Goal: Task Accomplishment & Management: Use online tool/utility

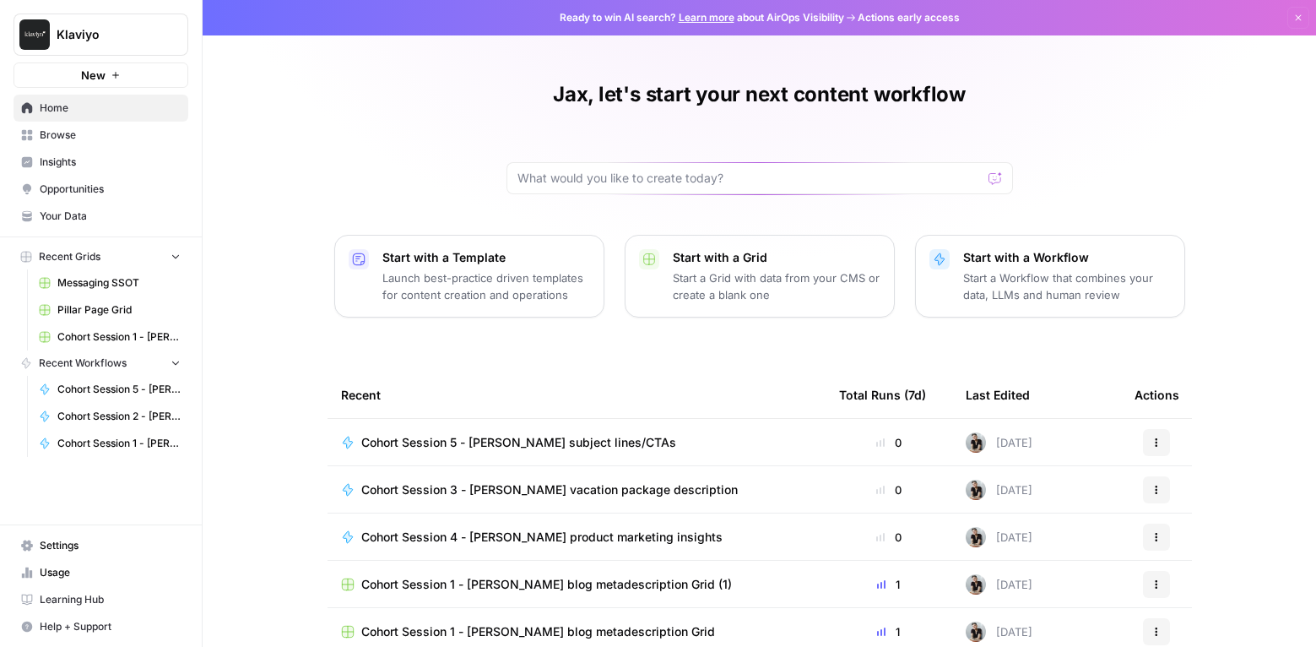
click at [86, 594] on span "Learning Hub" at bounding box center [110, 599] width 141 height 15
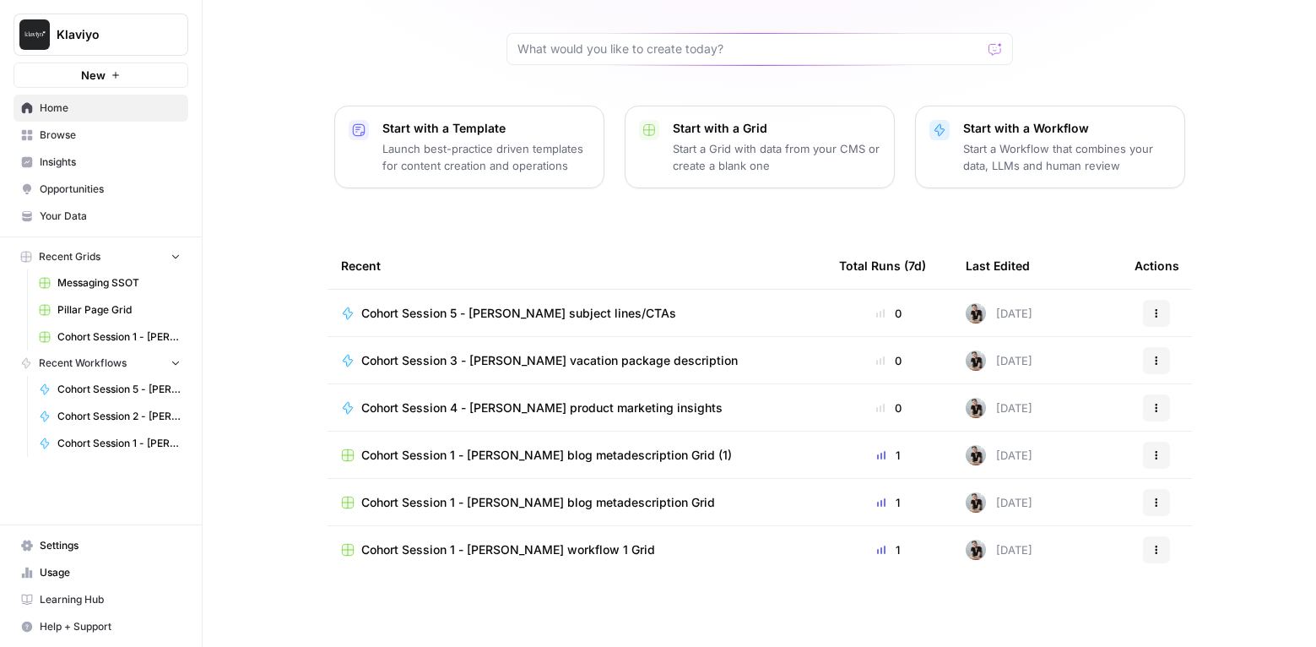
scroll to position [130, 0]
click at [57, 136] on span "Browse" at bounding box center [110, 134] width 141 height 15
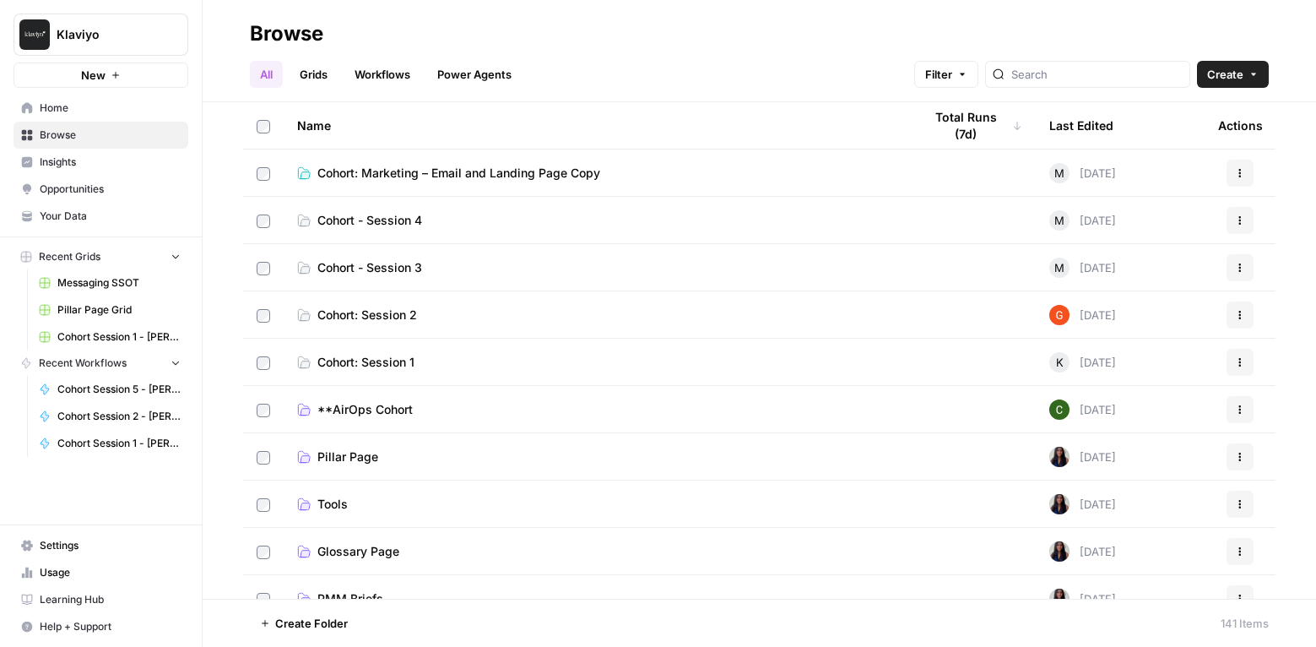
click at [388, 168] on span "Cohort: Marketing – Email and Landing Page Copy" at bounding box center [458, 173] width 283 height 17
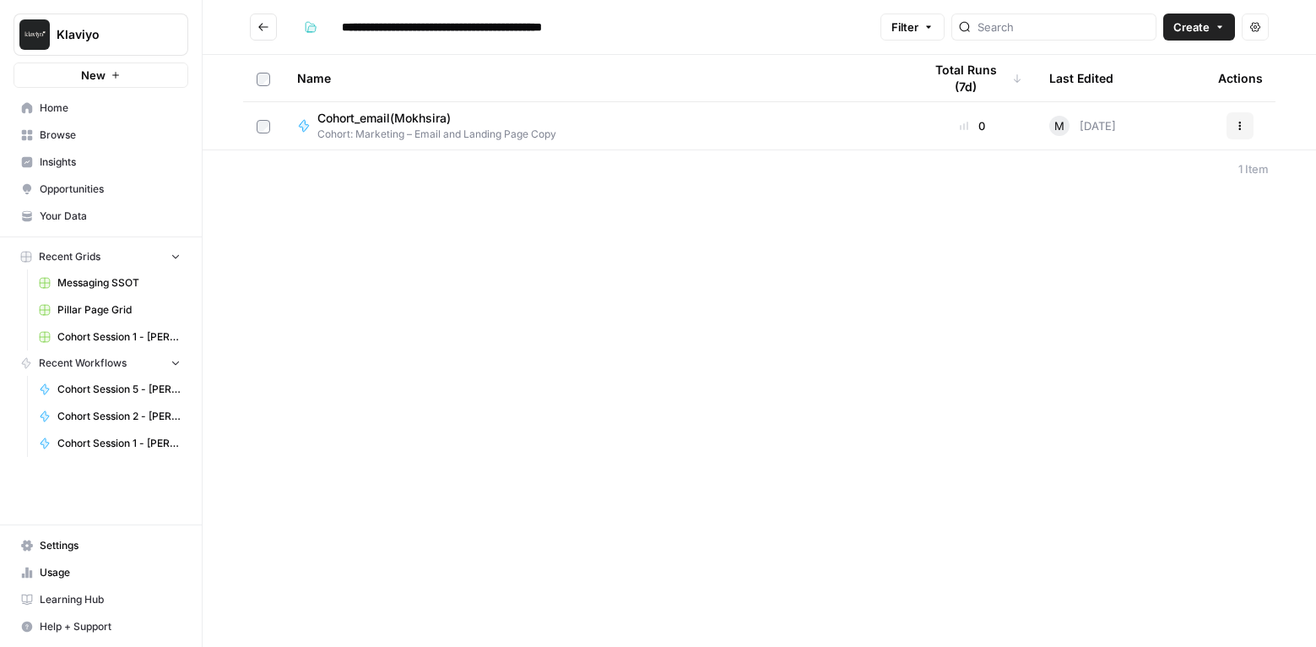
click at [266, 24] on icon "Go back" at bounding box center [264, 27] width 12 height 12
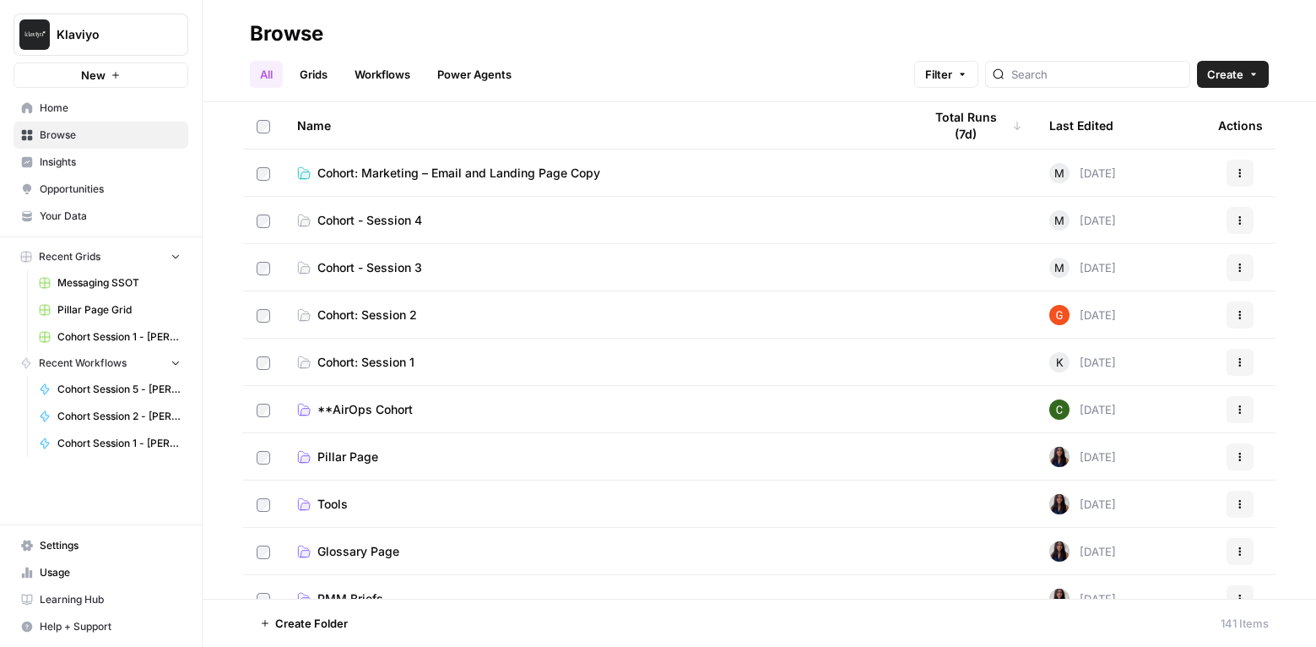
click at [373, 220] on span "Cohort - Session 4" at bounding box center [369, 220] width 105 height 17
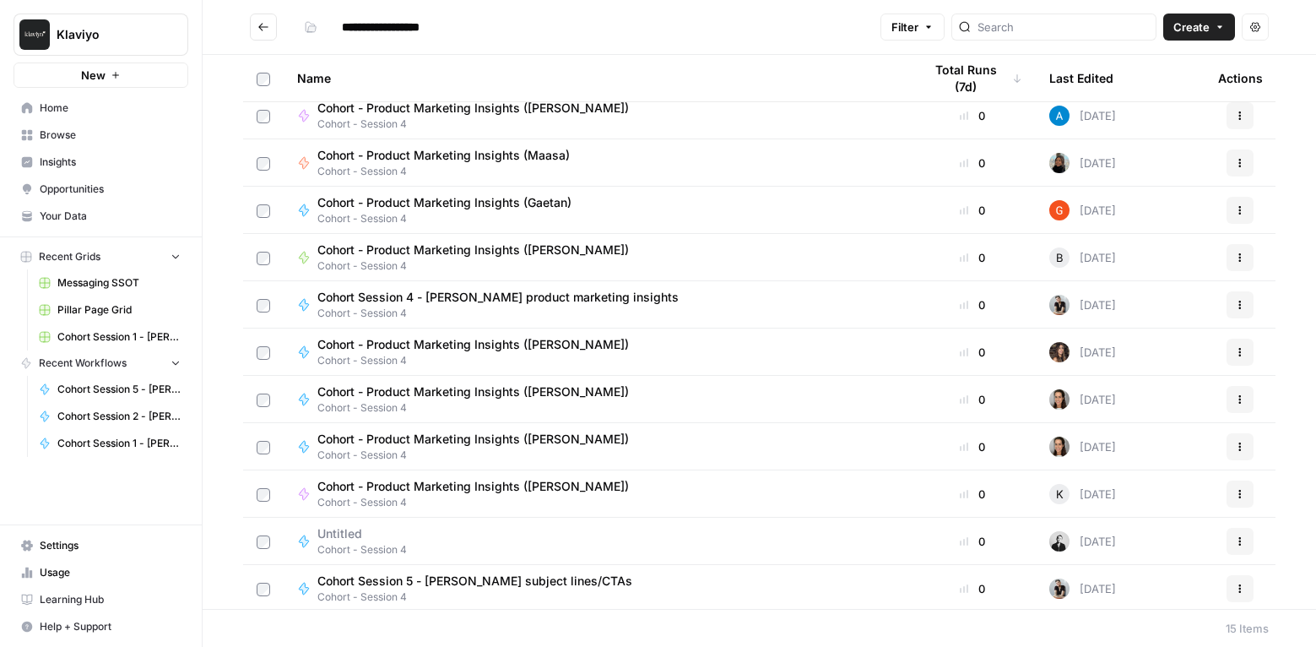
scroll to position [203, 0]
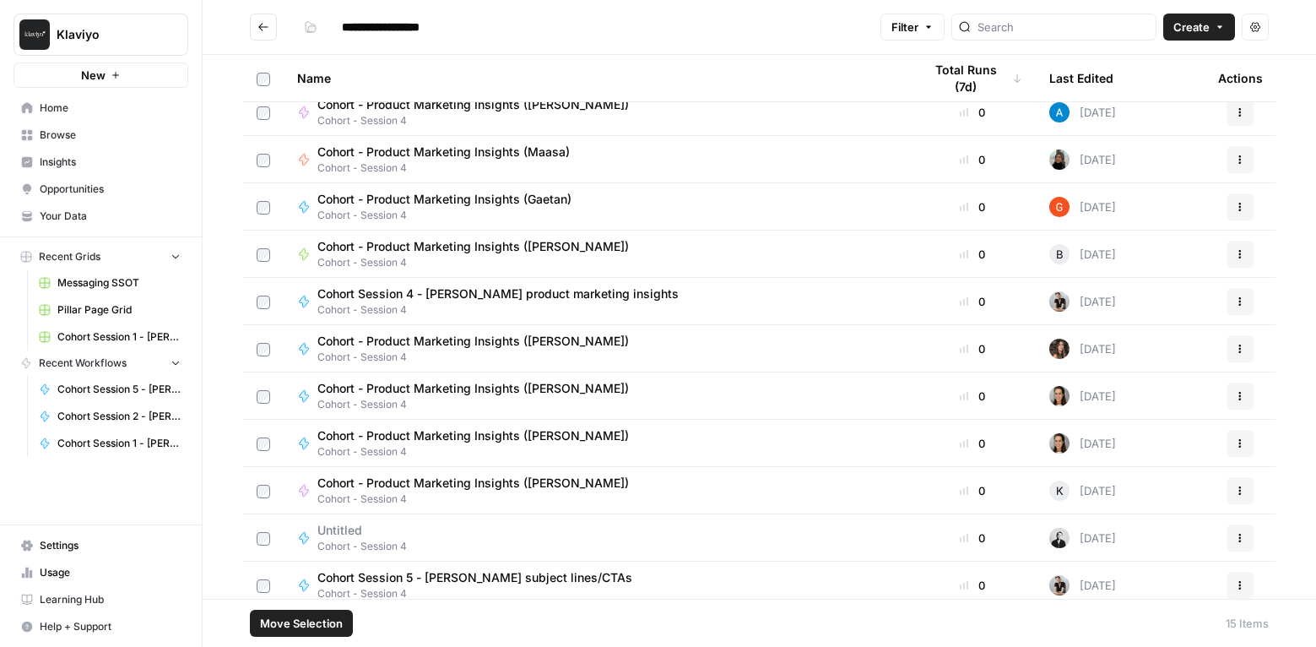
click at [301, 623] on span "Move Selection" at bounding box center [301, 623] width 83 height 17
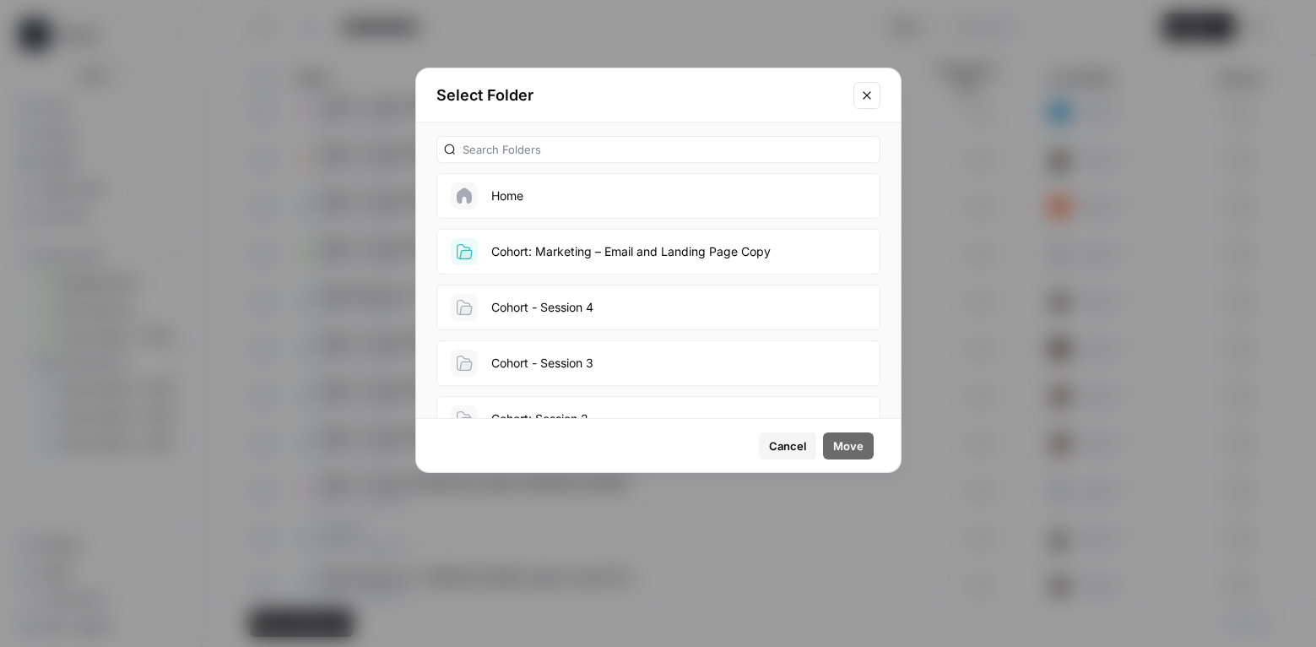
click at [665, 247] on button "Cohort: Marketing – Email and Landing Page Copy" at bounding box center [659, 252] width 444 height 46
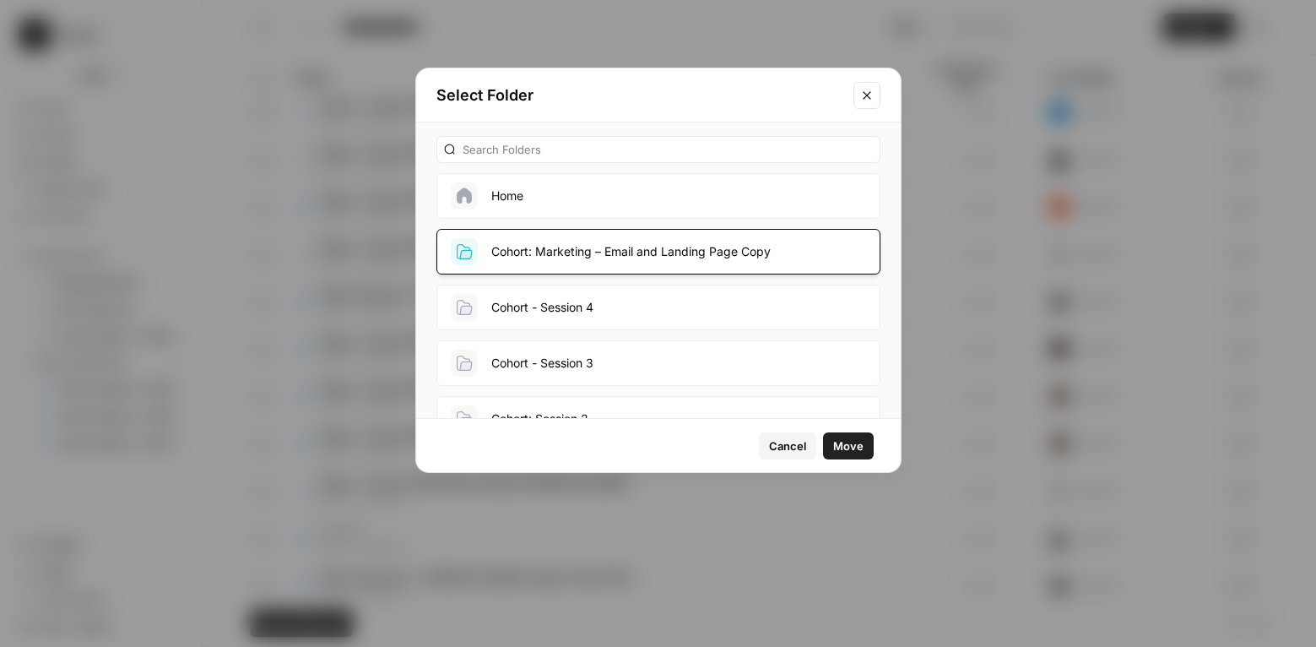
click at [862, 446] on span "Move" at bounding box center [848, 445] width 30 height 17
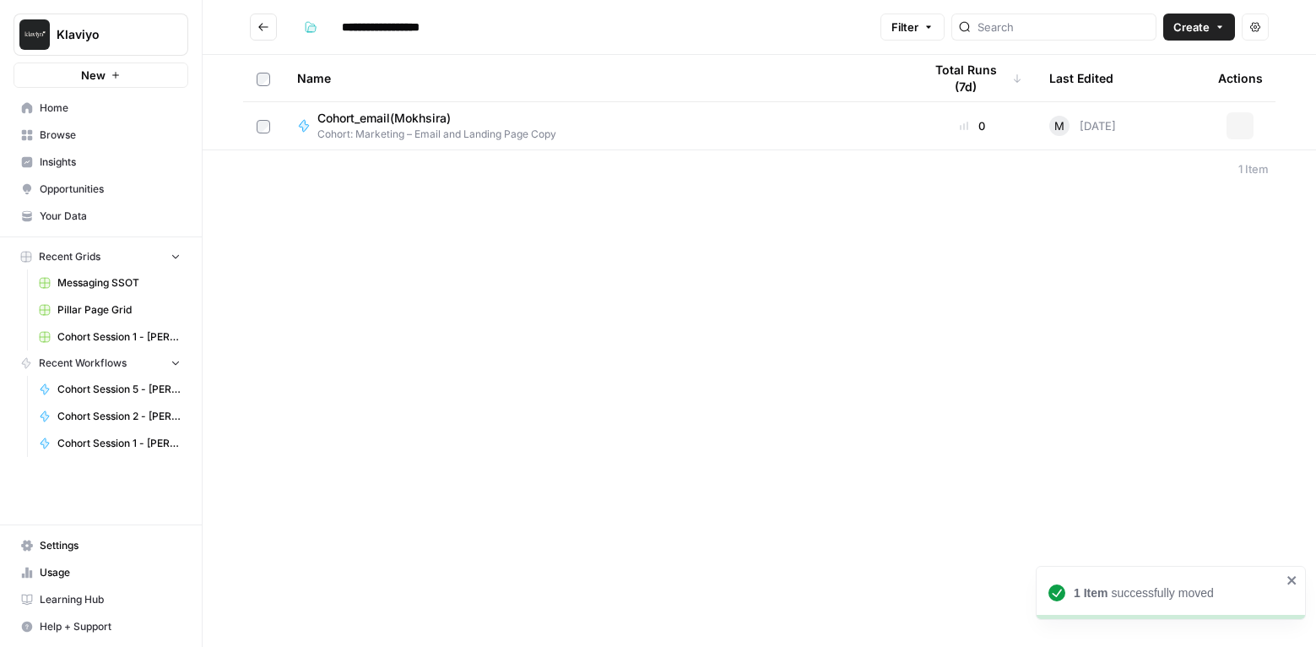
type input "**********"
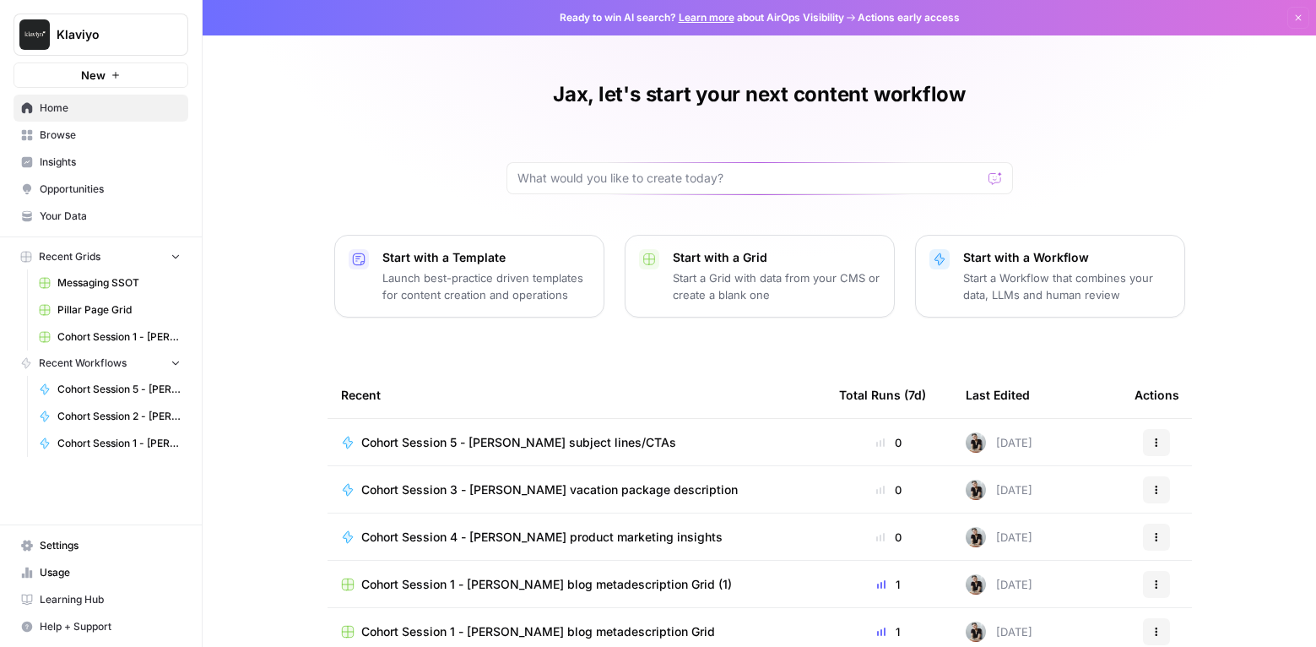
click at [77, 138] on span "Browse" at bounding box center [110, 134] width 141 height 15
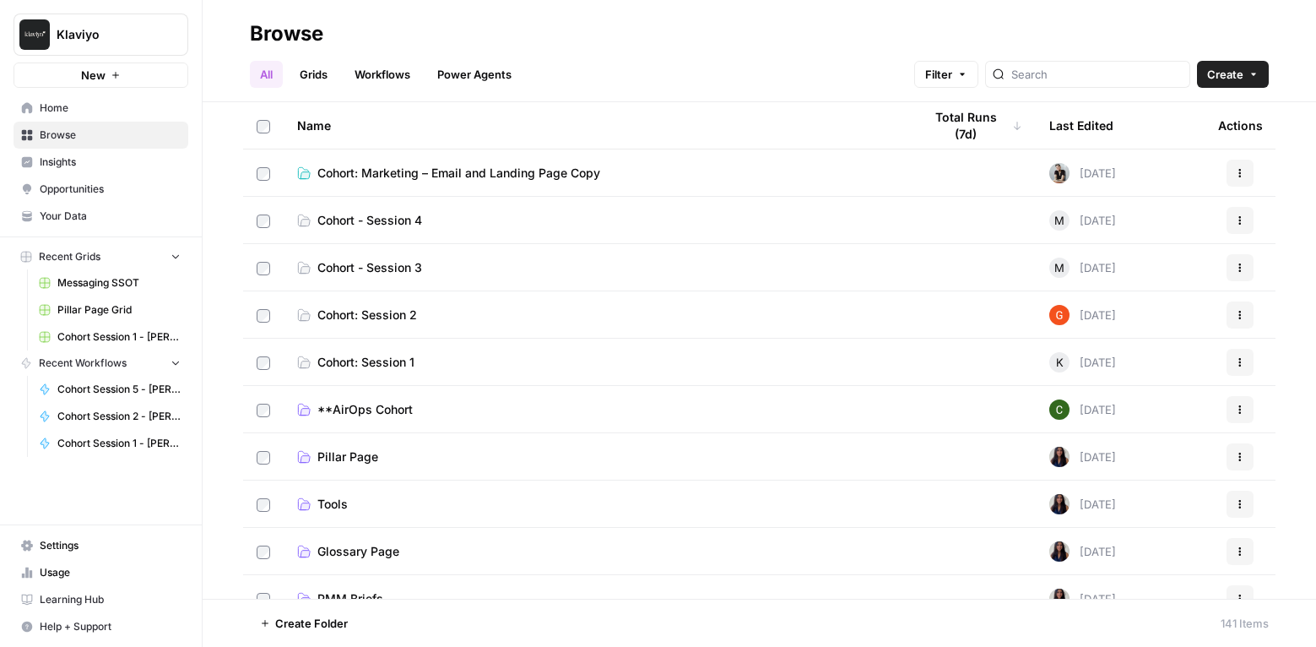
click at [447, 170] on span "Cohort: Marketing – Email and Landing Page Copy" at bounding box center [458, 173] width 283 height 17
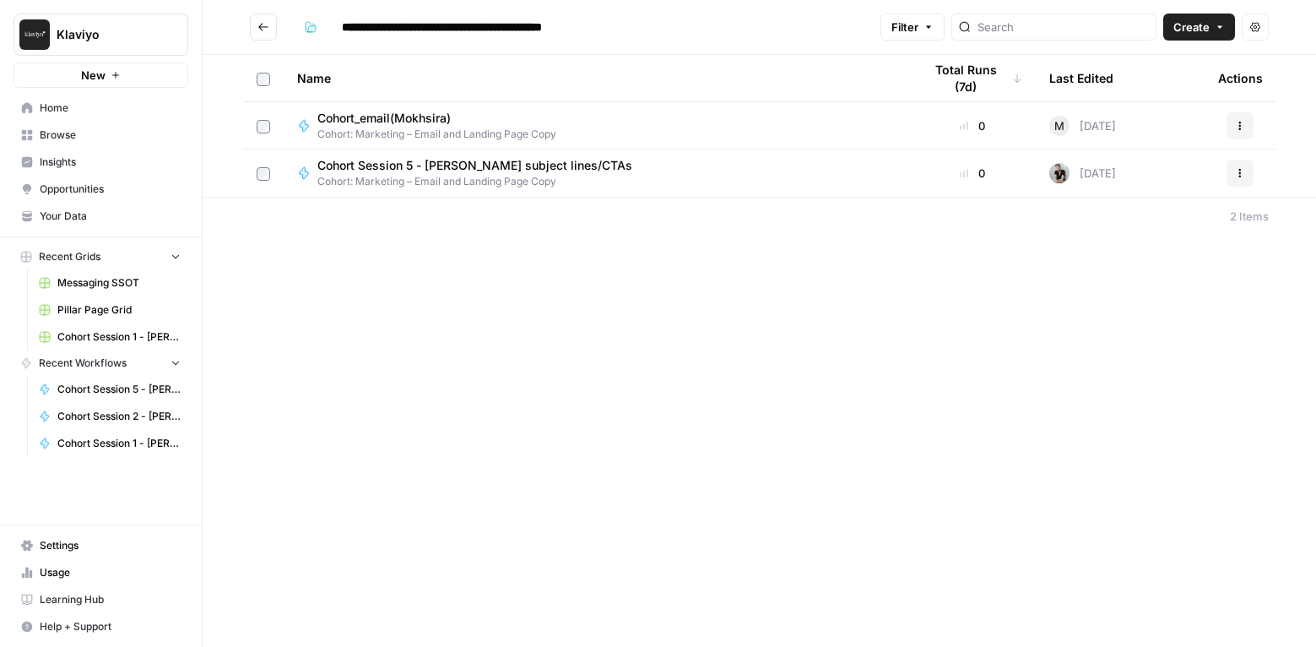
click at [436, 167] on span "Cohort Session 5 - [PERSON_NAME] subject lines/CTAs" at bounding box center [474, 165] width 315 height 17
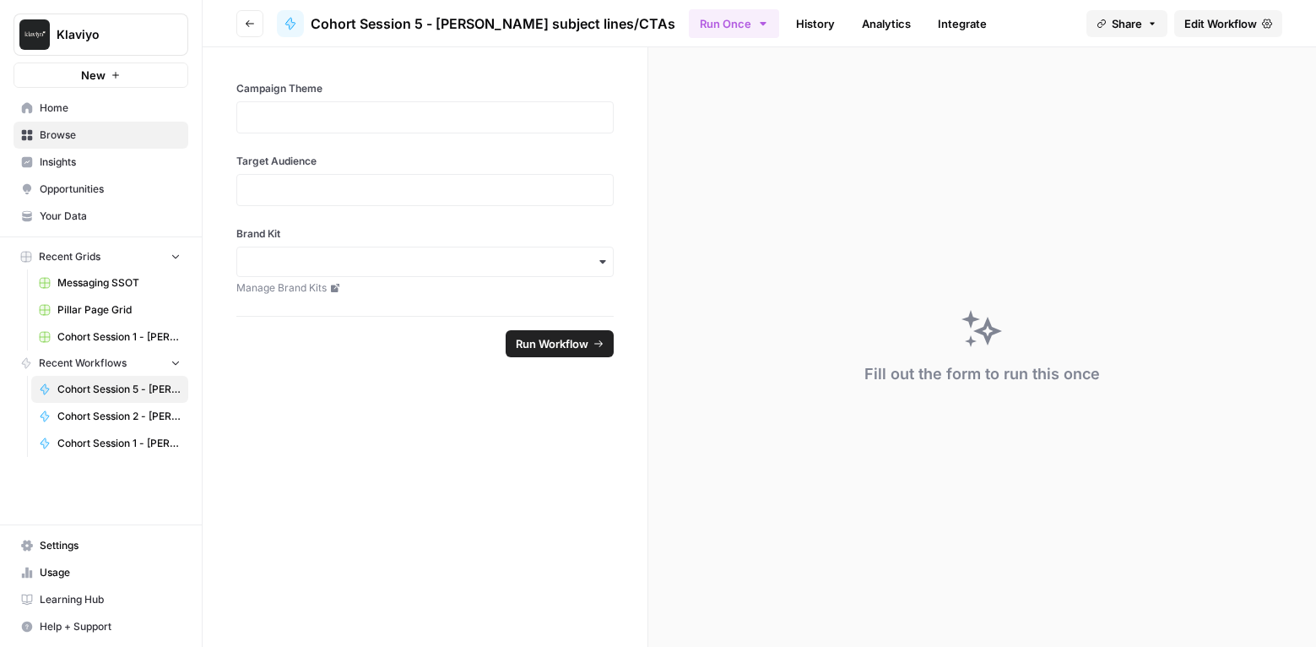
click at [1237, 25] on span "Edit Workflow" at bounding box center [1221, 23] width 73 height 17
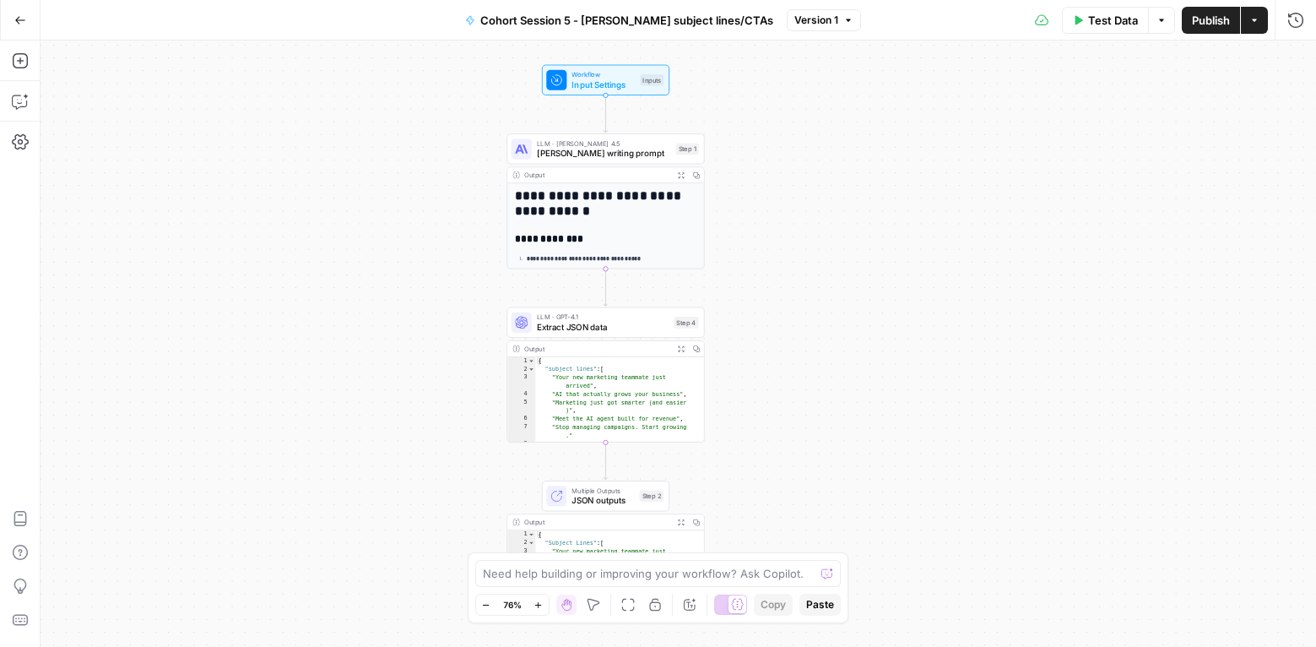
drag, startPoint x: 931, startPoint y: 361, endPoint x: 859, endPoint y: 358, distance: 72.7
click at [859, 358] on div "**********" at bounding box center [679, 344] width 1276 height 606
click at [1201, 23] on span "Publish" at bounding box center [1211, 20] width 38 height 17
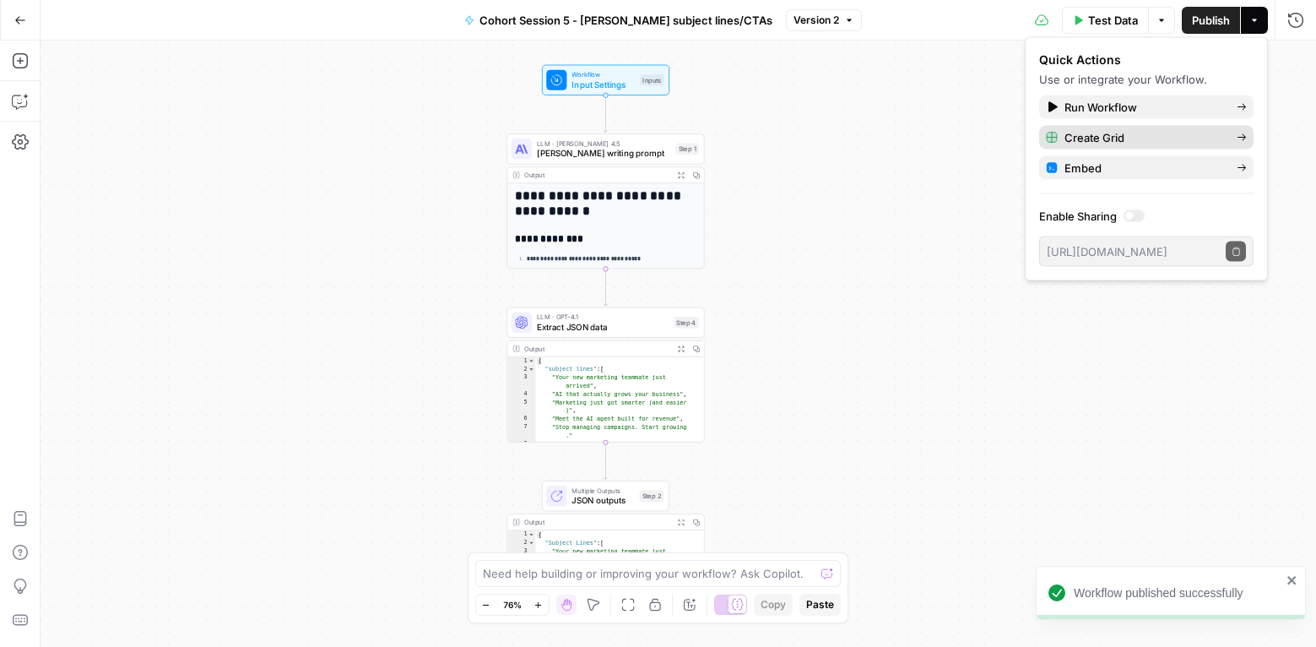
click at [1144, 140] on span "Create Grid" at bounding box center [1144, 137] width 159 height 17
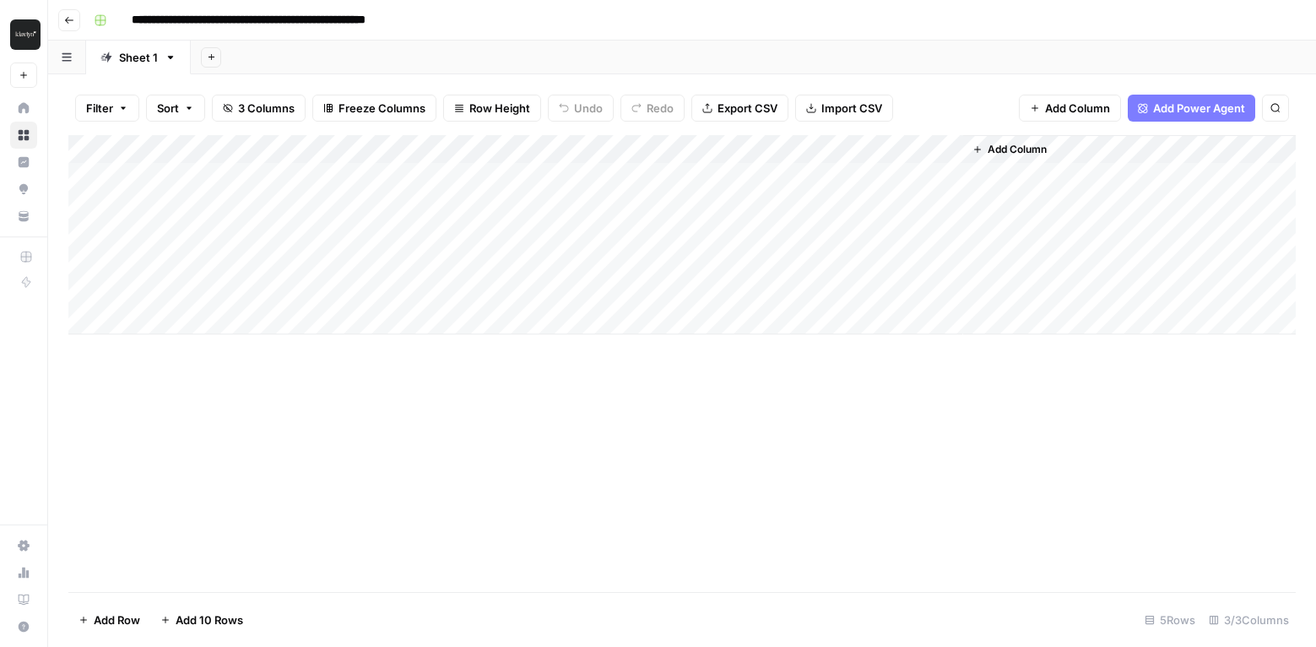
click at [146, 58] on div "Sheet 1" at bounding box center [138, 57] width 39 height 17
click at [139, 52] on div "Sheet 1" at bounding box center [138, 57] width 39 height 17
click at [171, 60] on icon "button" at bounding box center [171, 58] width 12 height 12
click at [209, 84] on span "Rename Sheet" at bounding box center [237, 89] width 81 height 17
type input "*"
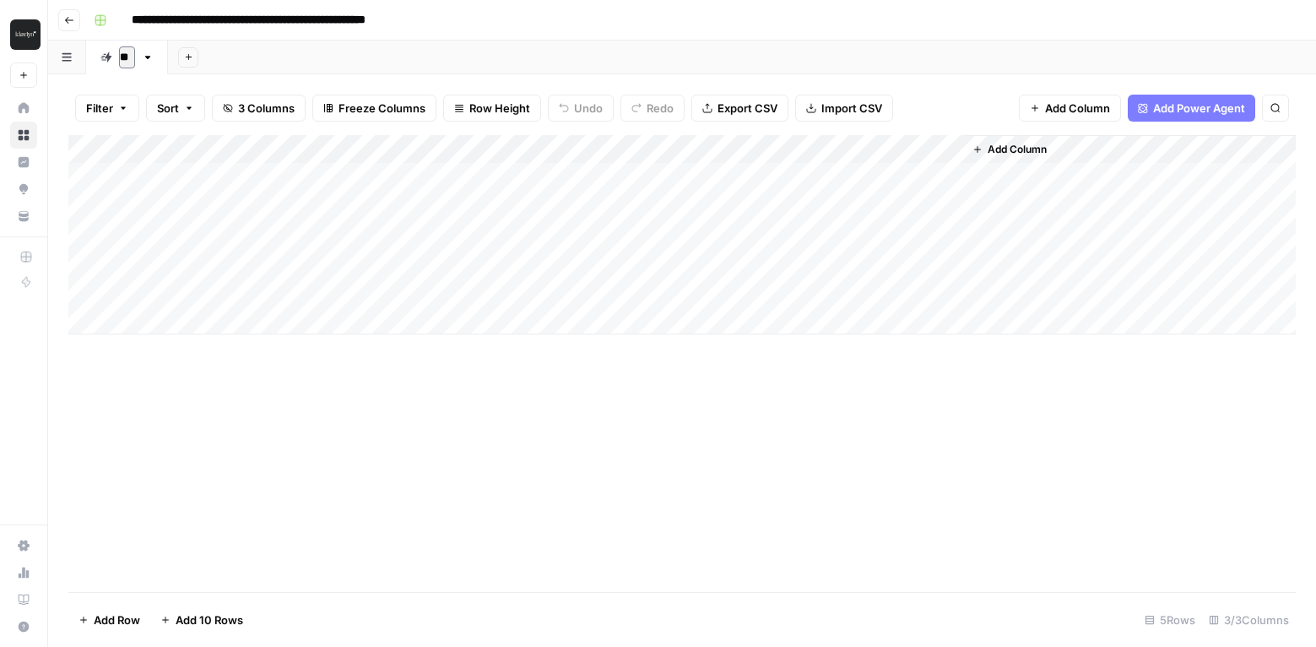
type input "*"
type input "**********"
click at [221, 144] on div "Add Column" at bounding box center [682, 234] width 1228 height 199
click at [683, 155] on div "Add Column" at bounding box center [682, 234] width 1228 height 199
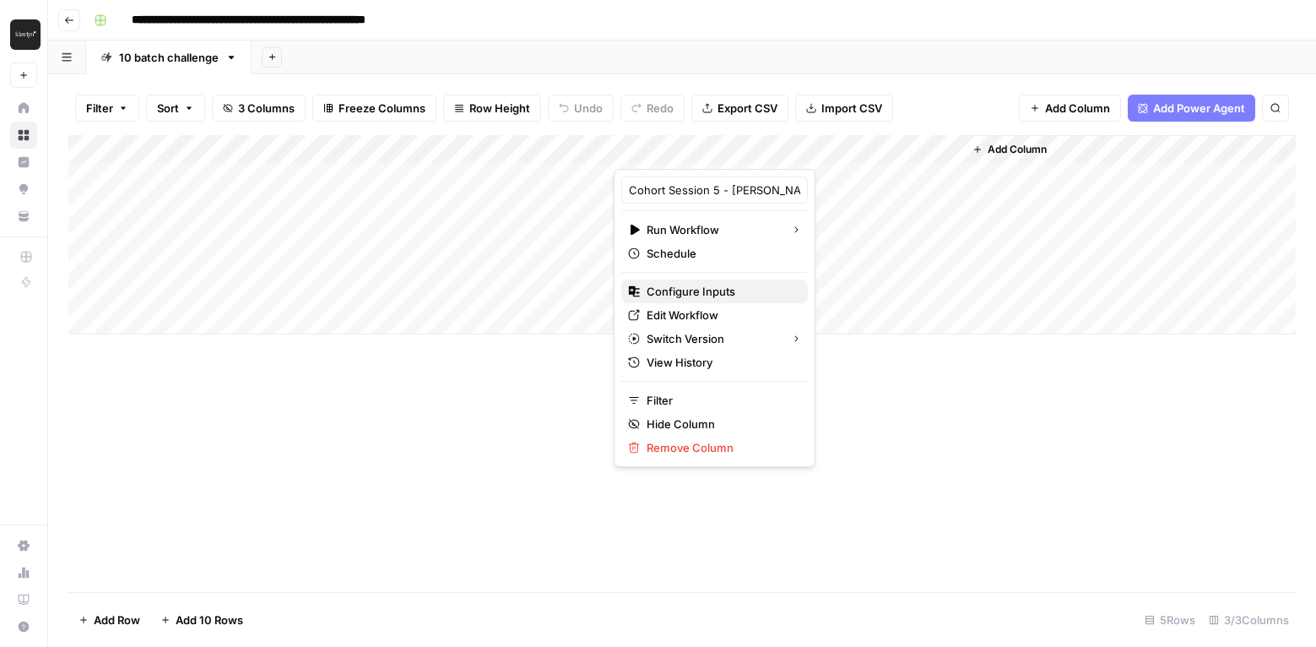
click at [681, 292] on span "Configure Inputs" at bounding box center [721, 291] width 148 height 17
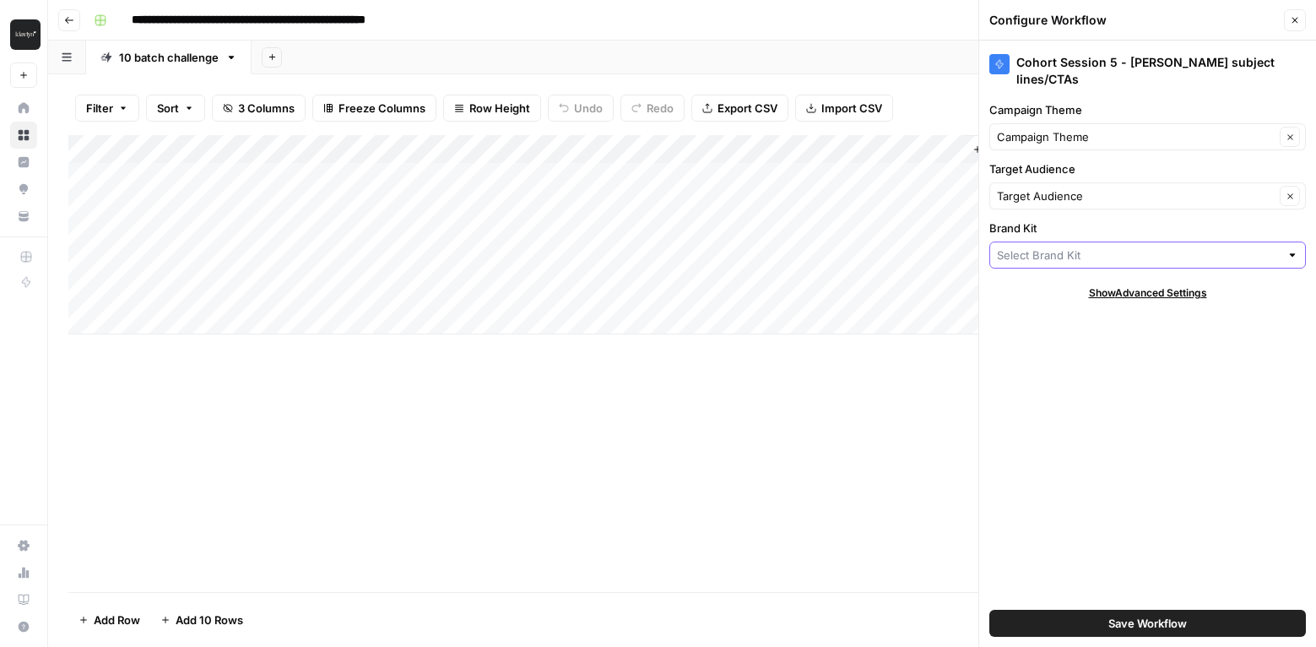
click at [1026, 261] on input "Brand Kit" at bounding box center [1138, 255] width 283 height 17
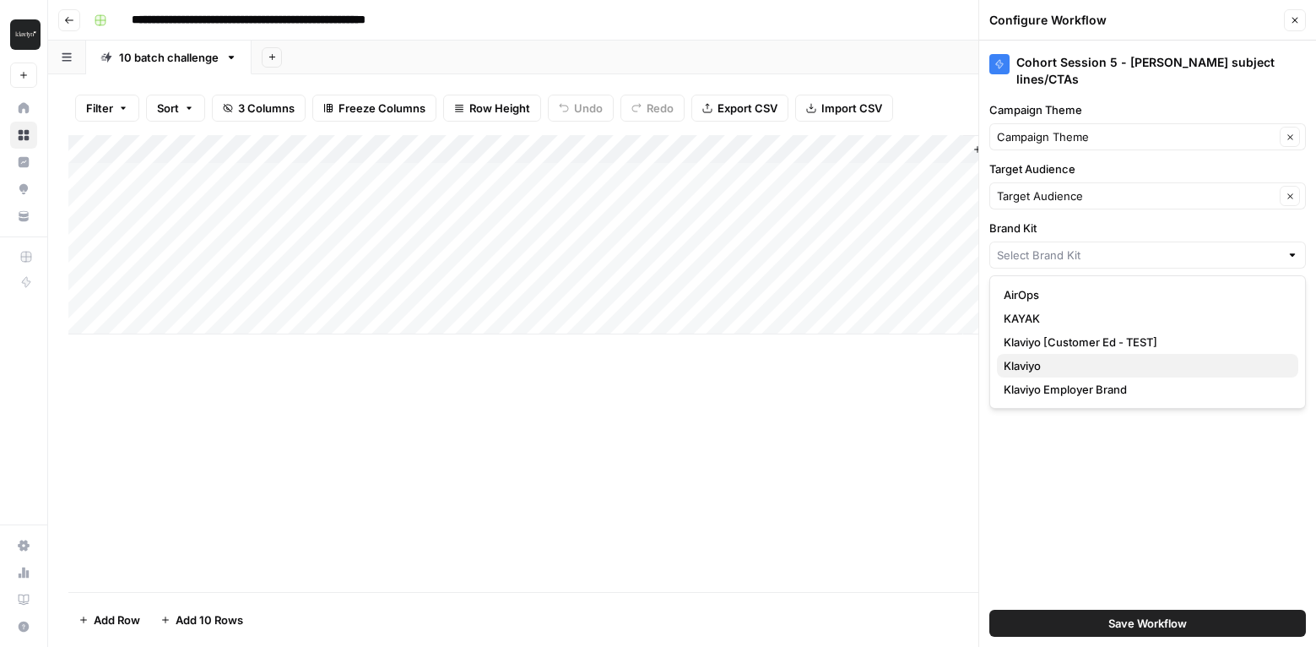
click at [1033, 371] on span "Klaviyo" at bounding box center [1144, 365] width 281 height 17
type input "Klaviyo"
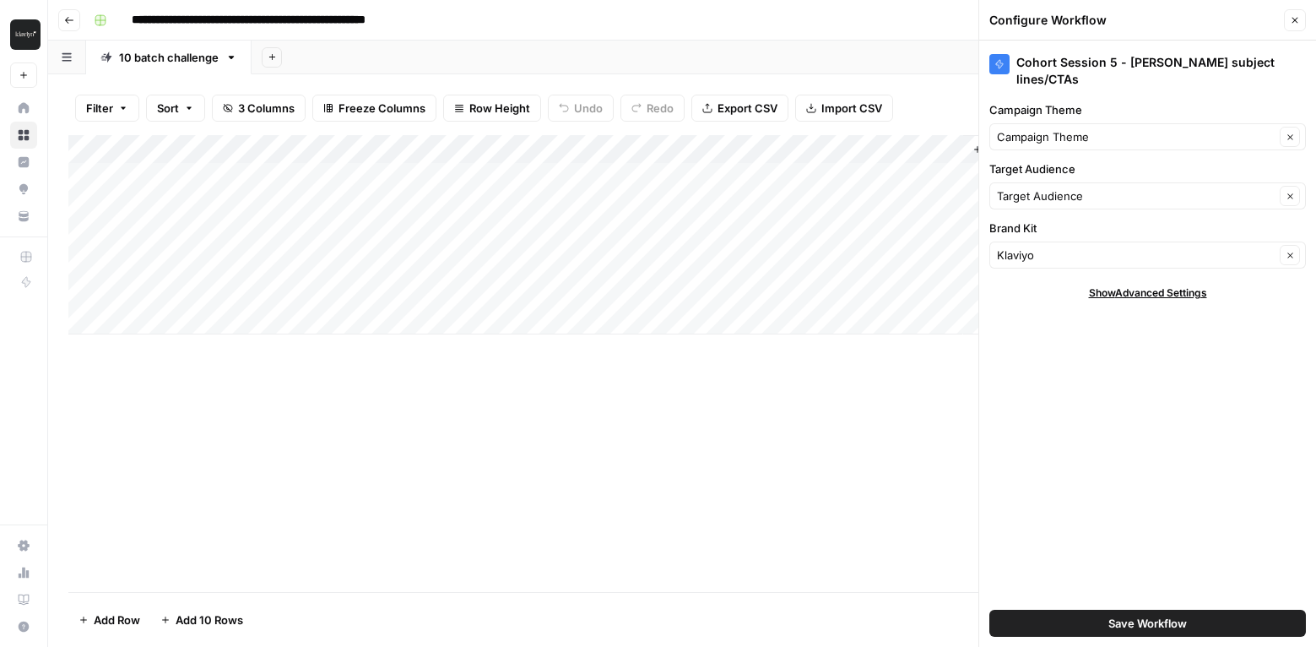
click at [1060, 624] on button "Save Workflow" at bounding box center [1148, 623] width 317 height 27
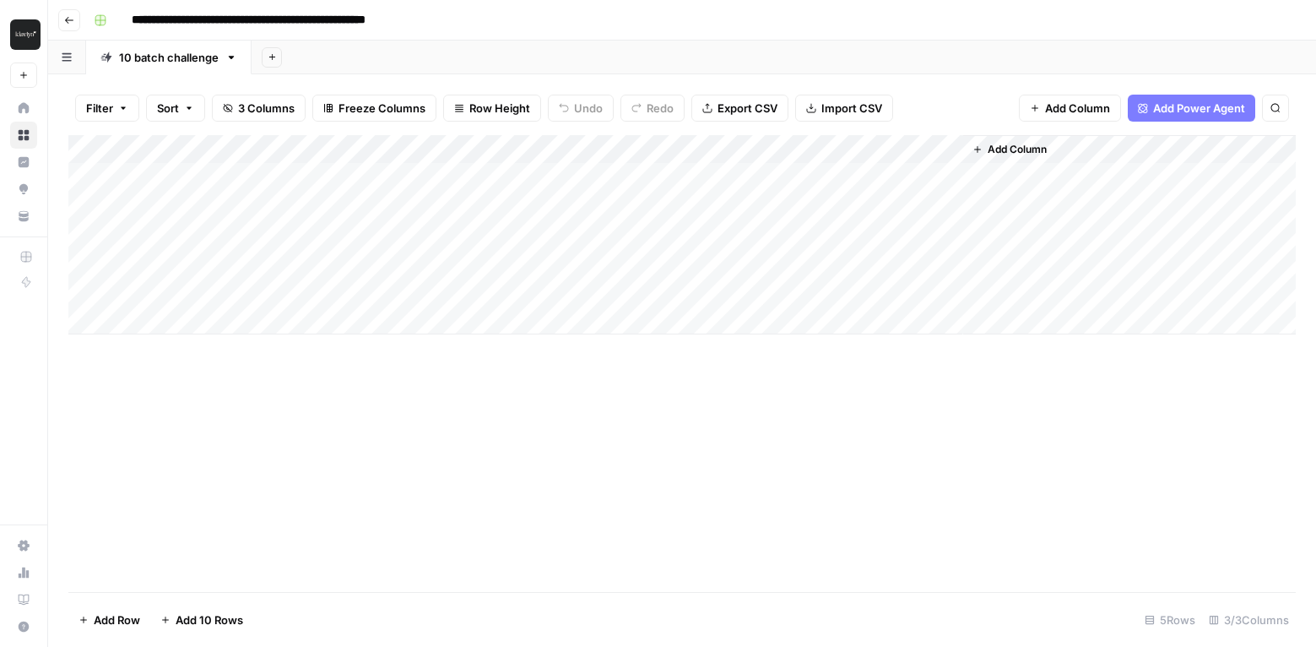
click at [955, 149] on div "Add Column" at bounding box center [682, 234] width 1228 height 199
click at [773, 387] on div "Add Column" at bounding box center [682, 363] width 1228 height 457
click at [501, 512] on div "Add Column" at bounding box center [682, 363] width 1228 height 457
click at [168, 150] on div "Add Column" at bounding box center [682, 234] width 1228 height 199
click at [355, 184] on div "Add Column" at bounding box center [682, 234] width 1228 height 199
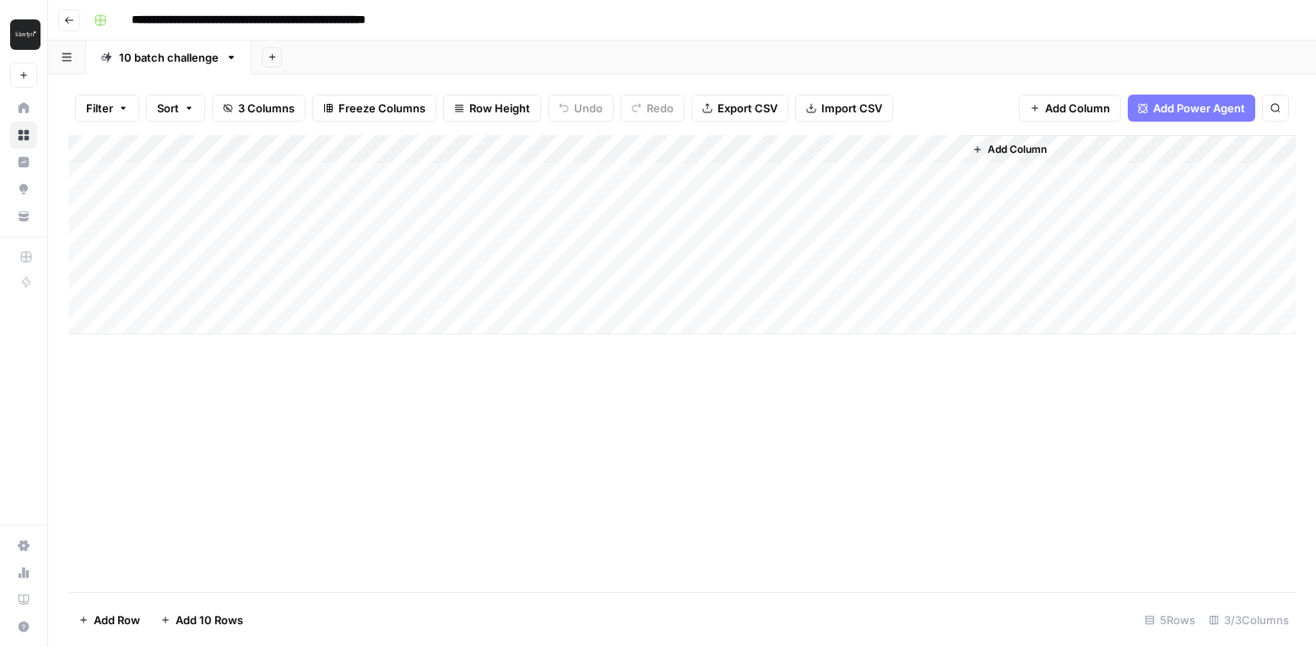
click at [203, 182] on div "Add Column" at bounding box center [682, 234] width 1228 height 199
type textarea "**********"
click at [456, 177] on div "Add Column" at bounding box center [682, 234] width 1228 height 199
click at [426, 182] on div "Add Column" at bounding box center [682, 234] width 1228 height 199
type textarea "**********"
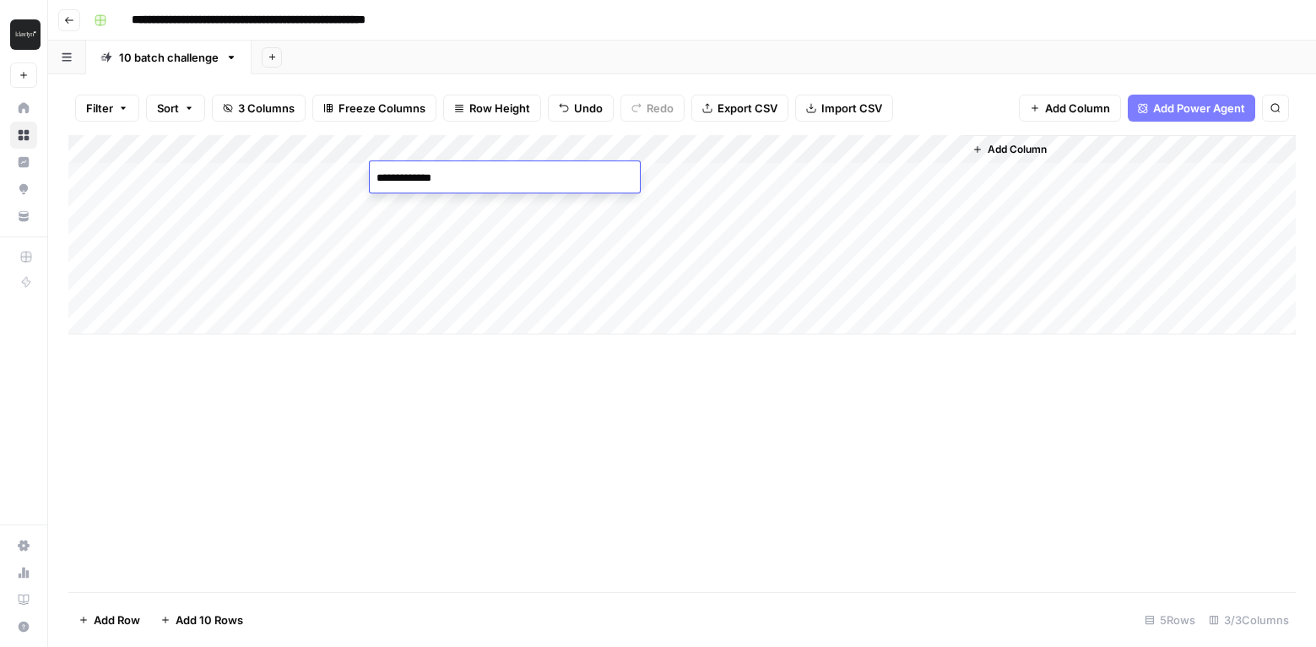
click at [784, 174] on div "Add Column" at bounding box center [682, 234] width 1228 height 199
click at [463, 183] on div "Add Column" at bounding box center [682, 234] width 1228 height 199
click at [690, 178] on div "Add Column" at bounding box center [682, 234] width 1228 height 199
click at [1101, 150] on div "Add Column" at bounding box center [682, 234] width 1228 height 199
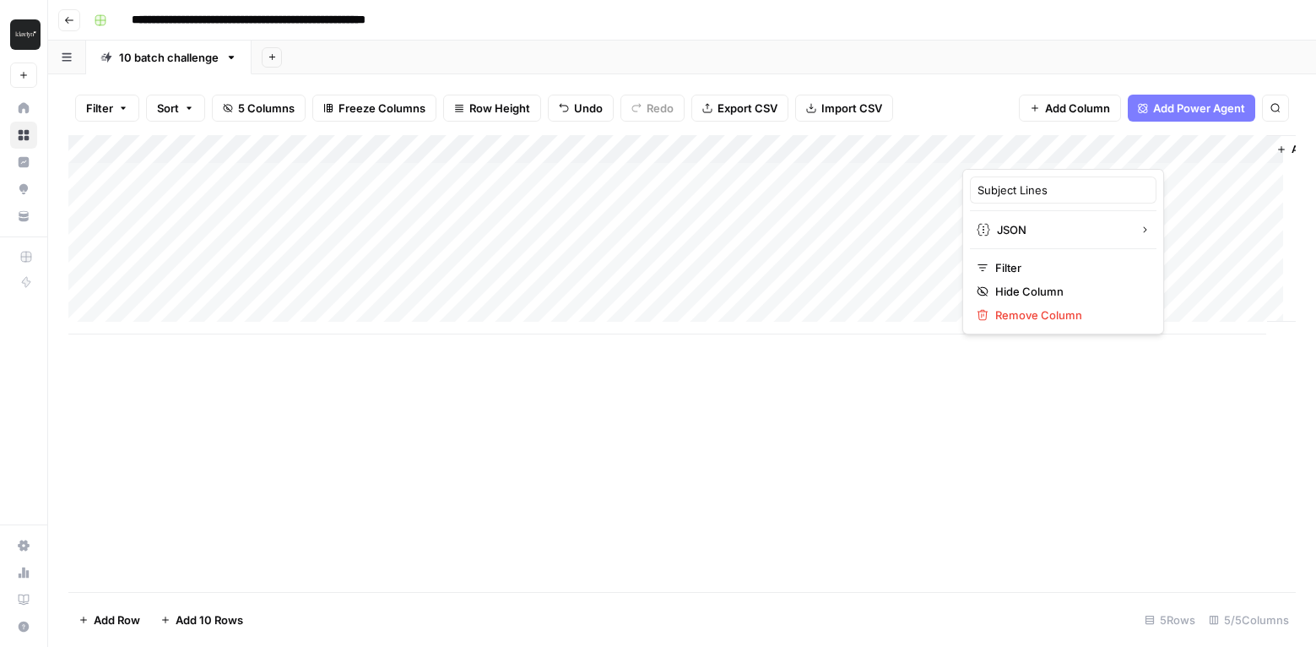
click at [1252, 149] on div "Add Column" at bounding box center [682, 234] width 1228 height 199
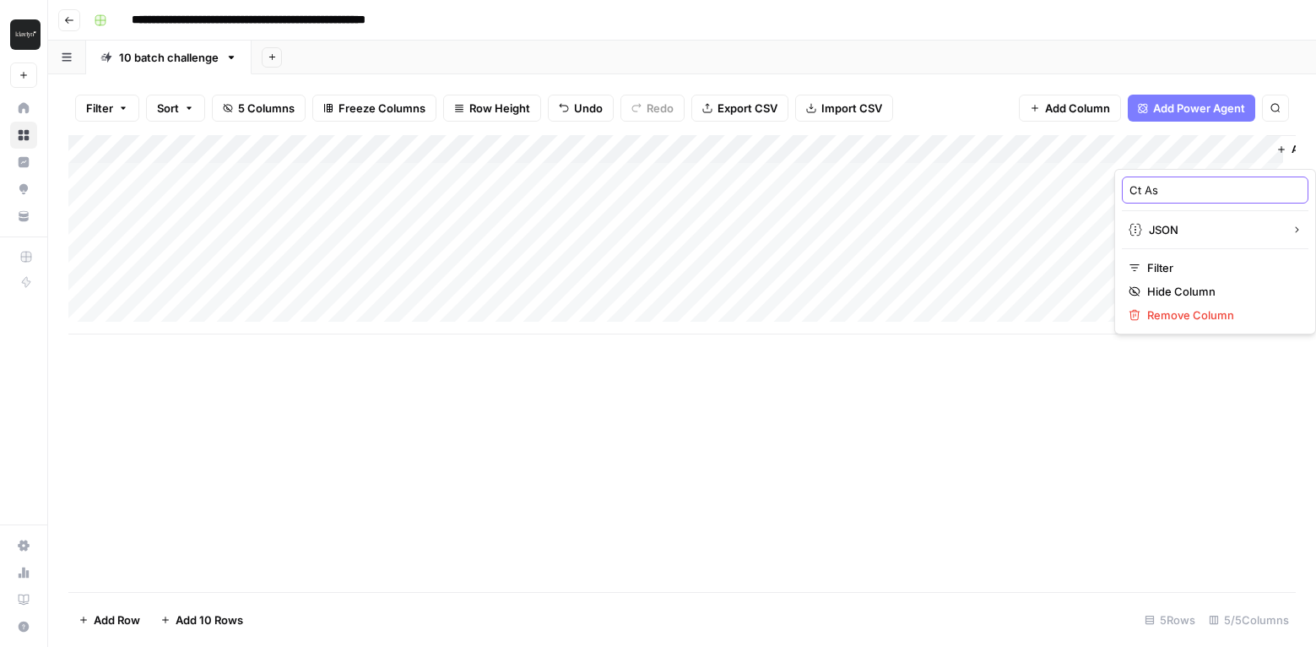
click at [1146, 190] on input "Ct As" at bounding box center [1215, 190] width 171 height 17
type input "CTAs"
click at [402, 185] on div "Add Column" at bounding box center [682, 234] width 1228 height 199
click at [379, 176] on div "Add Column" at bounding box center [682, 234] width 1228 height 199
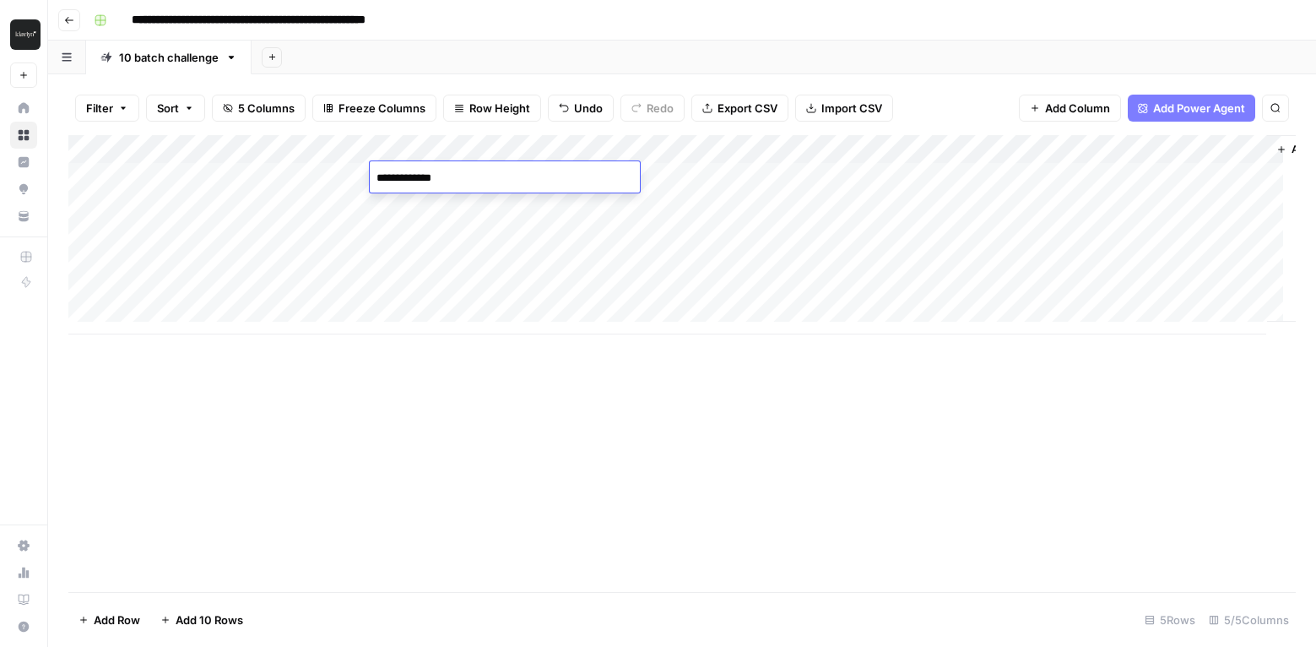
click at [385, 177] on textarea "**********" at bounding box center [505, 178] width 270 height 24
type textarea "**********"
click at [677, 172] on div "Add Column" at bounding box center [682, 234] width 1228 height 199
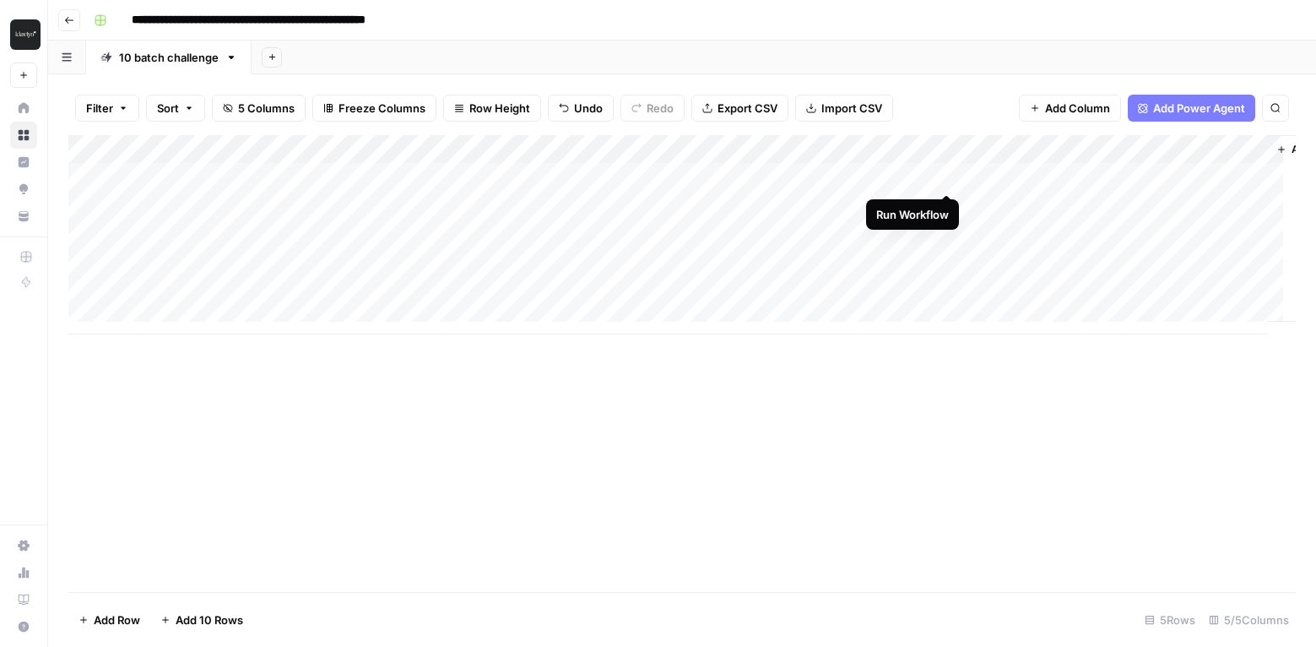
click at [947, 175] on div "Add Column" at bounding box center [682, 234] width 1228 height 199
click at [1160, 174] on div "Add Column" at bounding box center [682, 234] width 1228 height 199
click at [1252, 176] on div "Add Column" at bounding box center [682, 234] width 1228 height 199
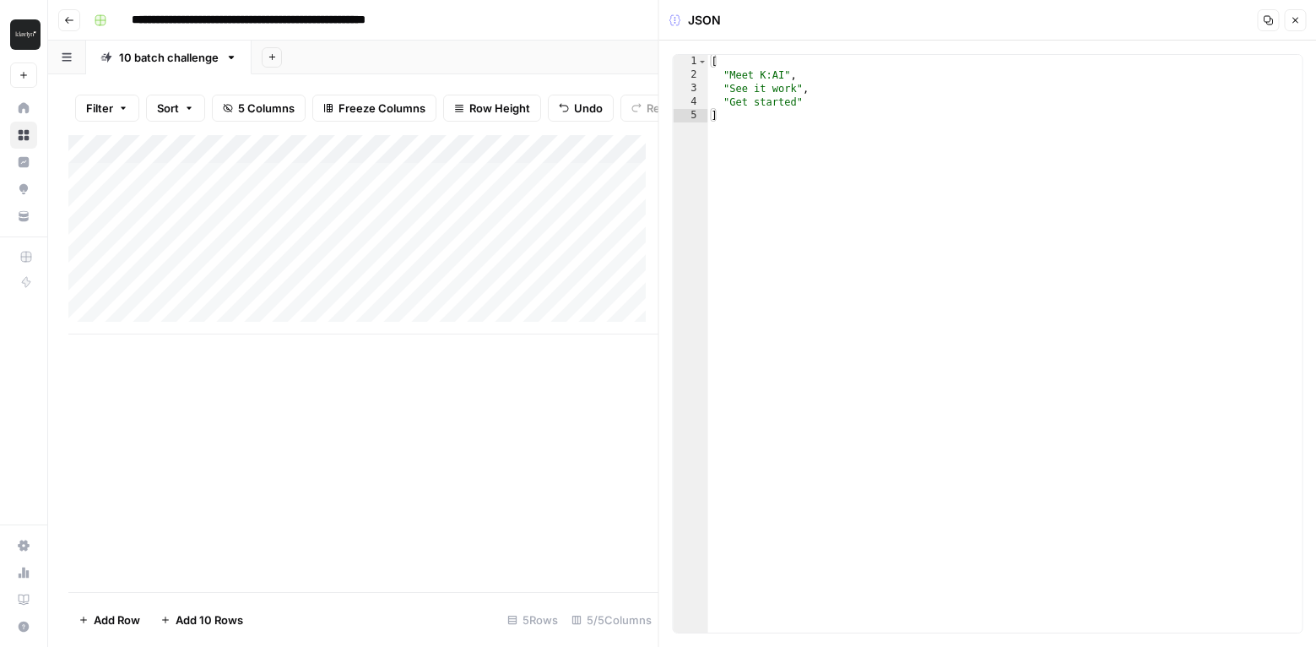
click at [1288, 24] on button "Close" at bounding box center [1295, 20] width 22 height 22
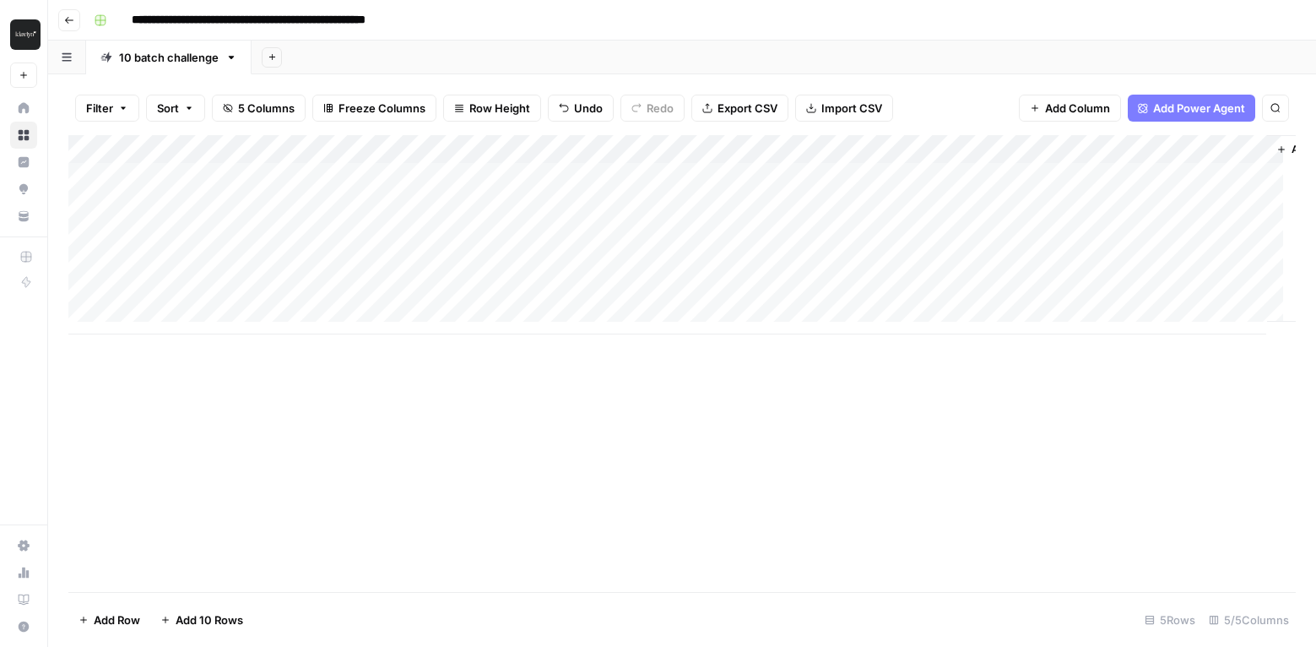
click at [183, 203] on div "Add Column" at bounding box center [682, 234] width 1228 height 199
click at [182, 209] on div "Add Column" at bounding box center [682, 234] width 1228 height 199
click at [182, 209] on textarea at bounding box center [262, 207] width 270 height 24
click at [157, 314] on div "Add Column" at bounding box center [682, 234] width 1228 height 199
click at [154, 344] on div "Add Column" at bounding box center [682, 249] width 1228 height 228
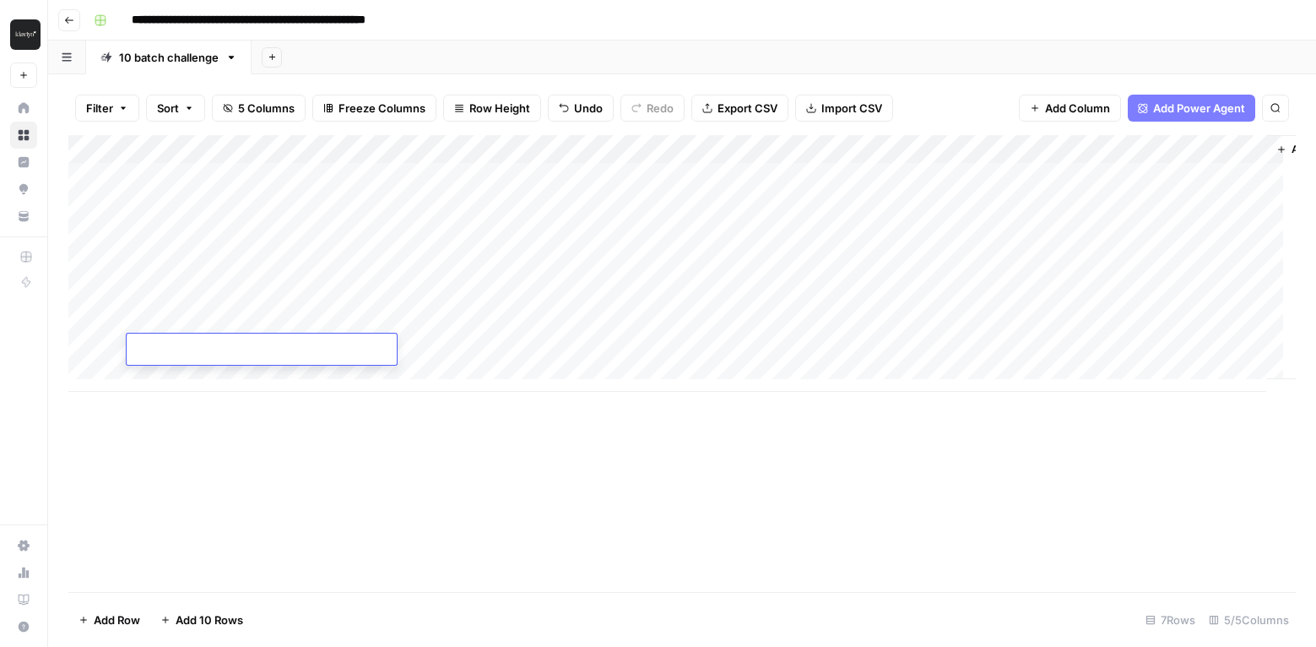
click at [151, 368] on div "Add Column" at bounding box center [682, 263] width 1228 height 257
click at [155, 404] on div "Add Column" at bounding box center [682, 277] width 1228 height 285
click at [149, 434] on div "Add Column" at bounding box center [682, 292] width 1228 height 314
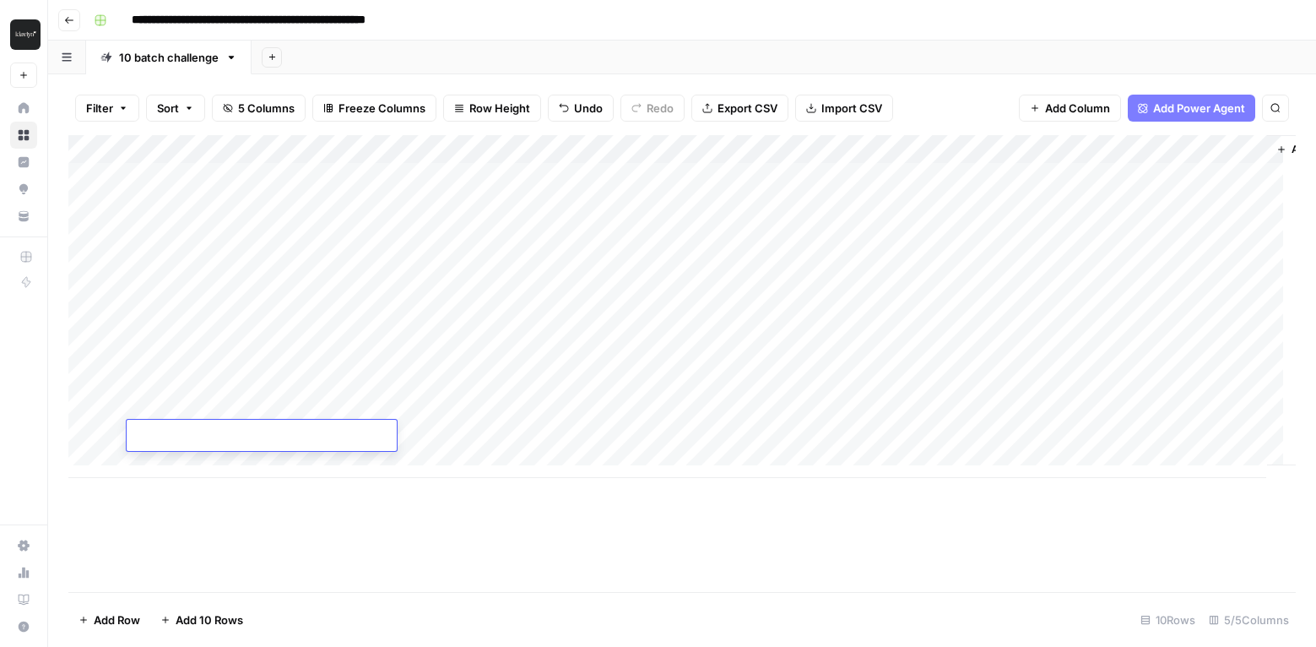
click at [163, 198] on div "Add Column" at bounding box center [682, 306] width 1228 height 343
click at [156, 204] on div "Add Column" at bounding box center [682, 306] width 1228 height 343
type textarea "**********"
click at [158, 240] on div "Add Column" at bounding box center [682, 306] width 1228 height 343
click at [172, 238] on div "Add Column" at bounding box center [682, 306] width 1228 height 343
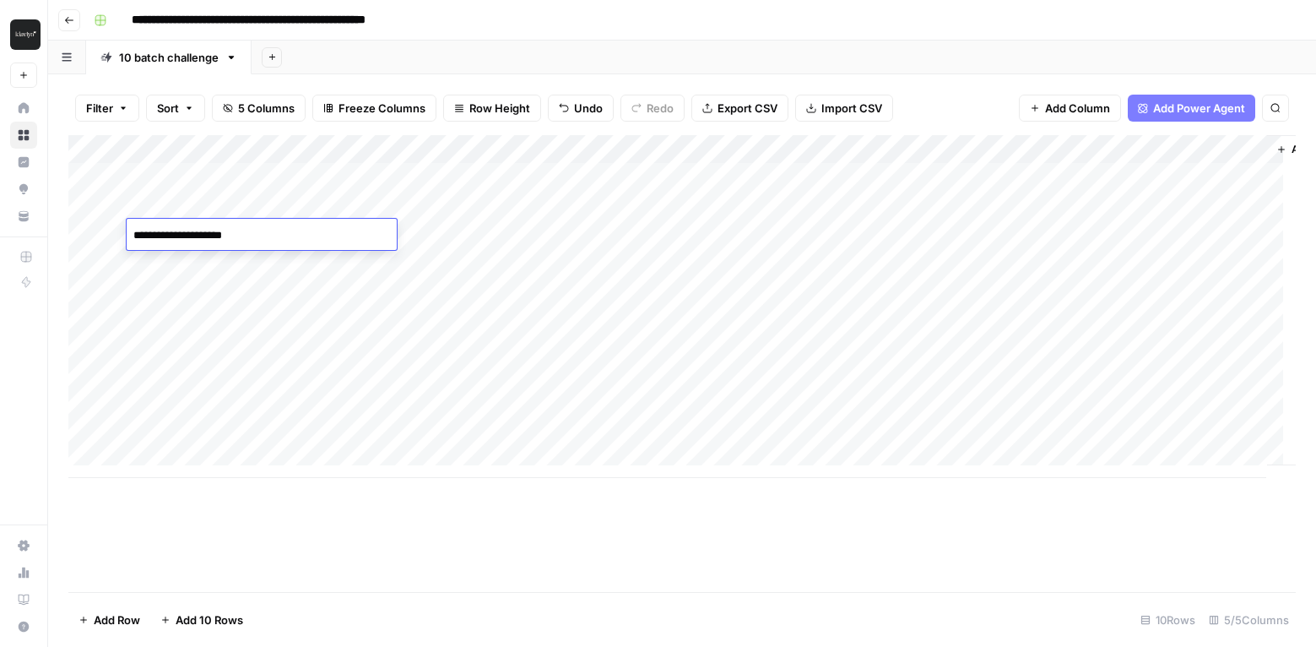
type textarea "**********"
click at [170, 263] on div "Add Column" at bounding box center [682, 306] width 1228 height 343
click at [179, 265] on div "Add Column" at bounding box center [682, 306] width 1228 height 343
type textarea "**********"
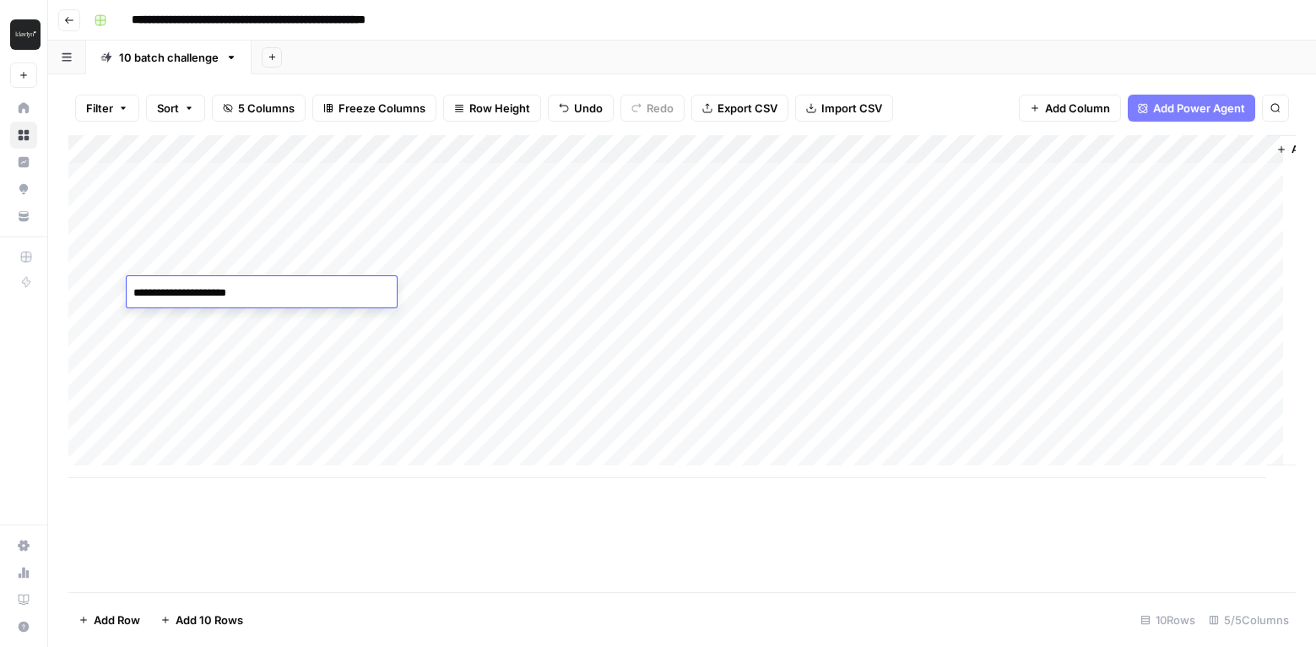
type textarea "**********"
type textarea "*"
type textarea "**********"
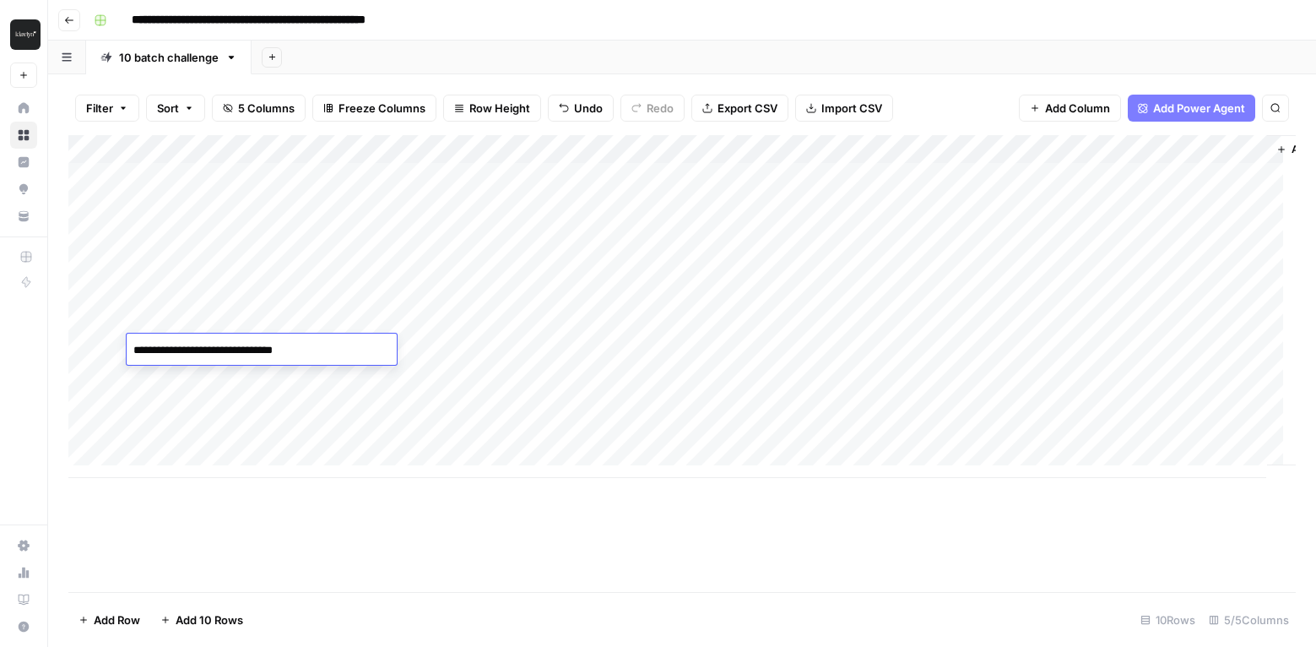
type textarea "**********"
click at [201, 383] on div "Add Column" at bounding box center [682, 306] width 1228 height 343
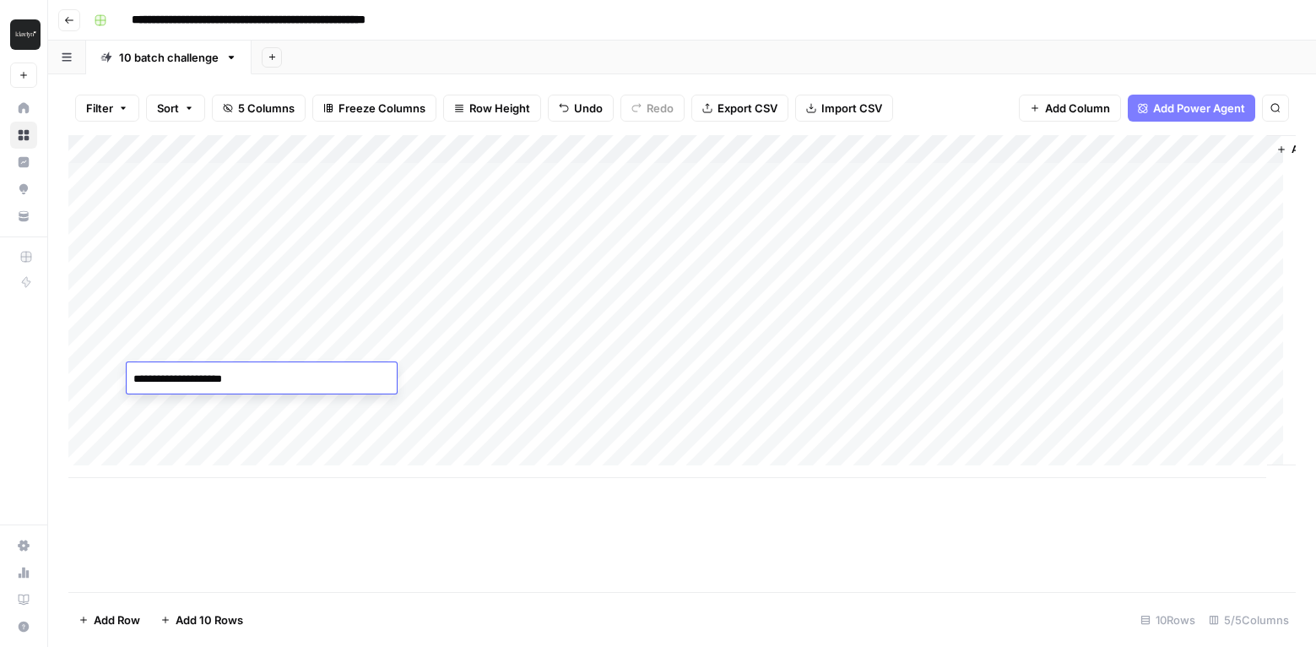
type textarea "**********"
click at [187, 405] on textarea "**********" at bounding box center [262, 408] width 270 height 24
drag, startPoint x: 176, startPoint y: 407, endPoint x: 139, endPoint y: 410, distance: 37.3
click at [139, 410] on textarea "**********" at bounding box center [262, 408] width 270 height 24
type textarea "**********"
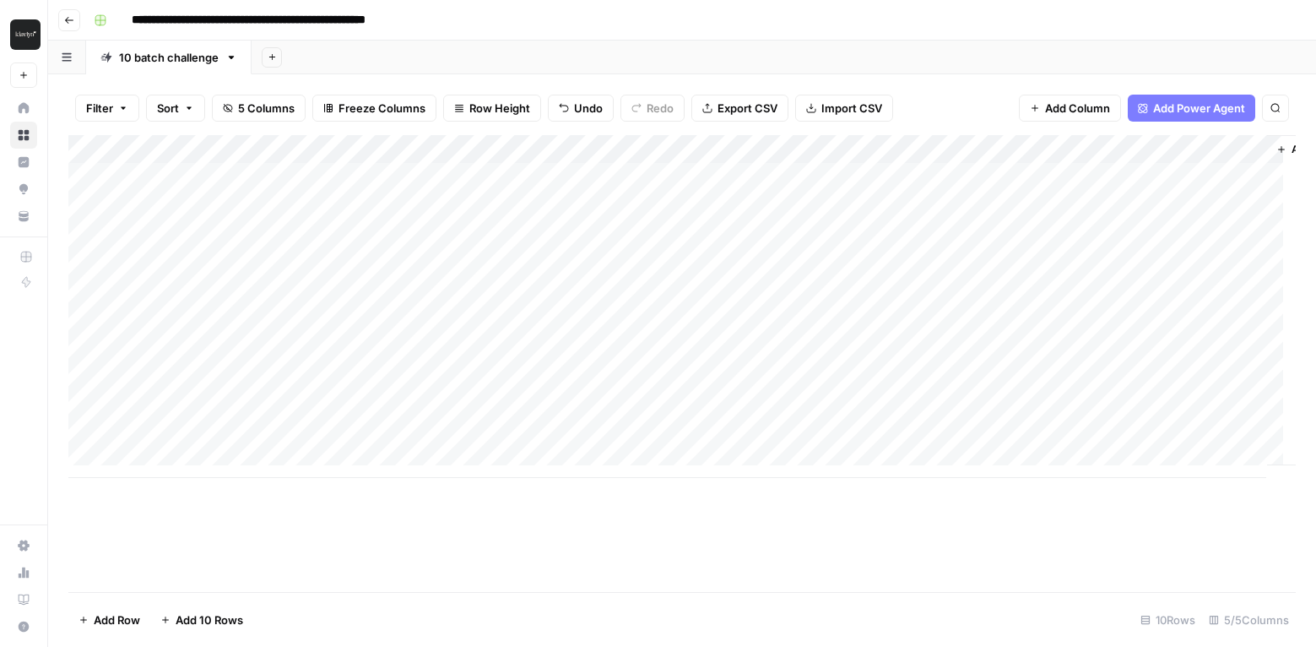
click at [146, 435] on div "Add Column" at bounding box center [682, 306] width 1228 height 343
click at [176, 433] on div "Add Column" at bounding box center [682, 306] width 1228 height 343
type textarea "**********"
click at [423, 211] on div "Add Column" at bounding box center [682, 306] width 1228 height 343
click at [447, 206] on div "Add Column" at bounding box center [682, 306] width 1228 height 343
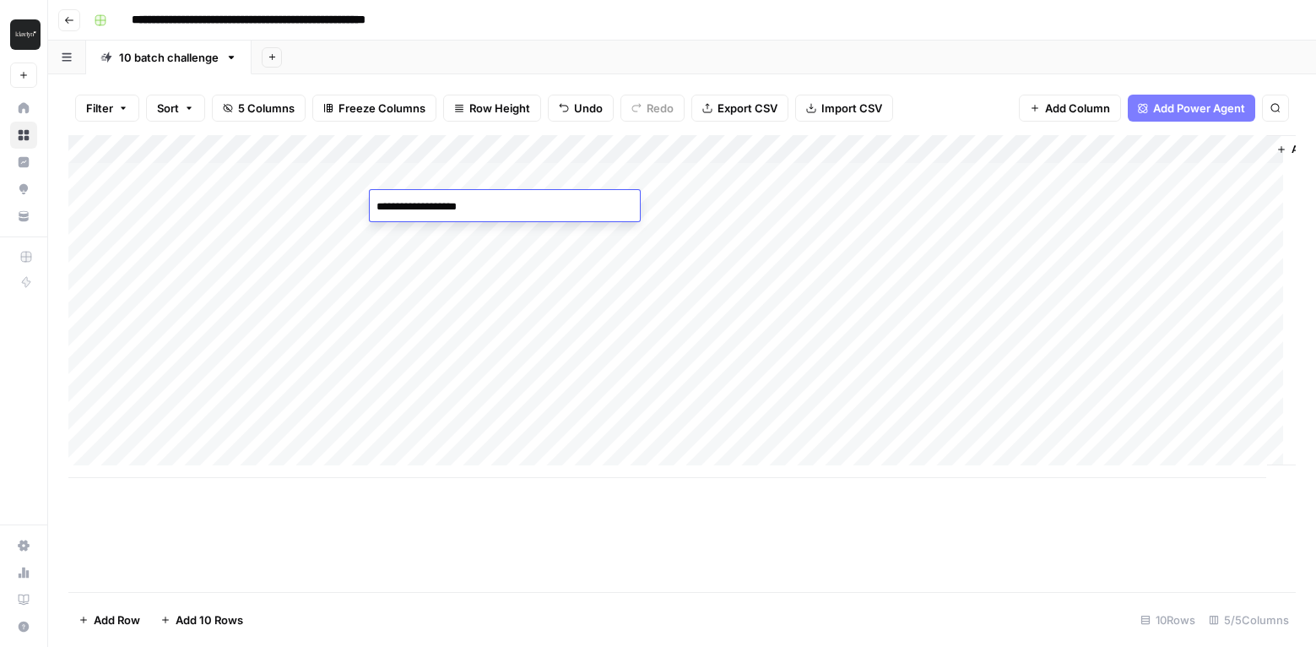
type textarea "**********"
click at [445, 268] on div "Add Column" at bounding box center [682, 306] width 1228 height 343
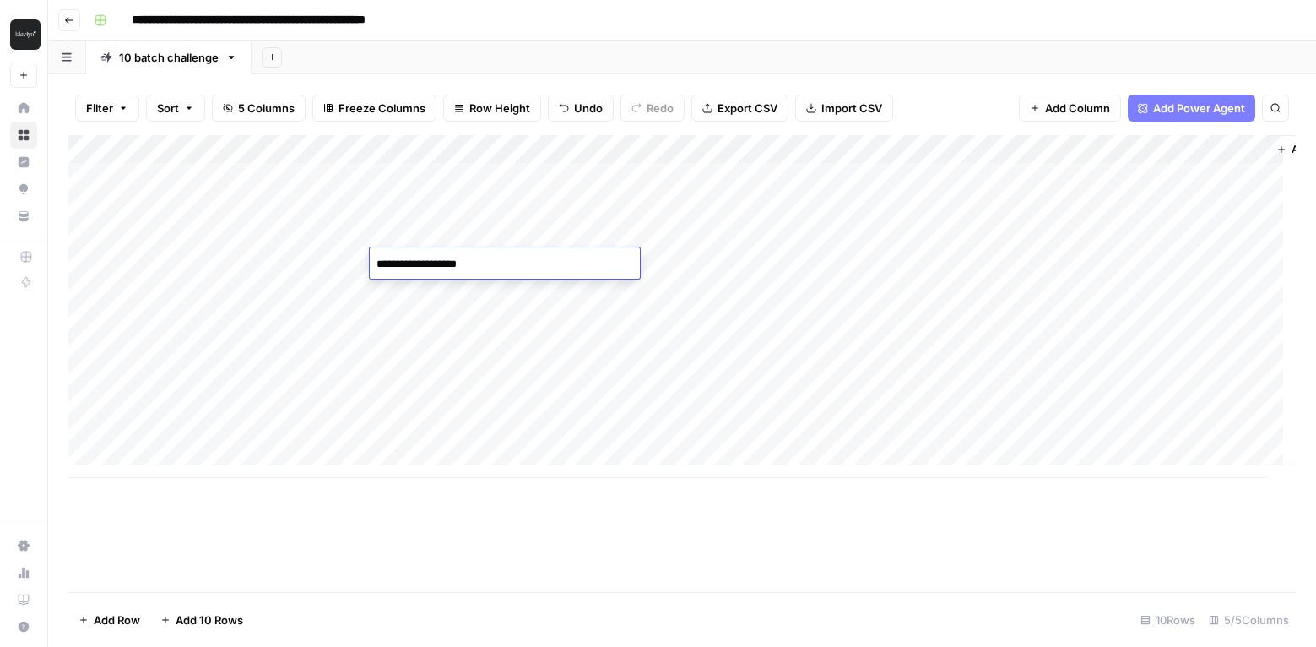
type textarea "**********"
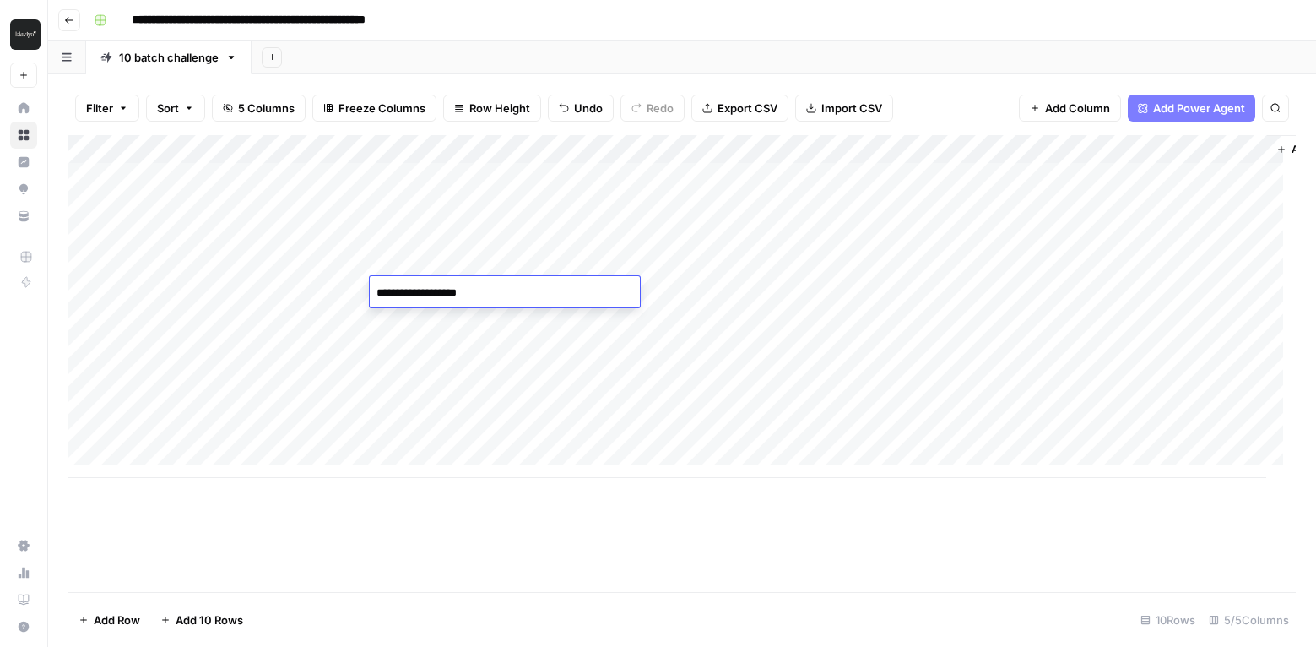
type textarea "**********"
type textarea "*"
type textarea "**********"
click at [414, 354] on div "Add Column" at bounding box center [682, 306] width 1228 height 343
click at [414, 355] on div "Add Column" at bounding box center [682, 306] width 1228 height 343
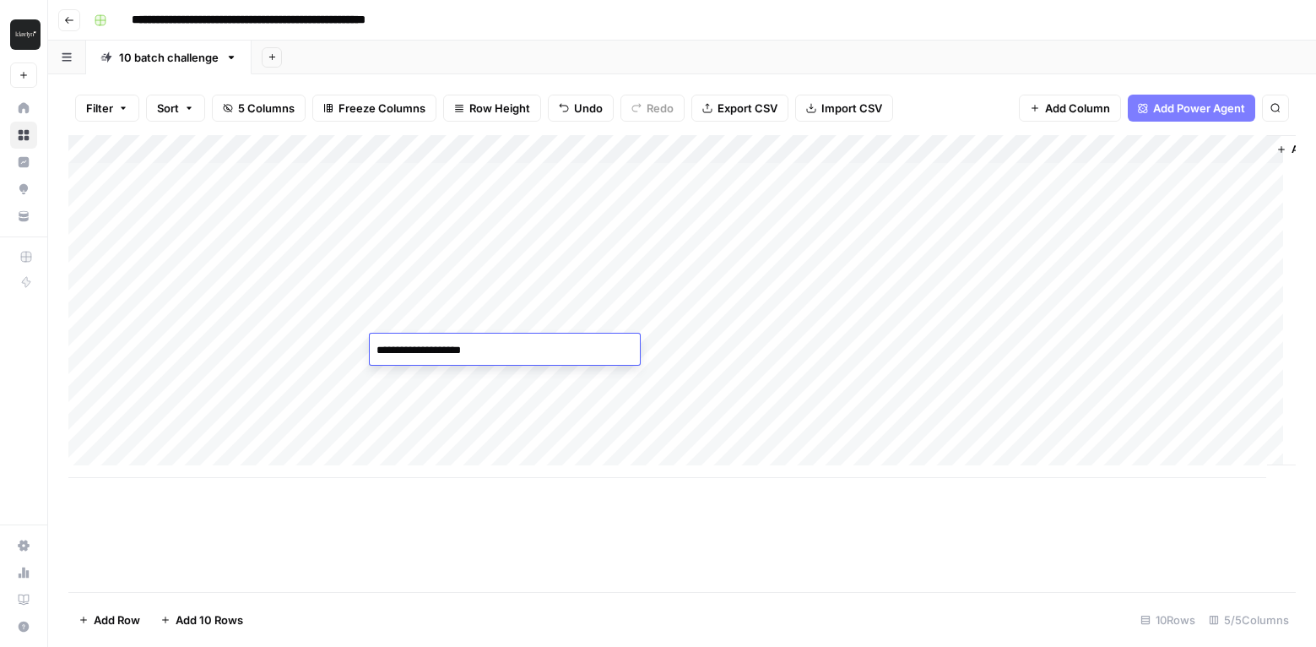
type textarea "**********"
click at [411, 408] on div "Add Column" at bounding box center [682, 306] width 1228 height 343
click at [401, 201] on div "Add Column" at bounding box center [682, 306] width 1228 height 343
click at [420, 209] on div "Add Column" at bounding box center [682, 306] width 1228 height 343
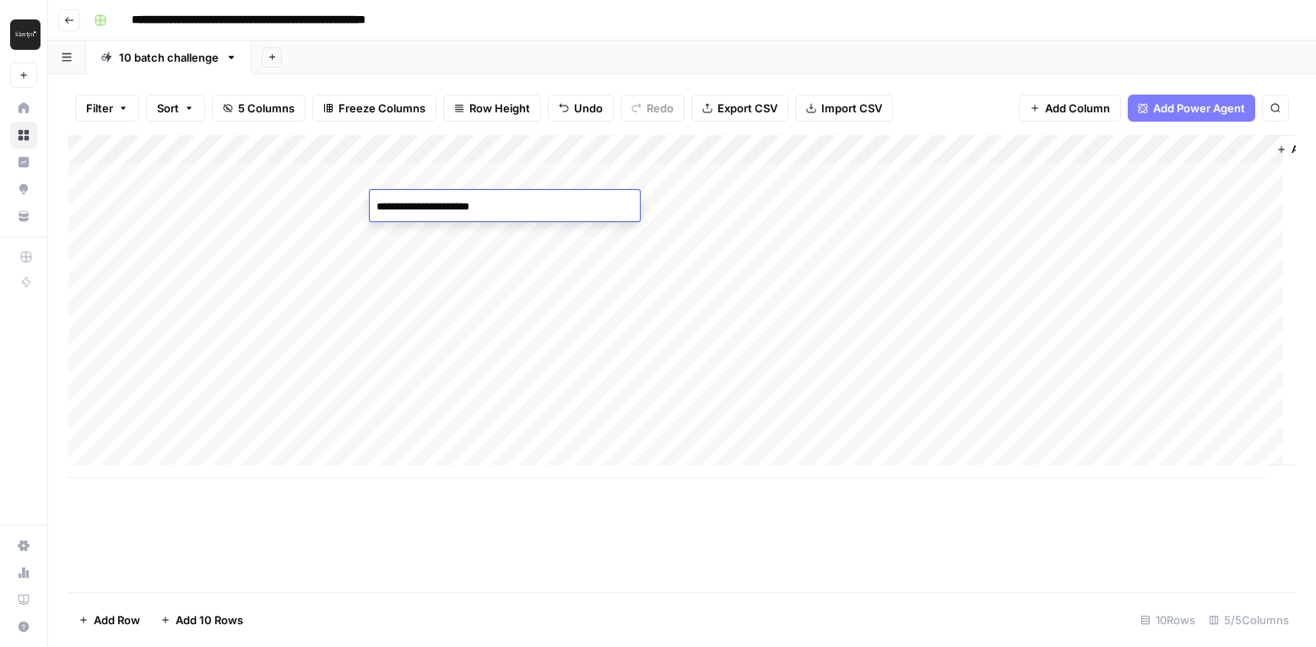
type textarea "**********"
click at [399, 439] on div "Add Column" at bounding box center [682, 306] width 1228 height 343
click at [424, 434] on div "Add Column" at bounding box center [682, 306] width 1228 height 343
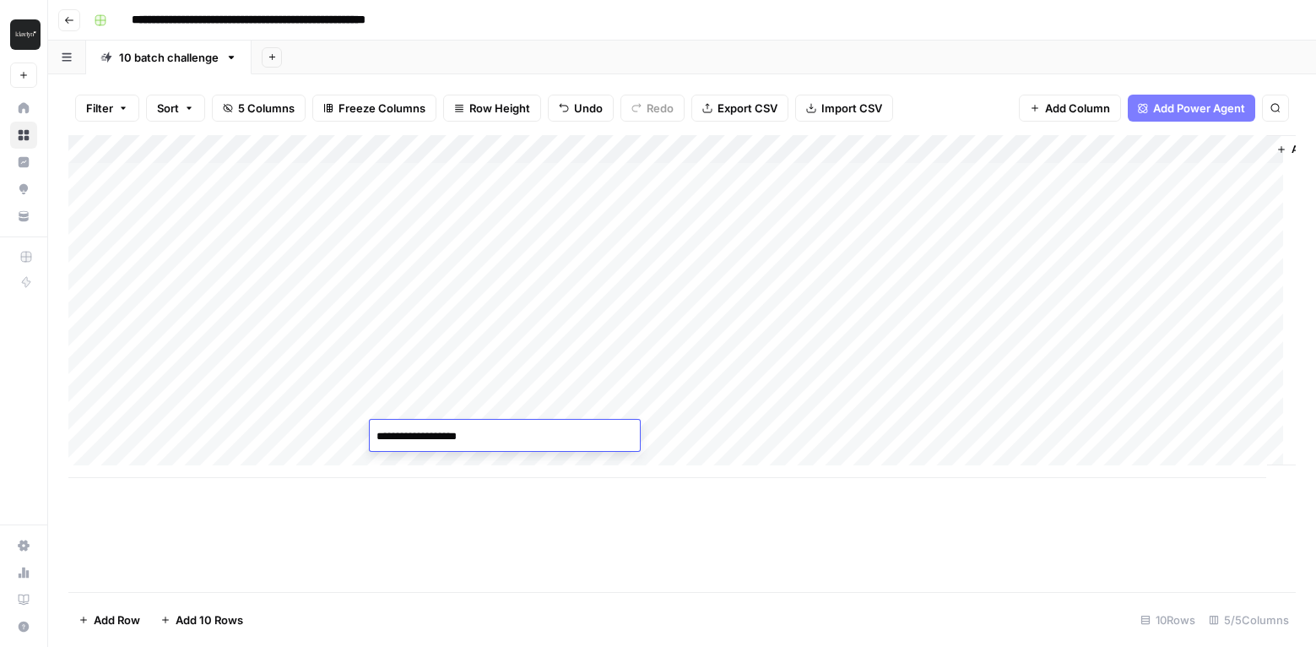
type textarea "**********"
click at [406, 412] on div "Add Column" at bounding box center [682, 306] width 1228 height 343
click at [423, 404] on div "Add Column" at bounding box center [682, 306] width 1228 height 343
type textarea "**********"
click at [409, 382] on div "Add Column" at bounding box center [682, 306] width 1228 height 343
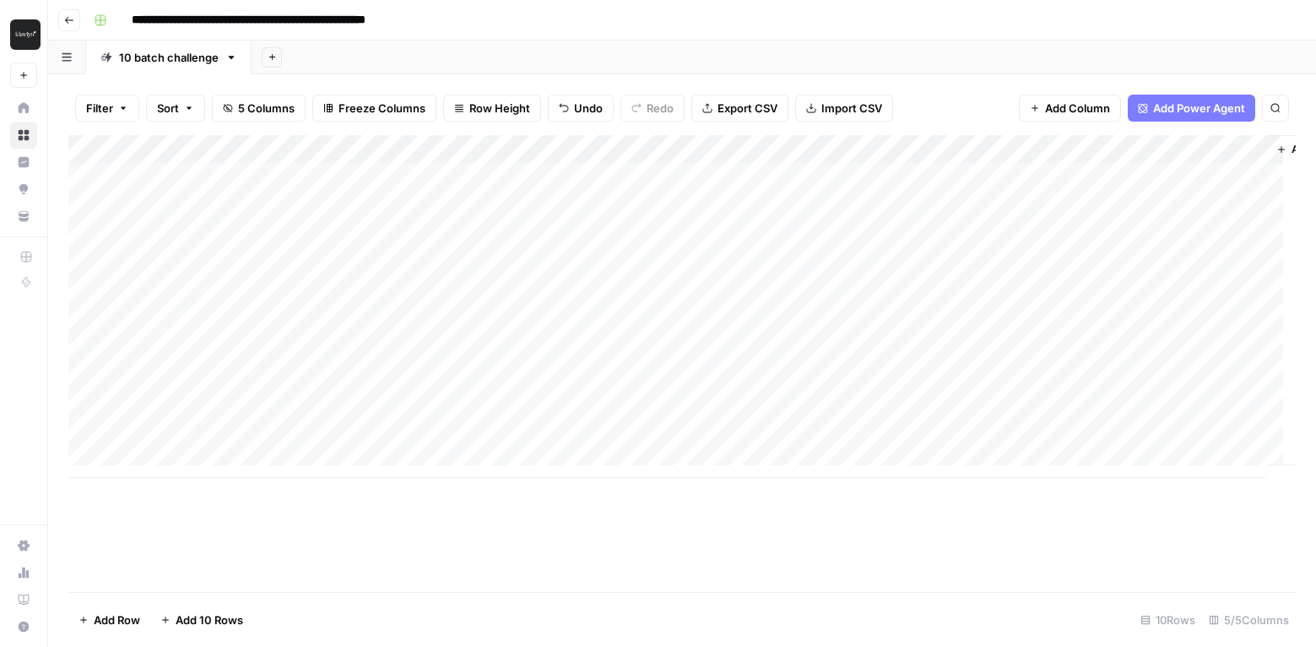
click at [419, 381] on div "Add Column" at bounding box center [682, 306] width 1228 height 343
type textarea "**********"
click at [395, 437] on div "Add Column" at bounding box center [682, 306] width 1228 height 343
click at [153, 526] on div "Add Column" at bounding box center [682, 363] width 1228 height 457
click at [929, 150] on div "Add Column" at bounding box center [682, 306] width 1228 height 343
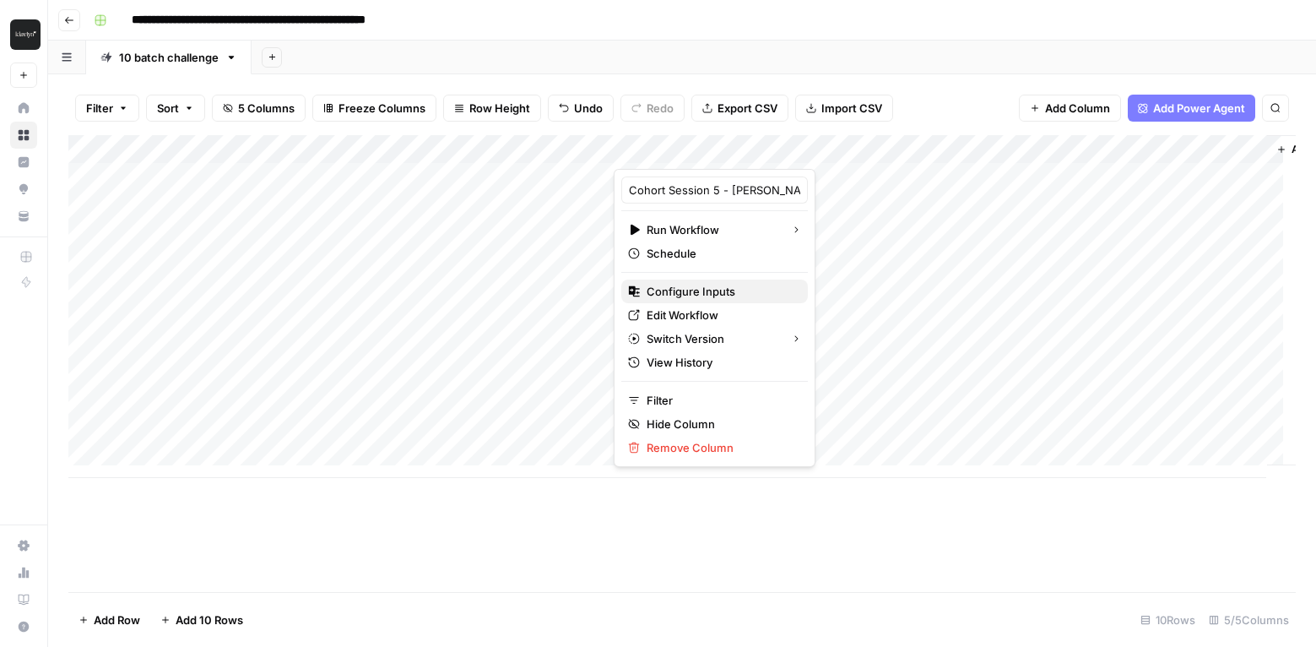
click at [719, 293] on span "Configure Inputs" at bounding box center [721, 291] width 148 height 17
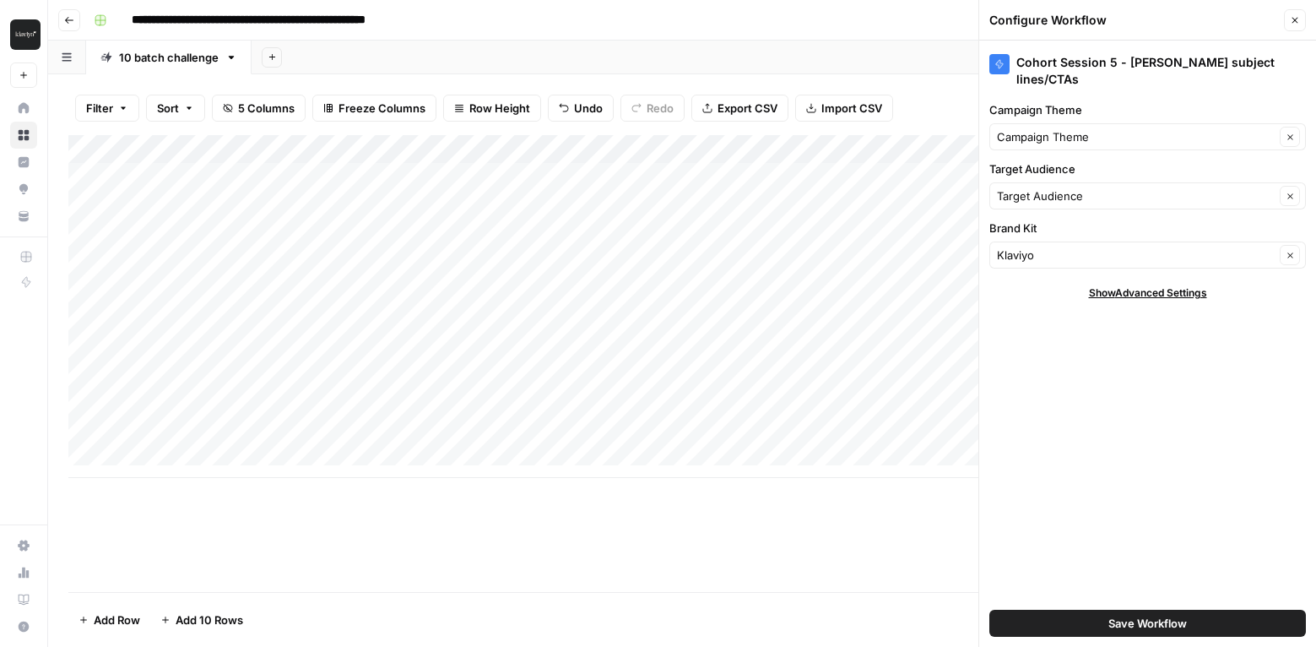
click at [1302, 16] on button "Close" at bounding box center [1295, 20] width 22 height 22
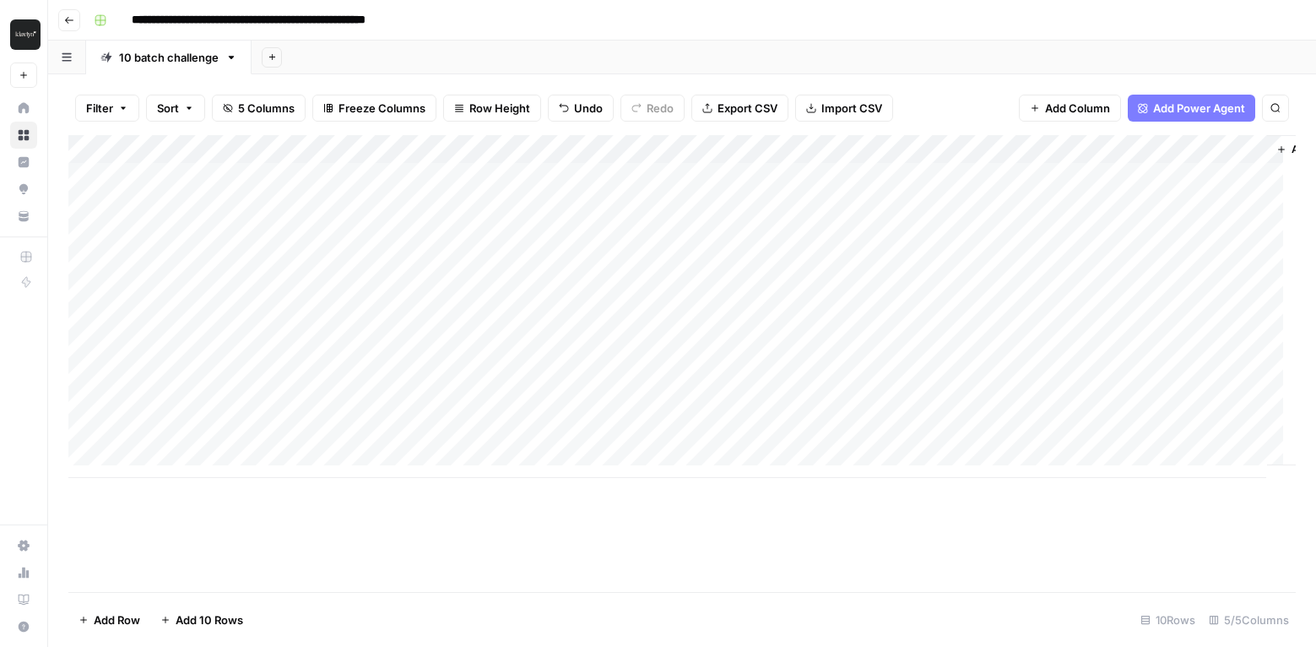
click at [952, 147] on div "Add Column" at bounding box center [682, 306] width 1228 height 343
click at [973, 187] on span "All Rows" at bounding box center [1008, 188] width 106 height 17
click at [1093, 433] on div "Add Column" at bounding box center [682, 306] width 1228 height 343
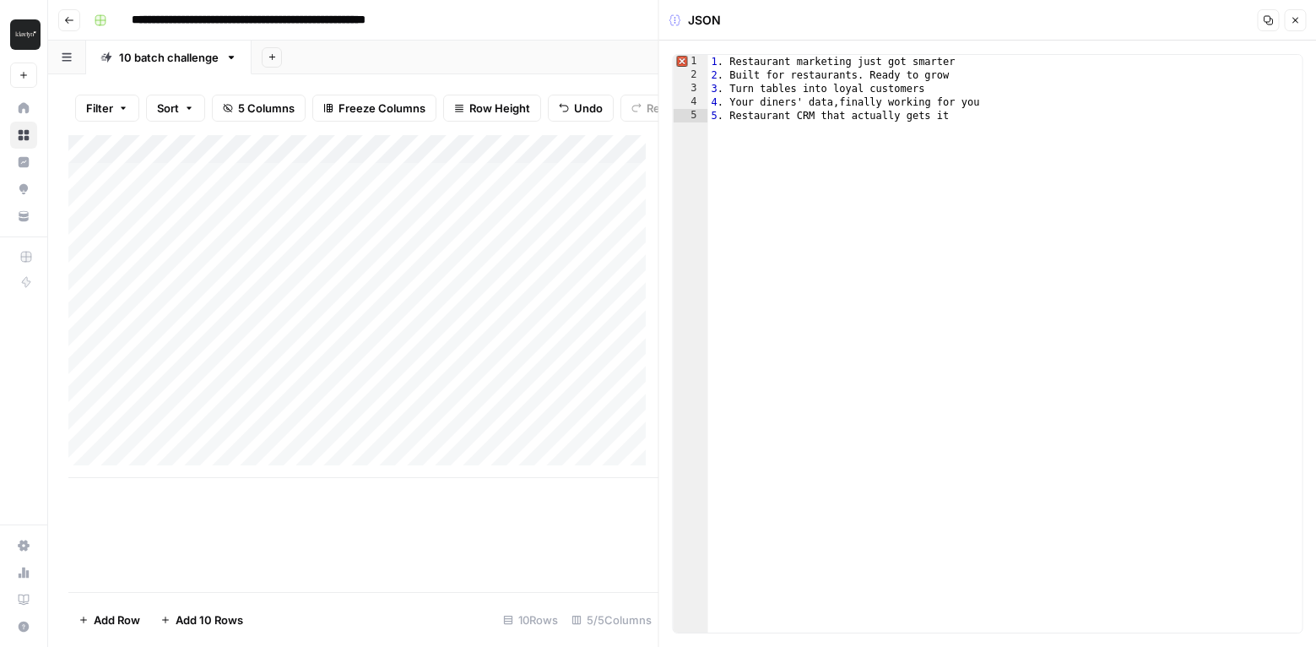
click at [1296, 24] on icon "button" at bounding box center [1295, 20] width 10 height 10
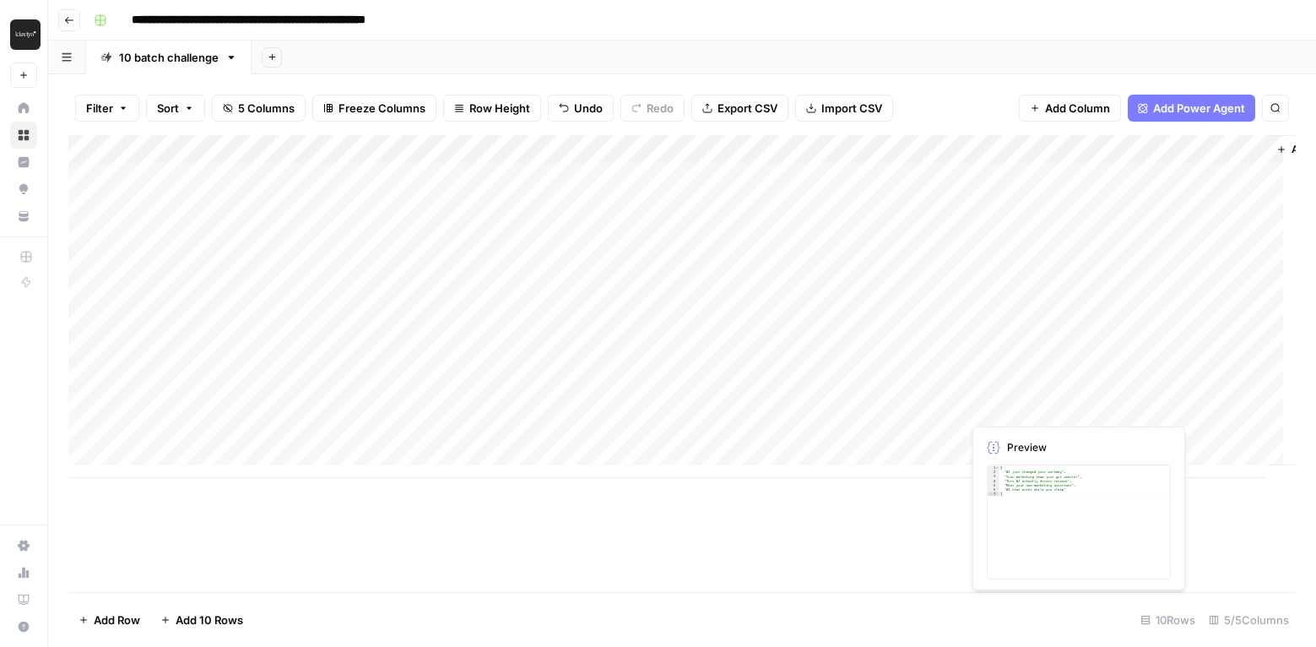
click at [1009, 408] on div "Add Column" at bounding box center [682, 306] width 1228 height 343
click at [1093, 402] on div "Add Column" at bounding box center [682, 306] width 1228 height 343
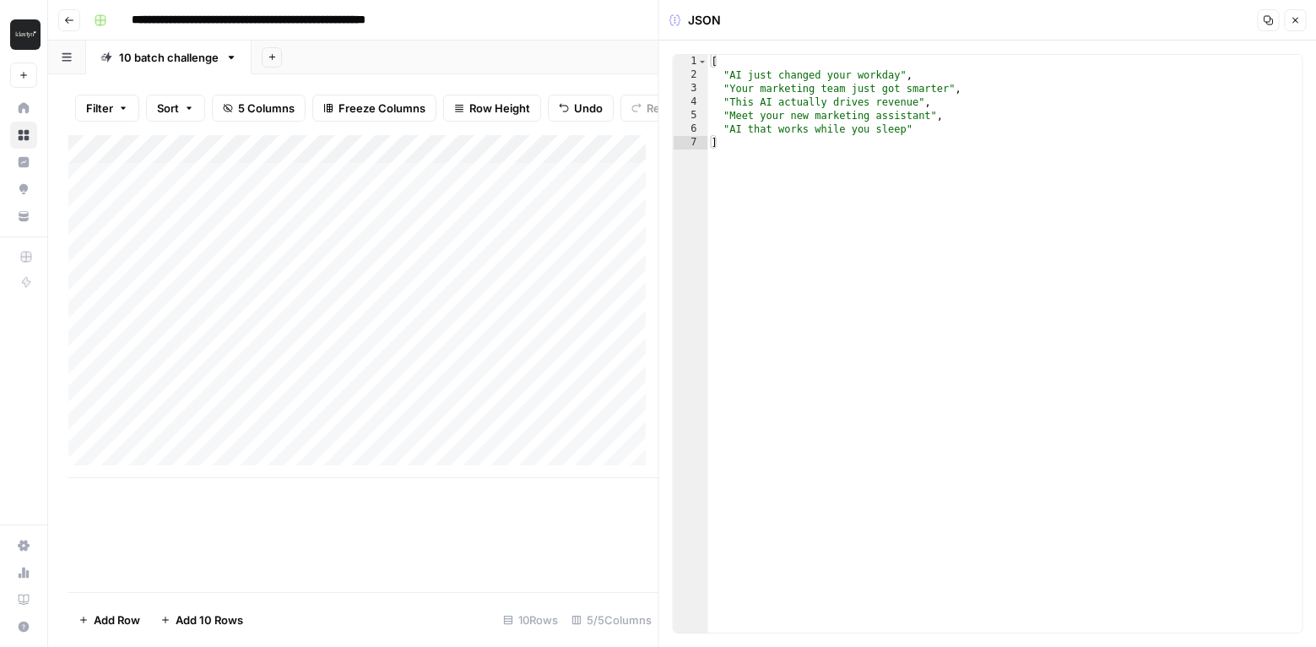
click at [1297, 13] on button "Close" at bounding box center [1295, 20] width 22 height 22
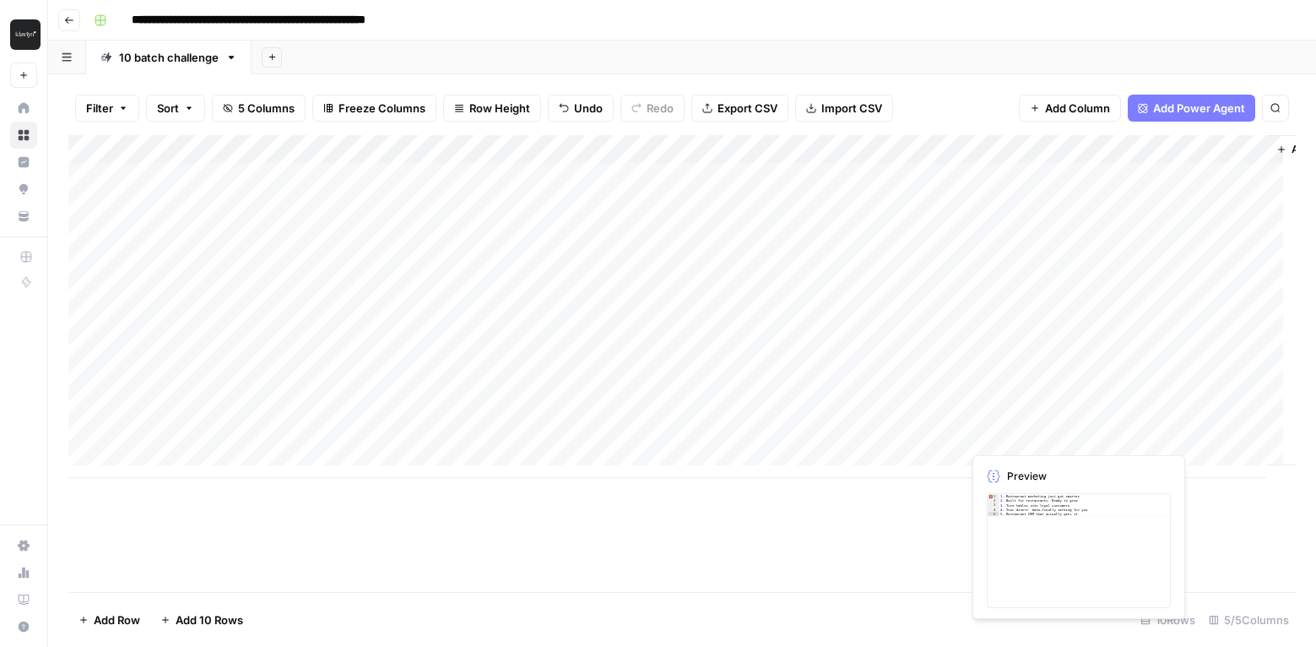
click at [1060, 431] on div "Add Column" at bounding box center [682, 306] width 1228 height 343
click at [1099, 438] on div "Add Column" at bounding box center [682, 306] width 1228 height 343
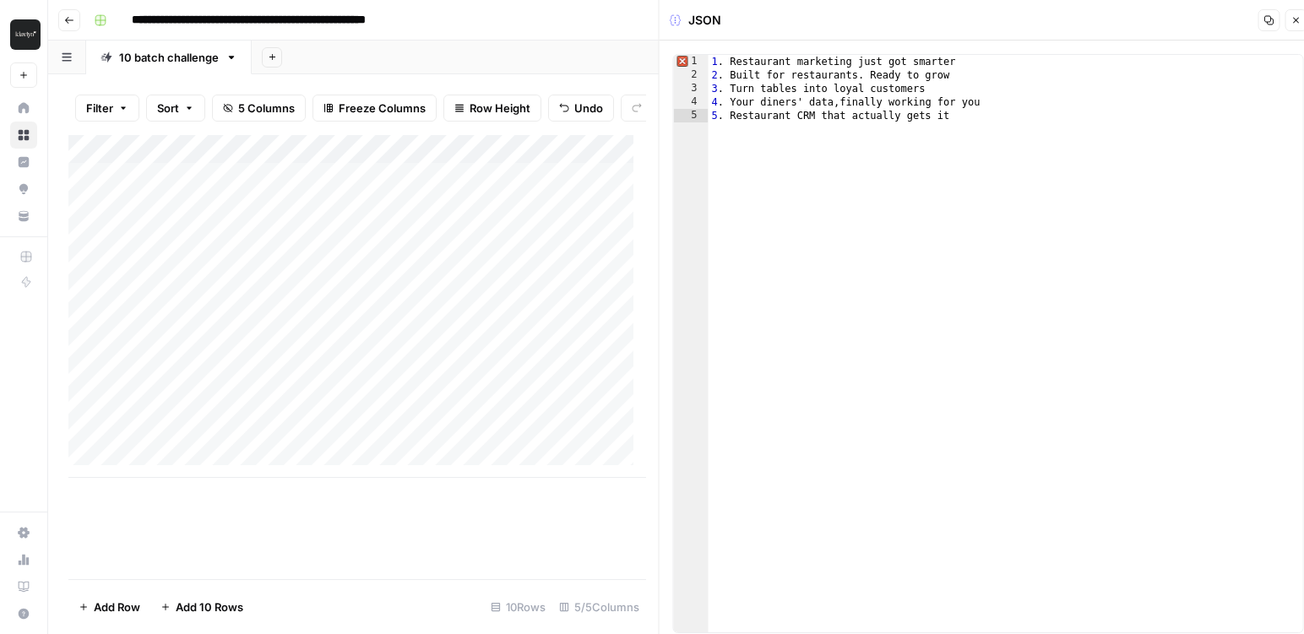
type textarea "**********"
click at [683, 61] on span "Error, read annotations row 1" at bounding box center [681, 62] width 15 height 14
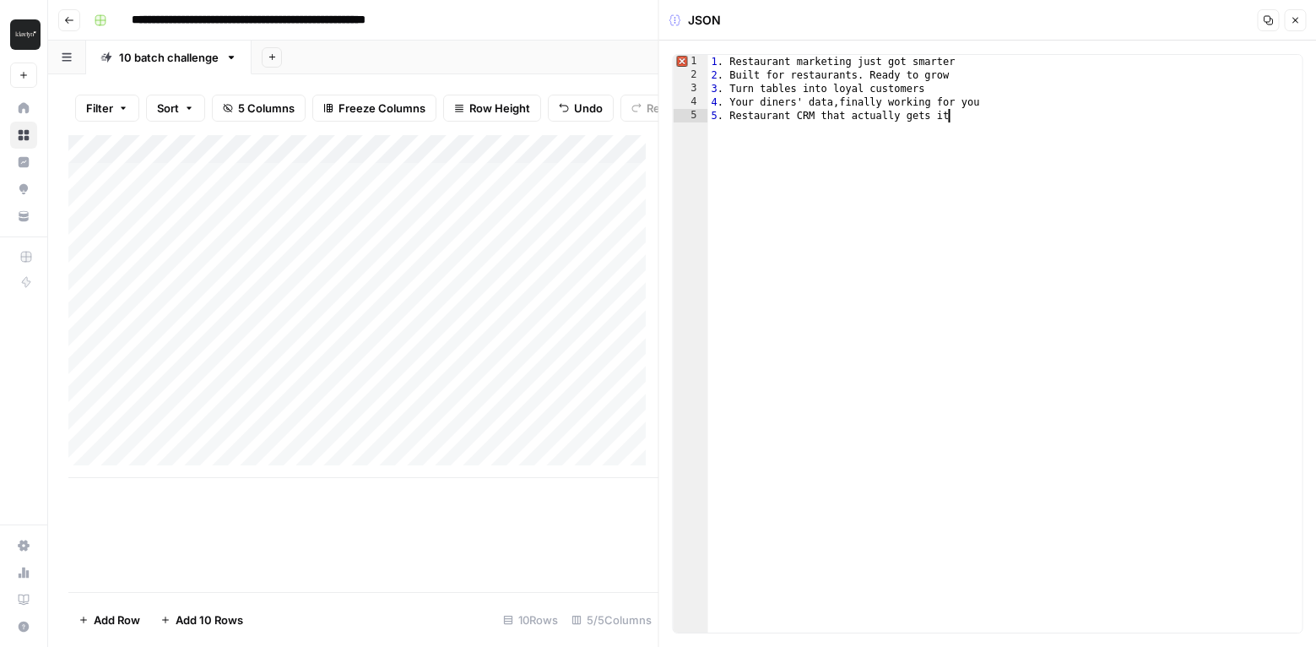
click at [735, 121] on div "1 . Restaurant marketing just got smarter 2 . Built for restaurants. Ready to g…" at bounding box center [1005, 357] width 594 height 605
click at [1298, 19] on icon "button" at bounding box center [1295, 20] width 10 height 10
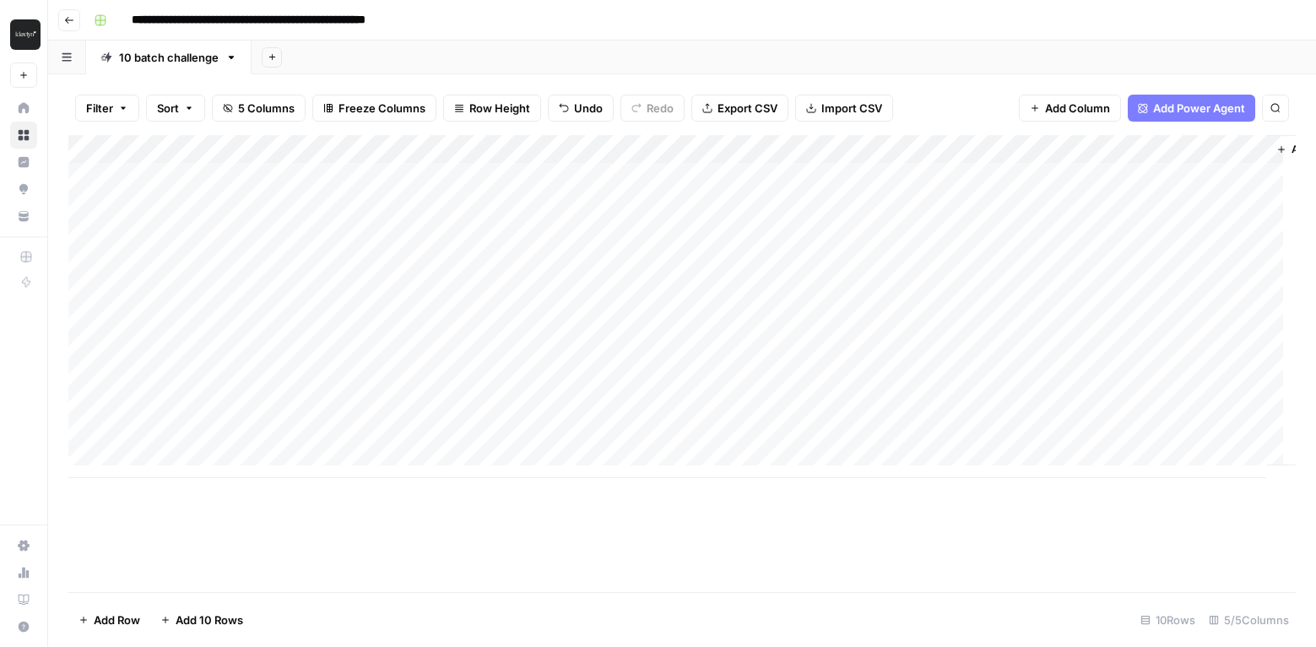
click at [1067, 206] on div "Add Column" at bounding box center [682, 306] width 1228 height 343
click at [1097, 205] on div "Add Column" at bounding box center [682, 306] width 1228 height 343
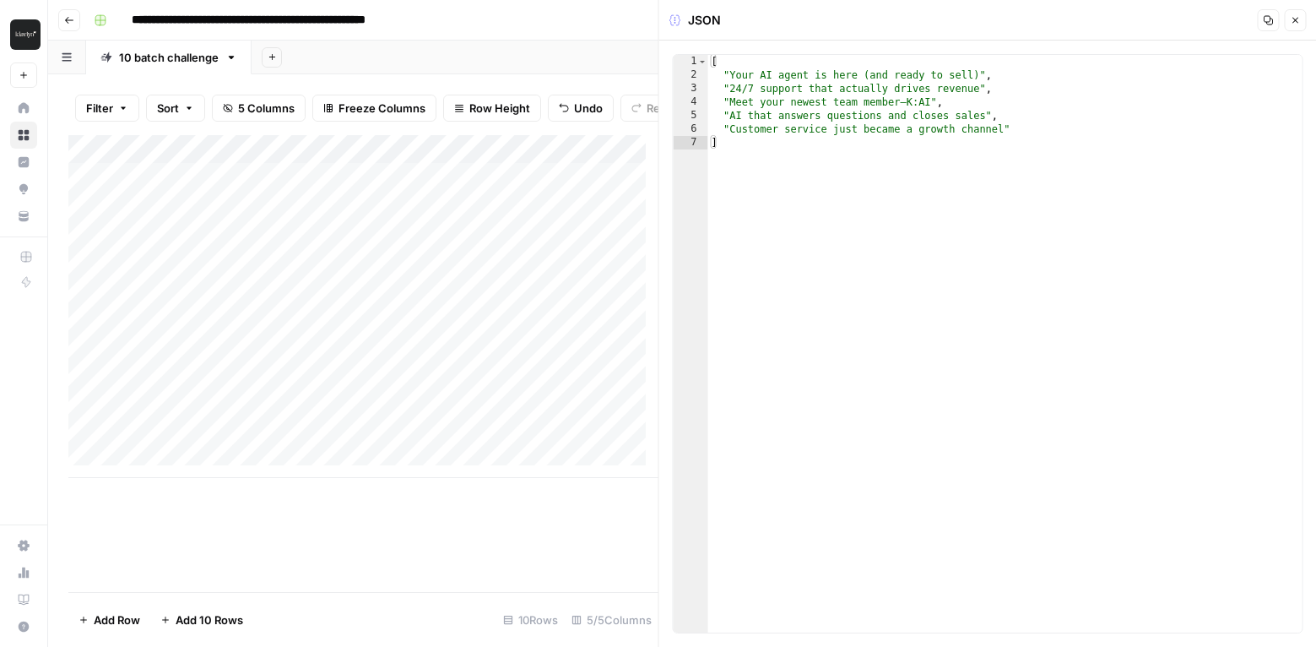
click at [1295, 21] on icon "button" at bounding box center [1295, 20] width 10 height 10
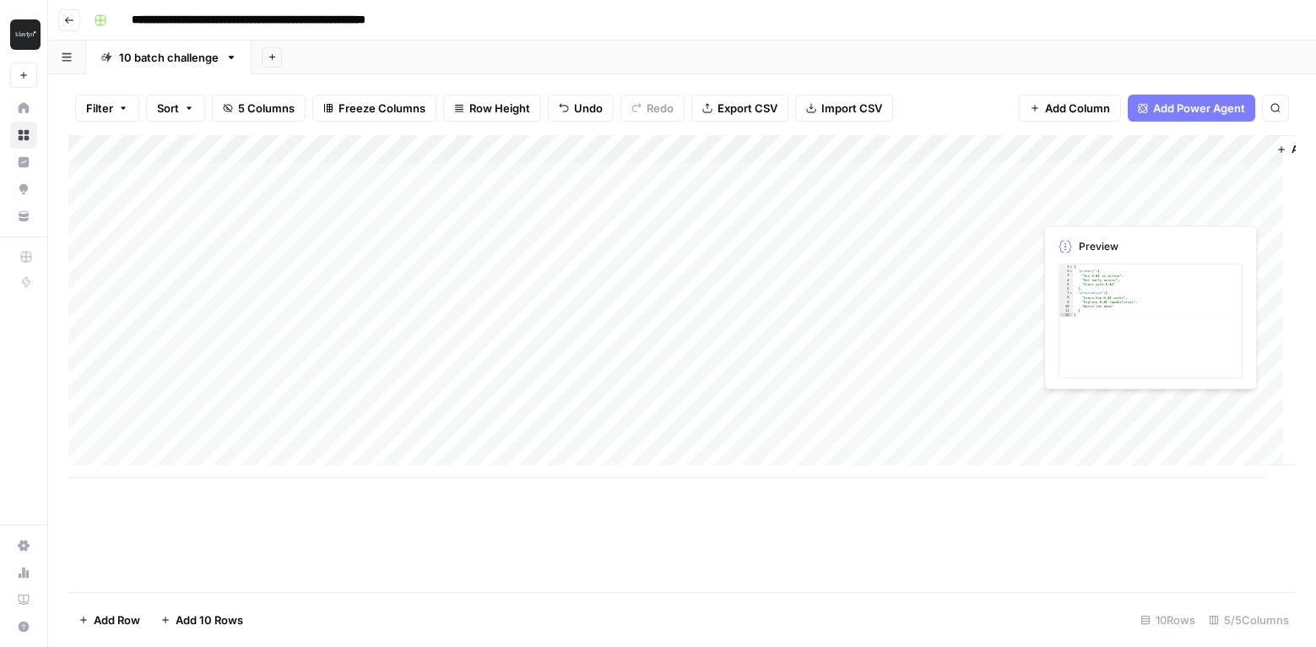
click at [1190, 209] on div "Add Column" at bounding box center [682, 306] width 1228 height 343
click at [1255, 205] on div "Add Column" at bounding box center [682, 306] width 1228 height 343
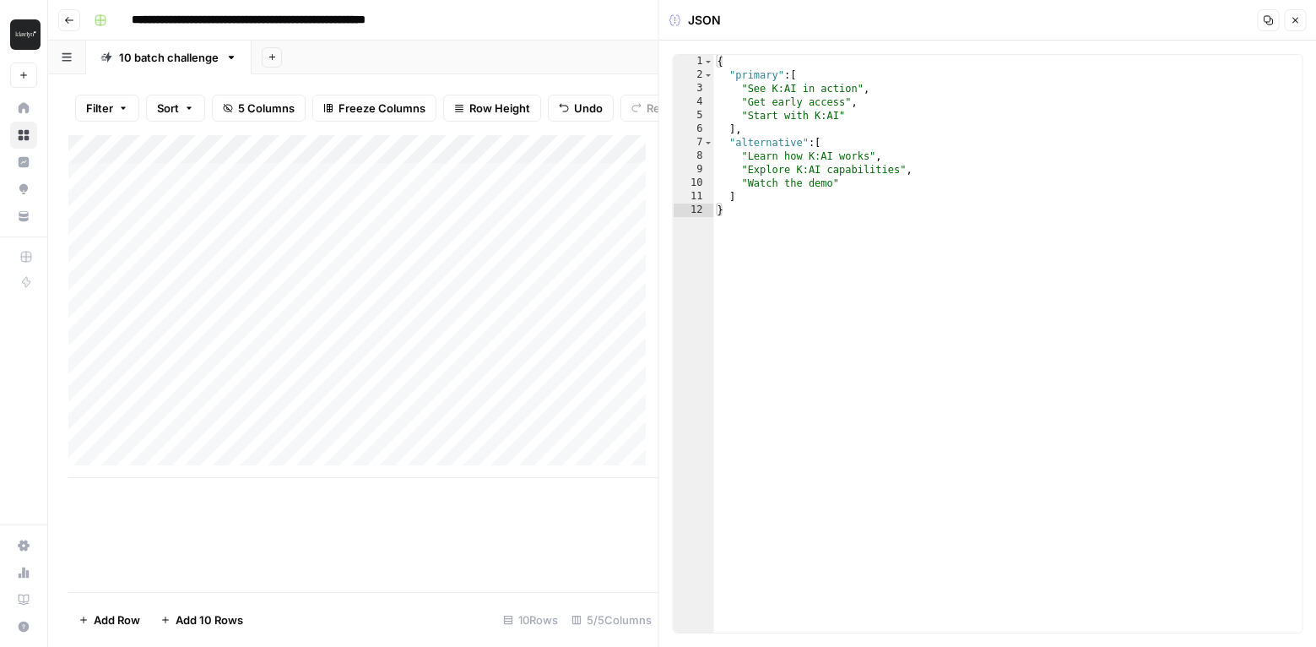
click at [1295, 21] on icon "button" at bounding box center [1295, 20] width 10 height 10
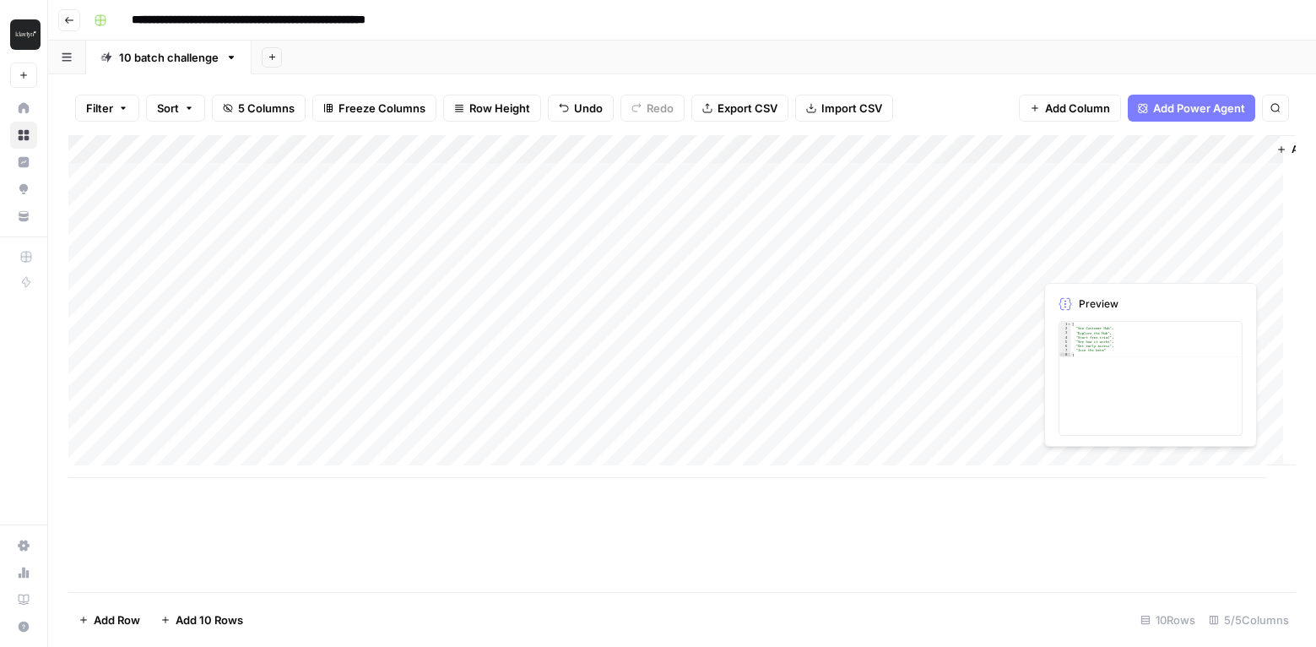
click at [1175, 268] on div "Add Column" at bounding box center [682, 306] width 1228 height 343
click at [1250, 263] on div "Add Column" at bounding box center [682, 306] width 1228 height 343
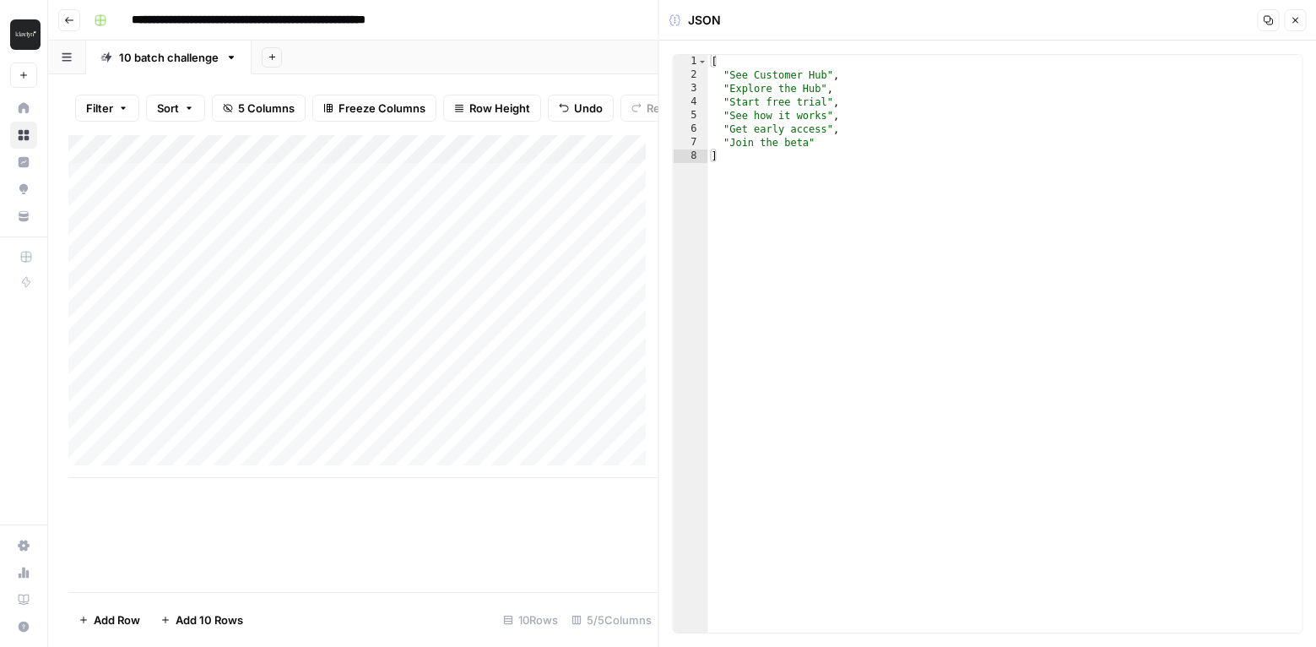
click at [1293, 16] on icon "button" at bounding box center [1295, 20] width 10 height 10
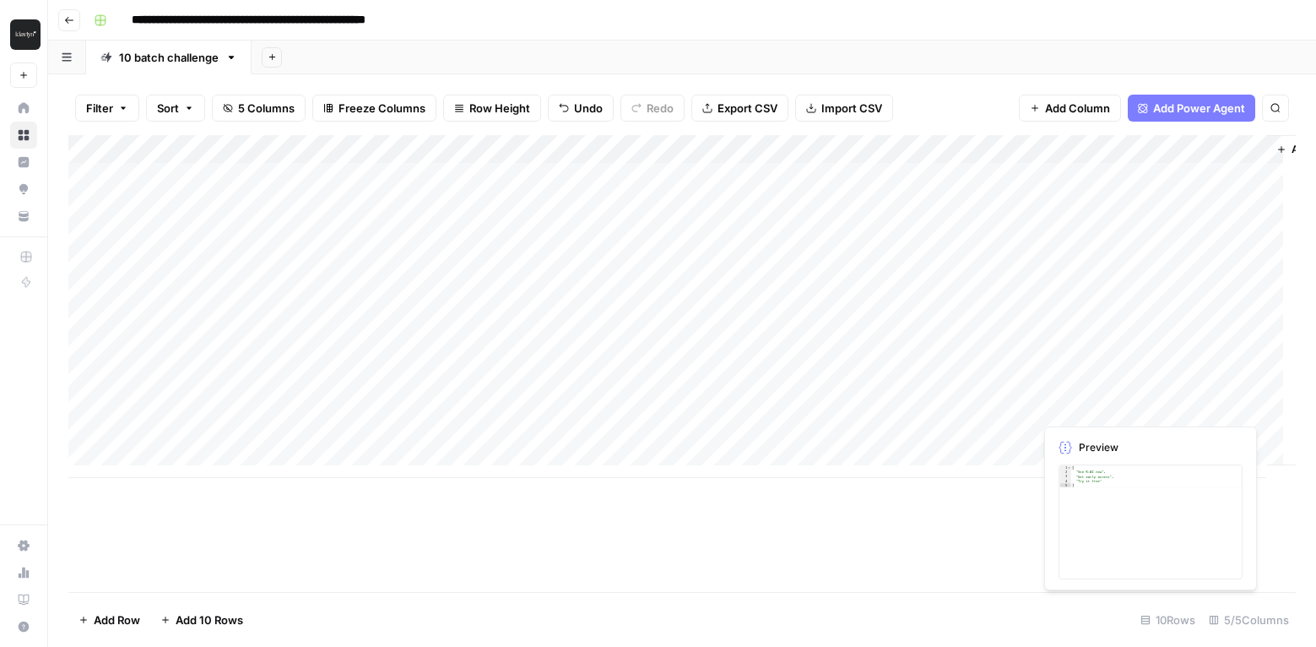
click at [1177, 407] on div "Add Column" at bounding box center [682, 306] width 1228 height 343
click at [1250, 401] on div "Add Column" at bounding box center [682, 306] width 1228 height 343
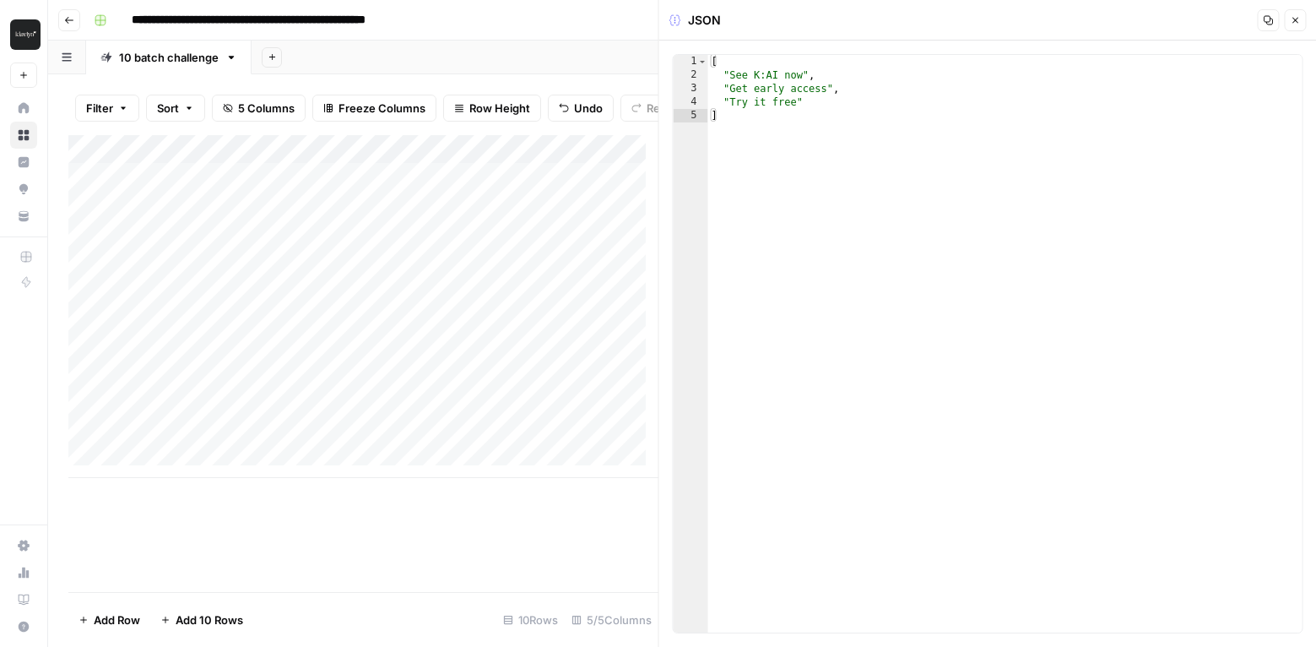
click at [1299, 18] on icon "button" at bounding box center [1295, 20] width 10 height 10
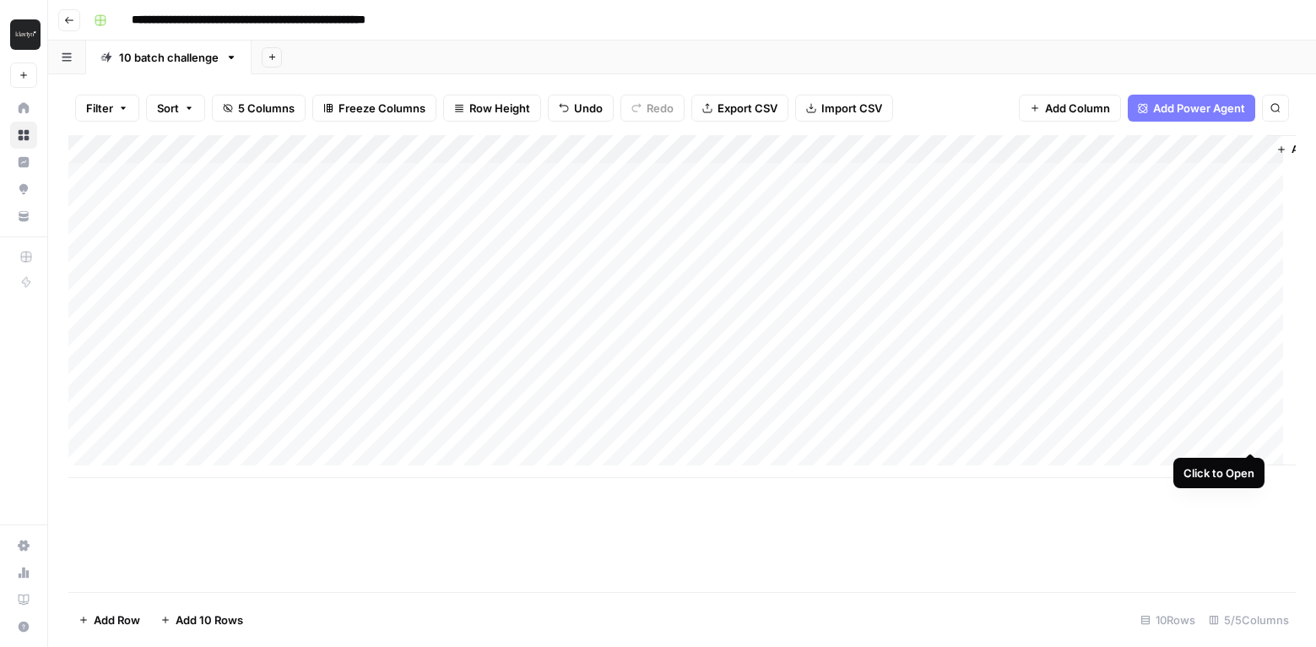
click at [1251, 437] on div "Add Column" at bounding box center [682, 306] width 1228 height 343
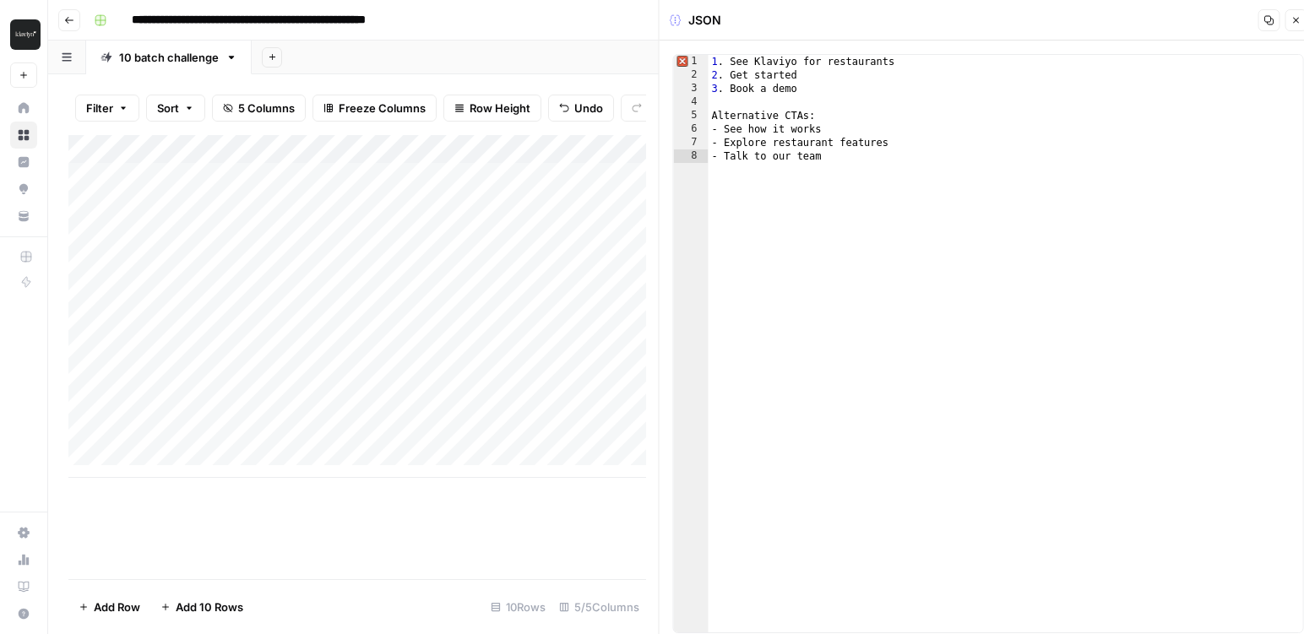
type textarea "**********"
click at [680, 57] on span "Error, read annotations row 1" at bounding box center [681, 62] width 15 height 14
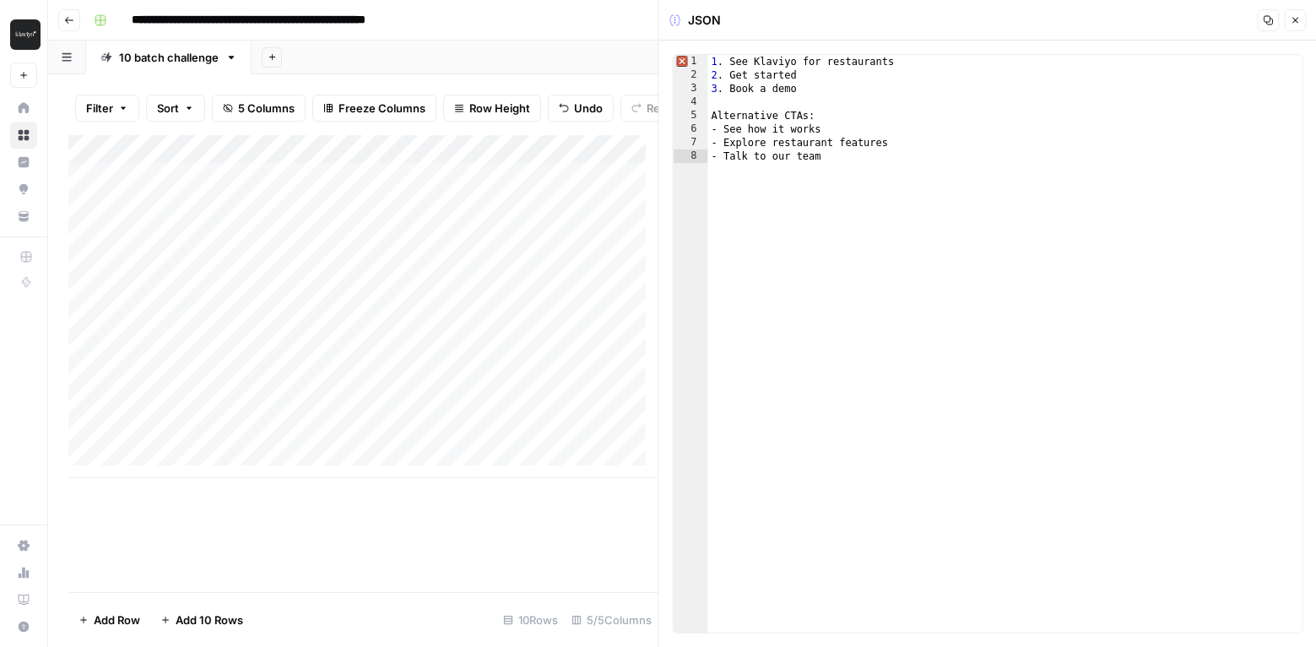
click at [1300, 22] on button "Close" at bounding box center [1295, 20] width 22 height 22
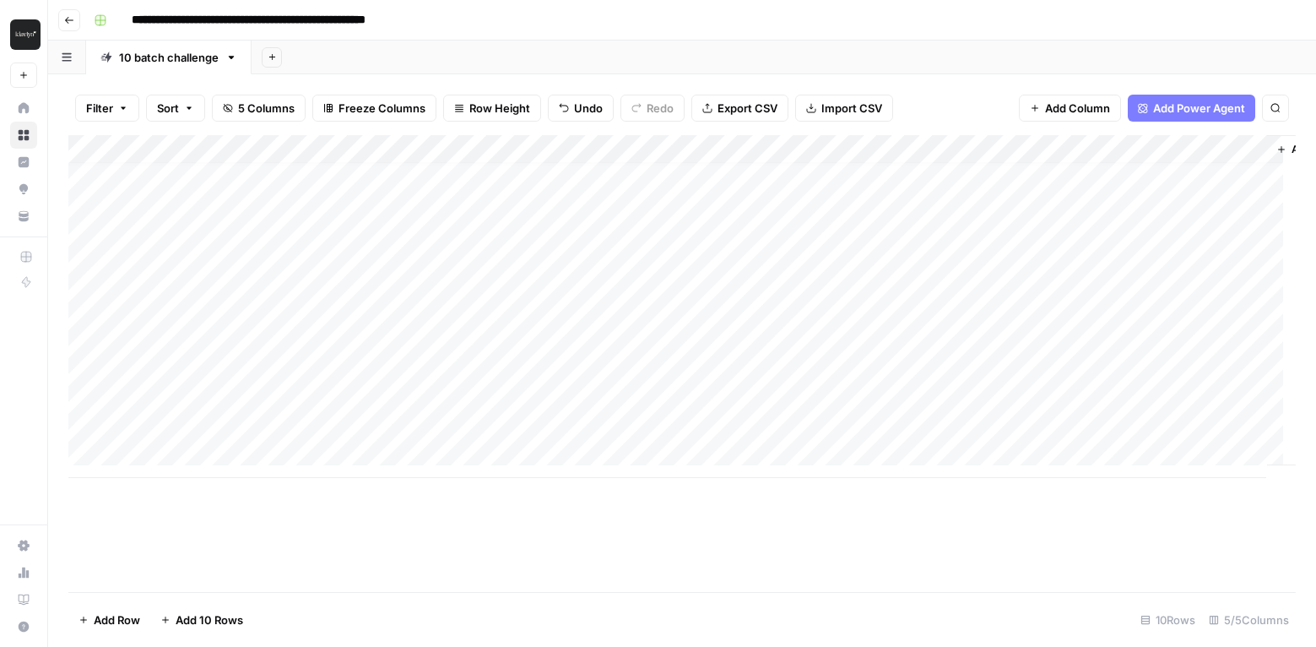
scroll to position [13, 0]
click at [65, 16] on icon "button" at bounding box center [69, 20] width 10 height 10
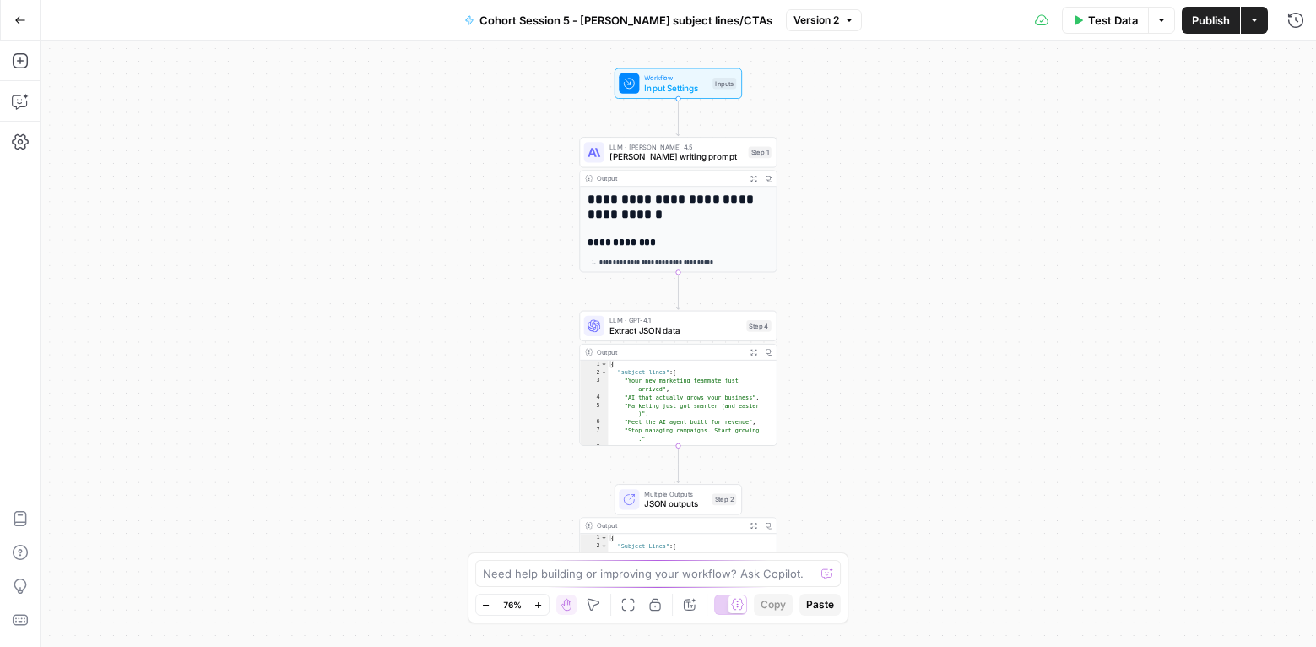
click at [17, 14] on icon "button" at bounding box center [20, 20] width 12 height 12
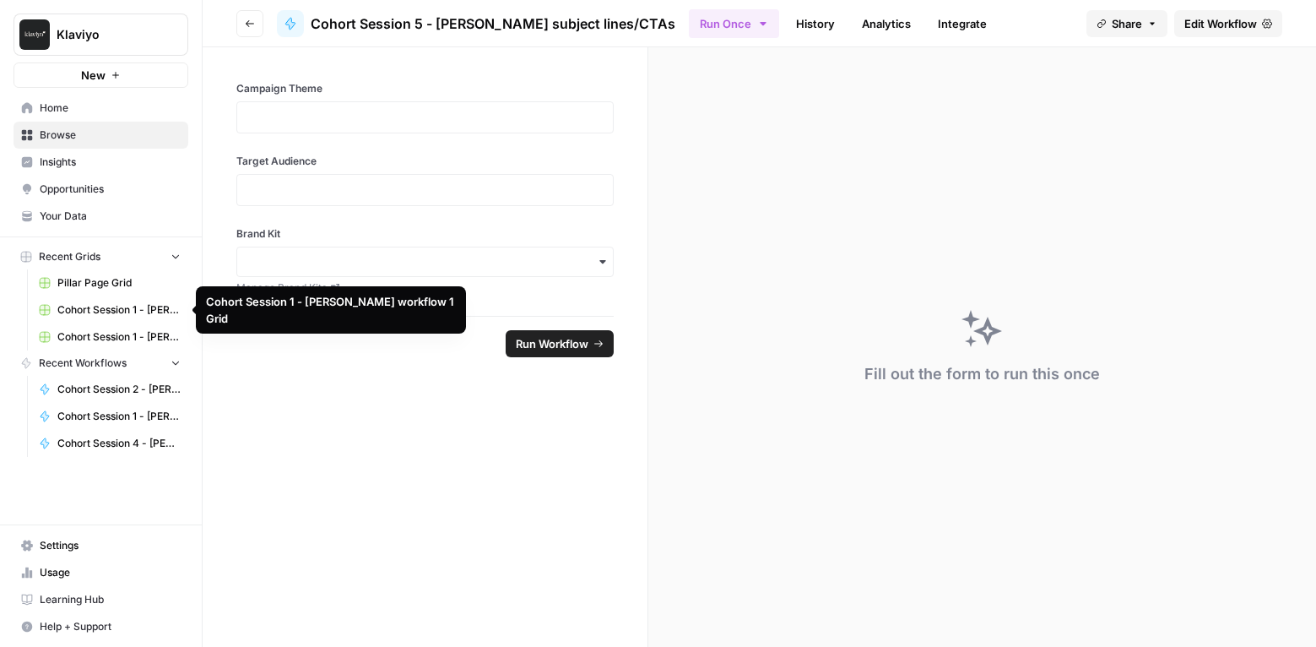
click at [69, 138] on span "Browse" at bounding box center [110, 134] width 141 height 15
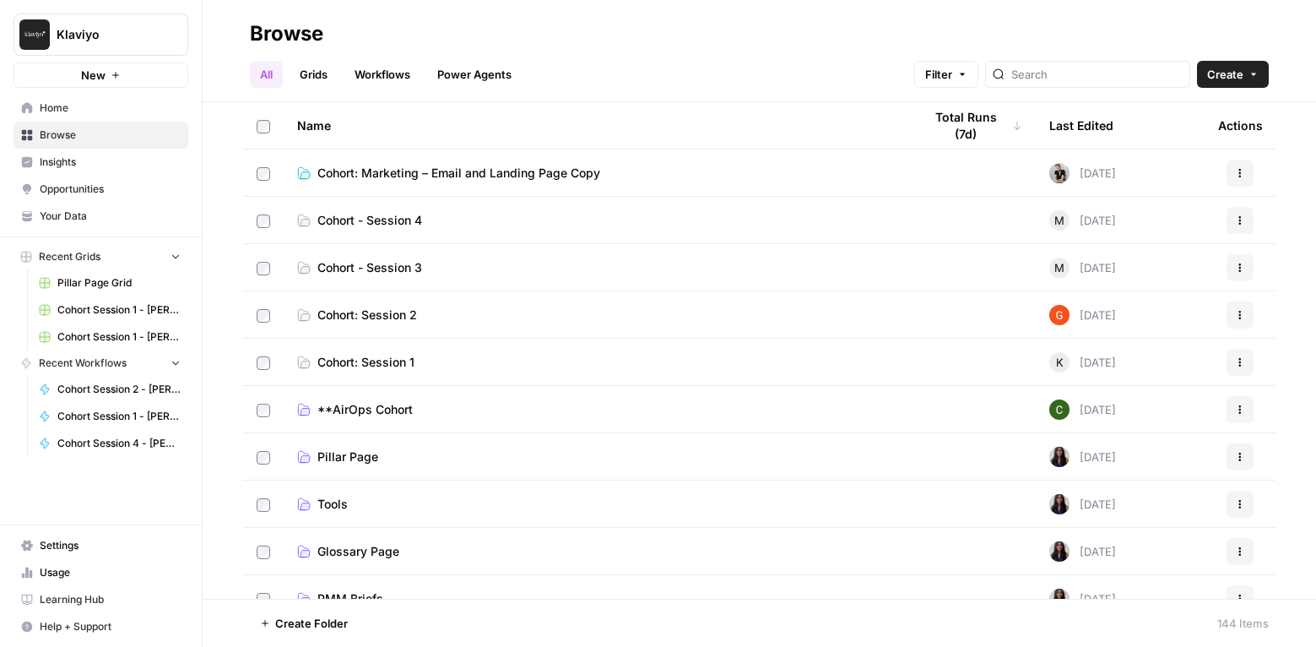
click at [464, 173] on span "Cohort: Marketing – Email and Landing Page Copy" at bounding box center [458, 173] width 283 height 17
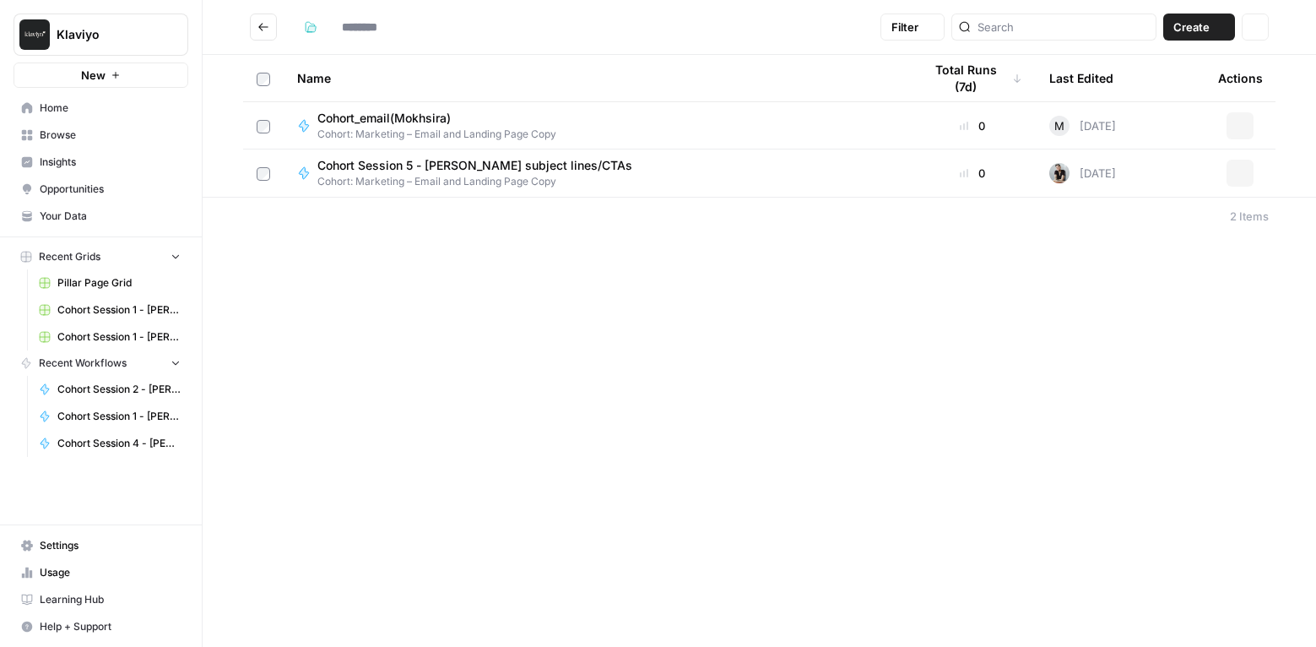
type input "**********"
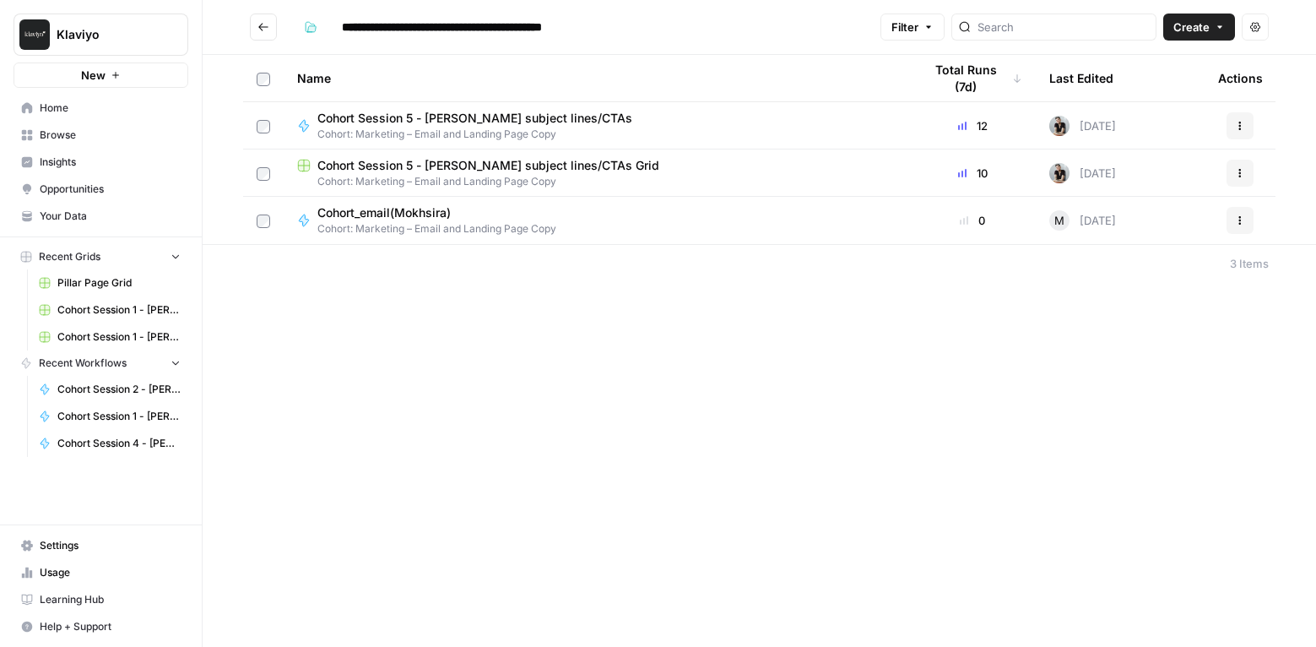
click at [262, 24] on icon "Go back" at bounding box center [263, 27] width 10 height 8
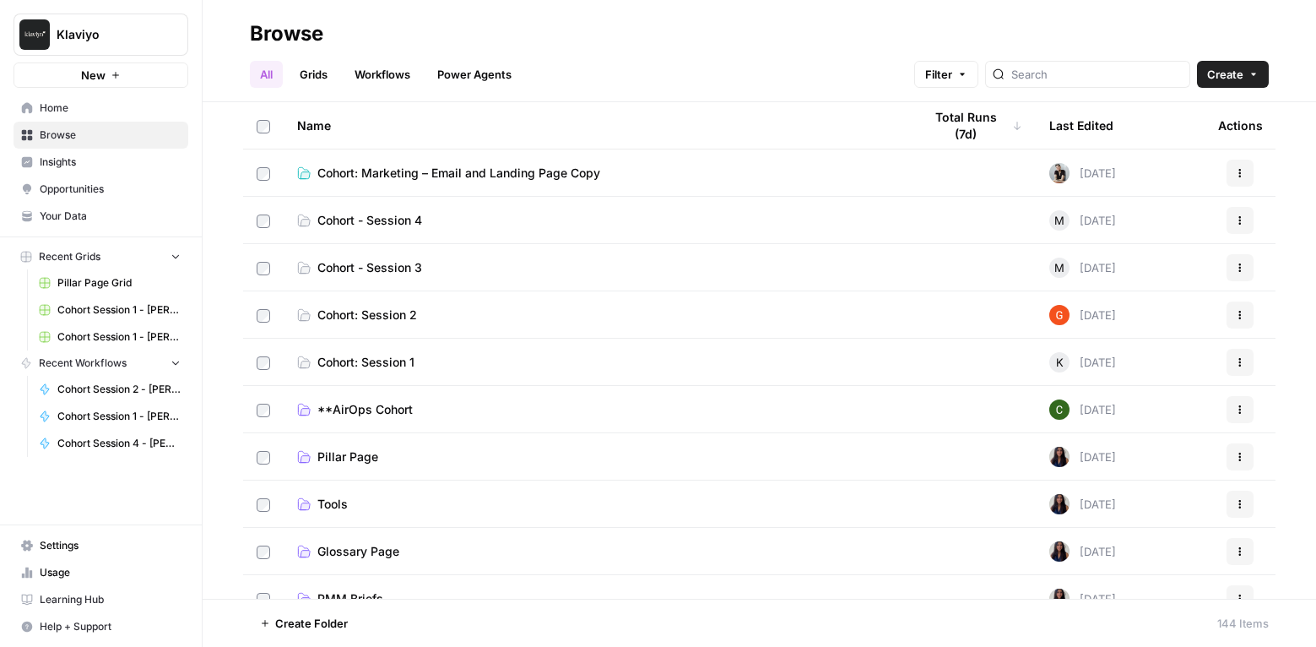
click at [394, 176] on span "Cohort: Marketing – Email and Landing Page Copy" at bounding box center [458, 173] width 283 height 17
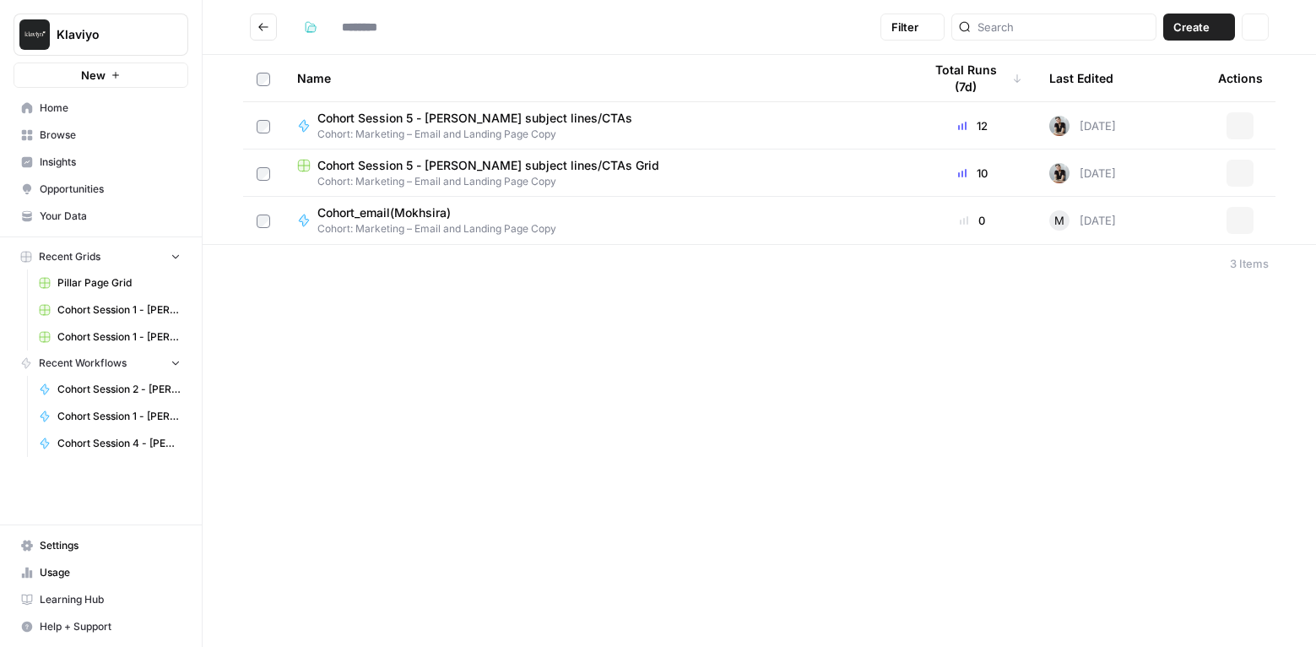
type input "**********"
click at [480, 116] on span "Cohort Session 5 - [PERSON_NAME] subject lines/CTAs" at bounding box center [474, 118] width 315 height 17
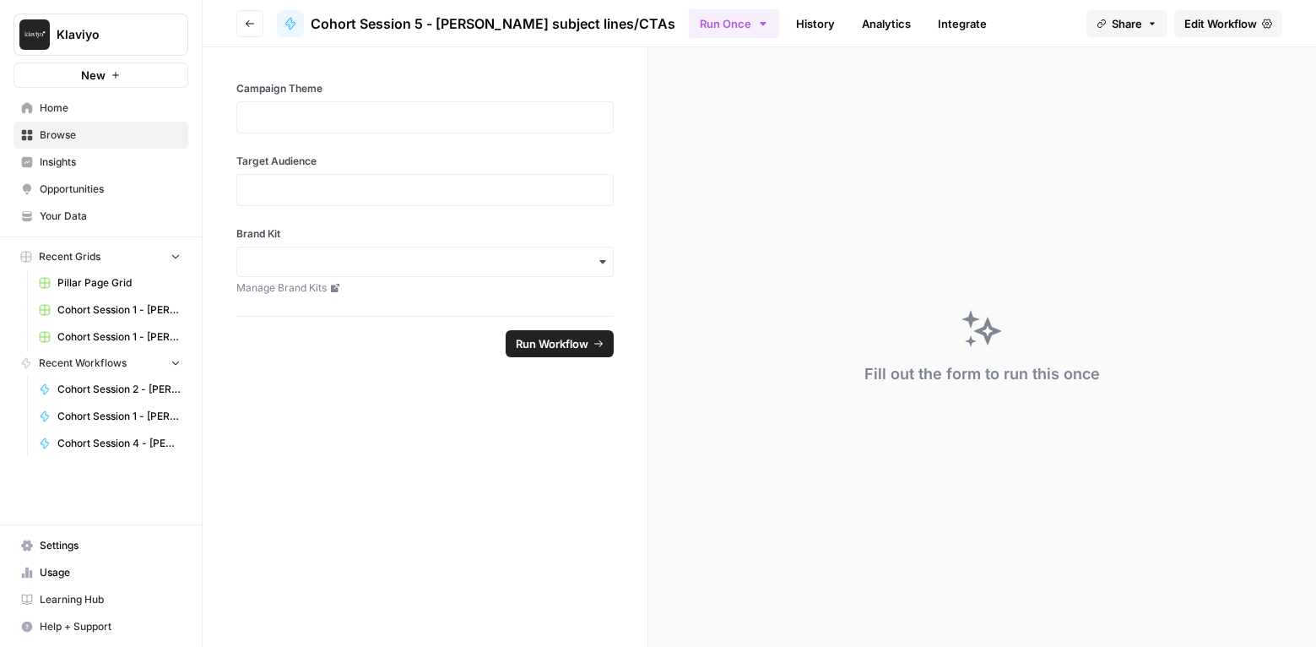
click at [1227, 18] on span "Edit Workflow" at bounding box center [1221, 23] width 73 height 17
click at [52, 109] on span "Home" at bounding box center [110, 107] width 141 height 15
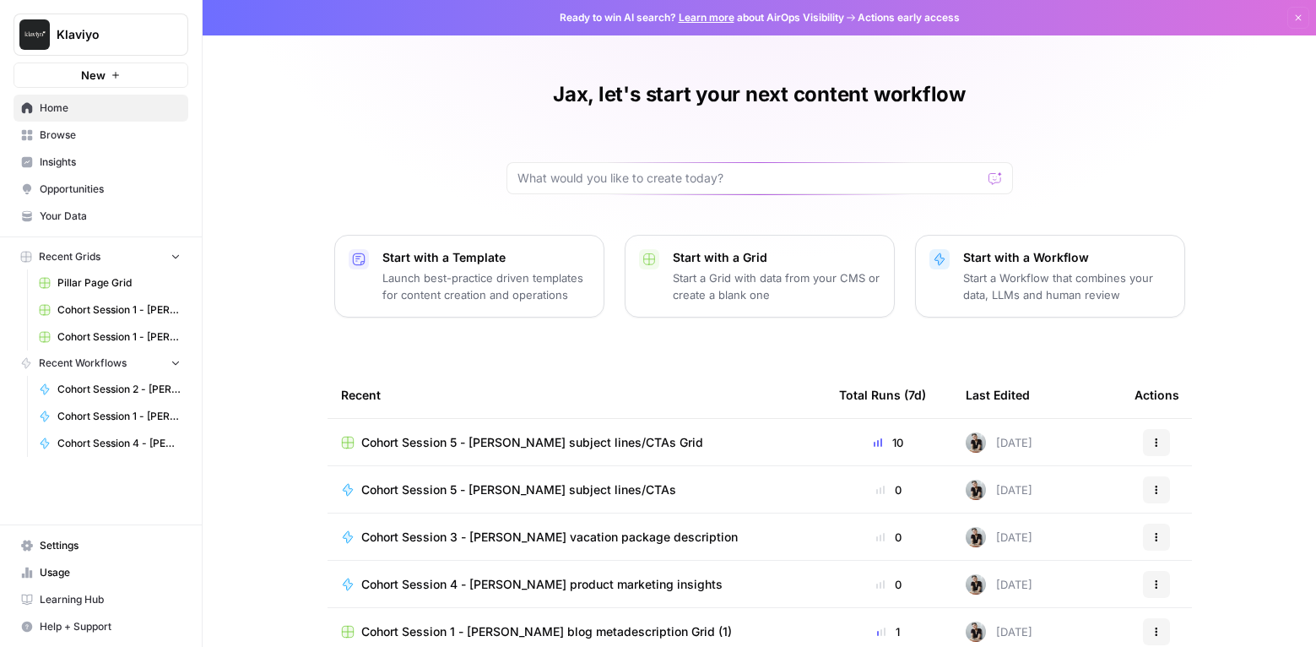
click at [89, 128] on span "Browse" at bounding box center [110, 134] width 141 height 15
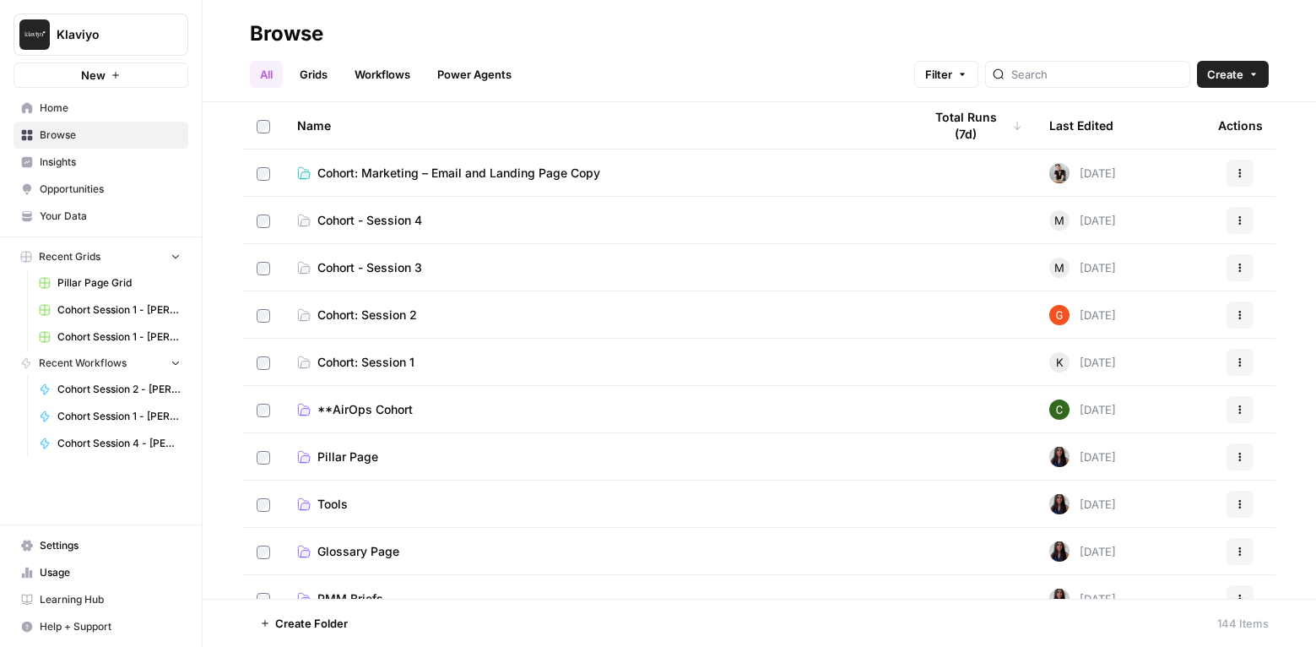
click at [397, 220] on span "Cohort - Session 4" at bounding box center [369, 220] width 105 height 17
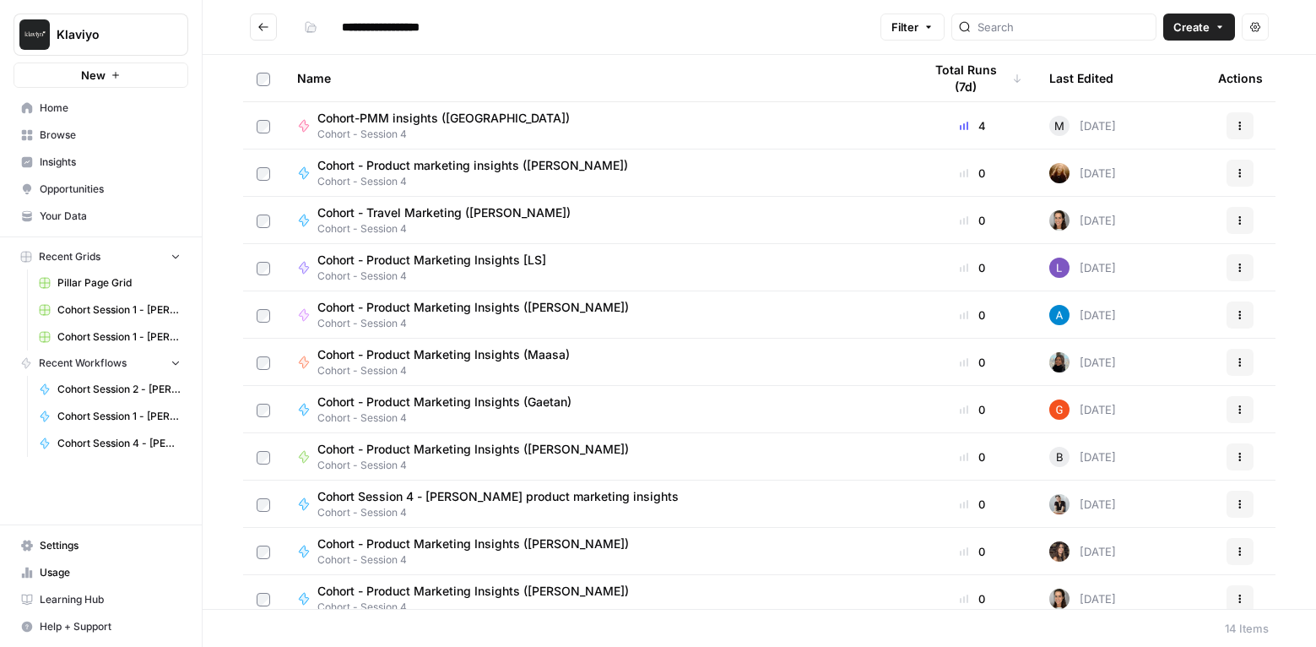
click at [268, 30] on icon "Go back" at bounding box center [264, 27] width 12 height 12
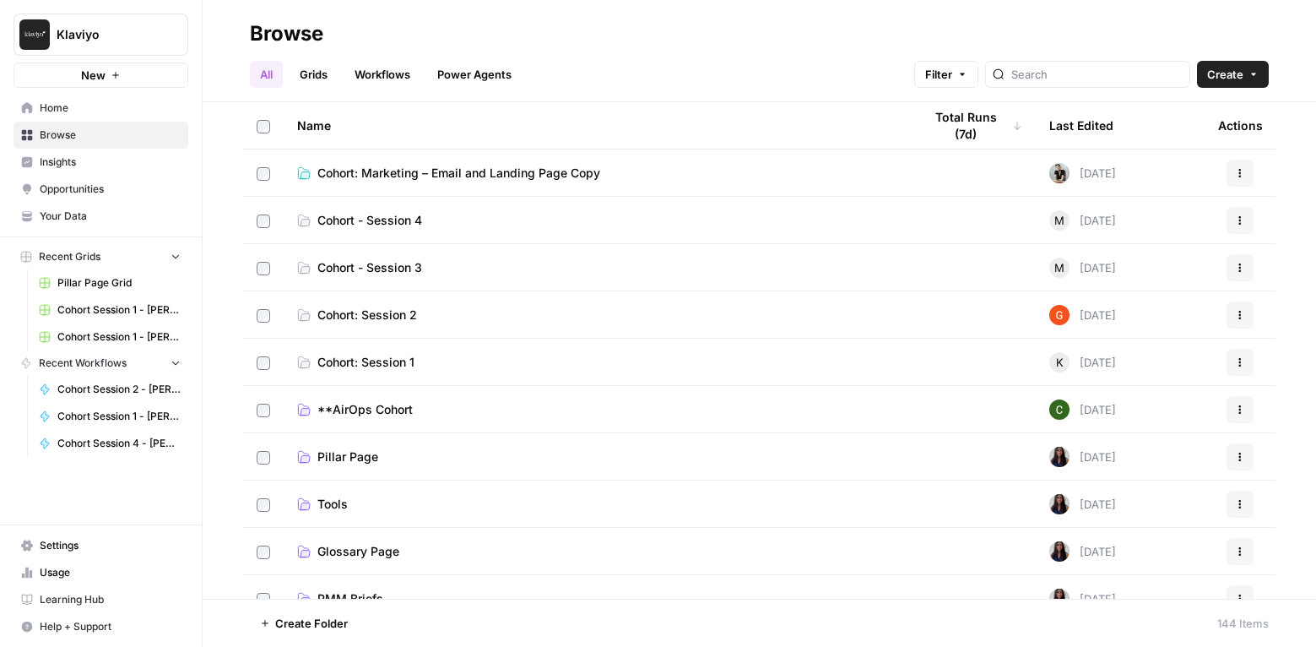
click at [389, 267] on span "Cohort - Session 3" at bounding box center [369, 267] width 105 height 17
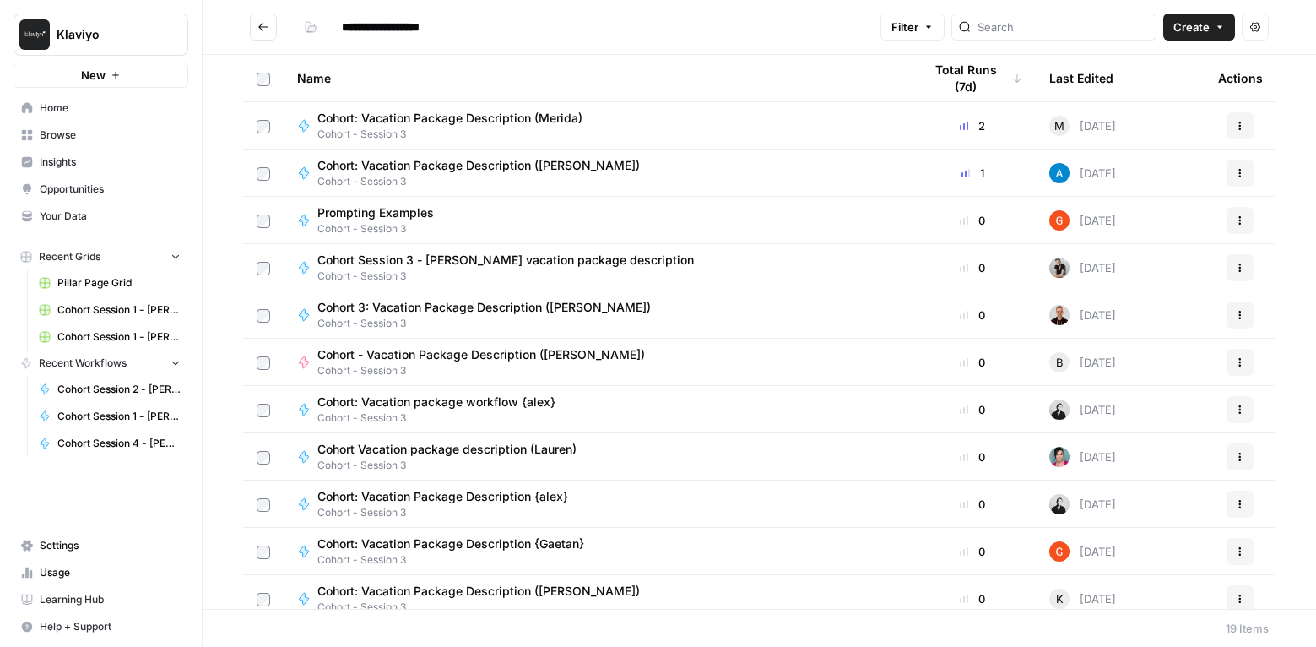
click at [260, 27] on icon "Go back" at bounding box center [263, 27] width 10 height 8
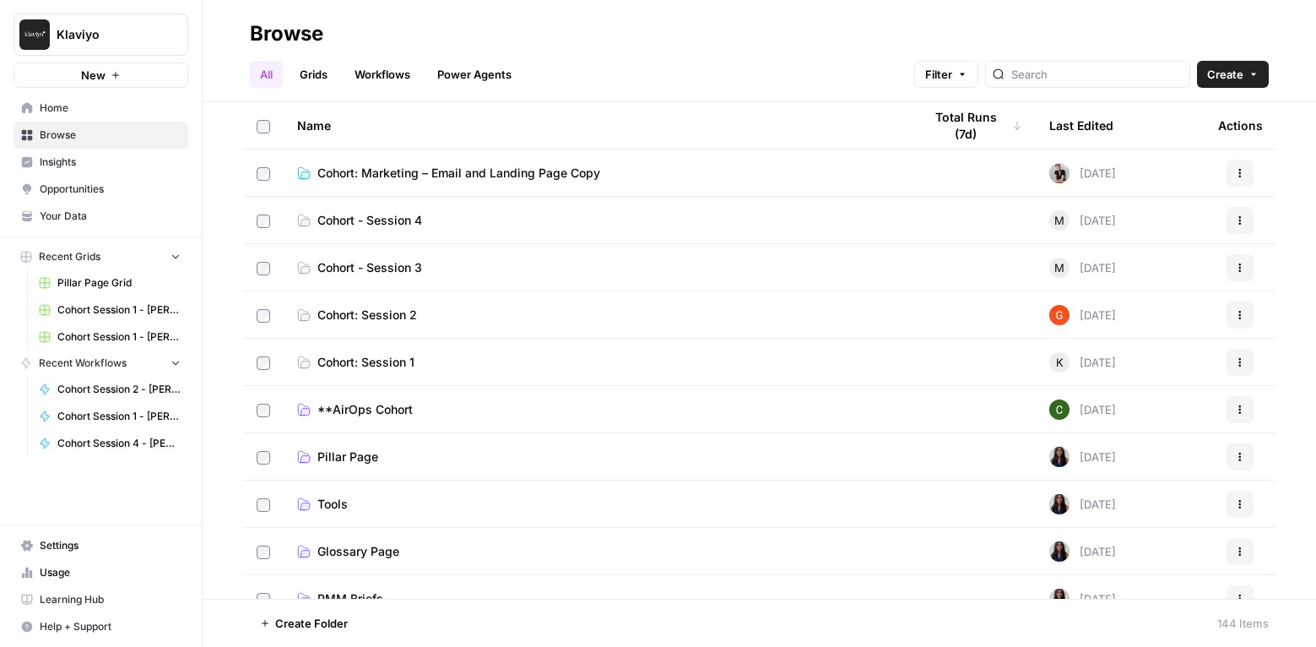
click at [384, 317] on span "Cohort: Session 2" at bounding box center [367, 314] width 100 height 17
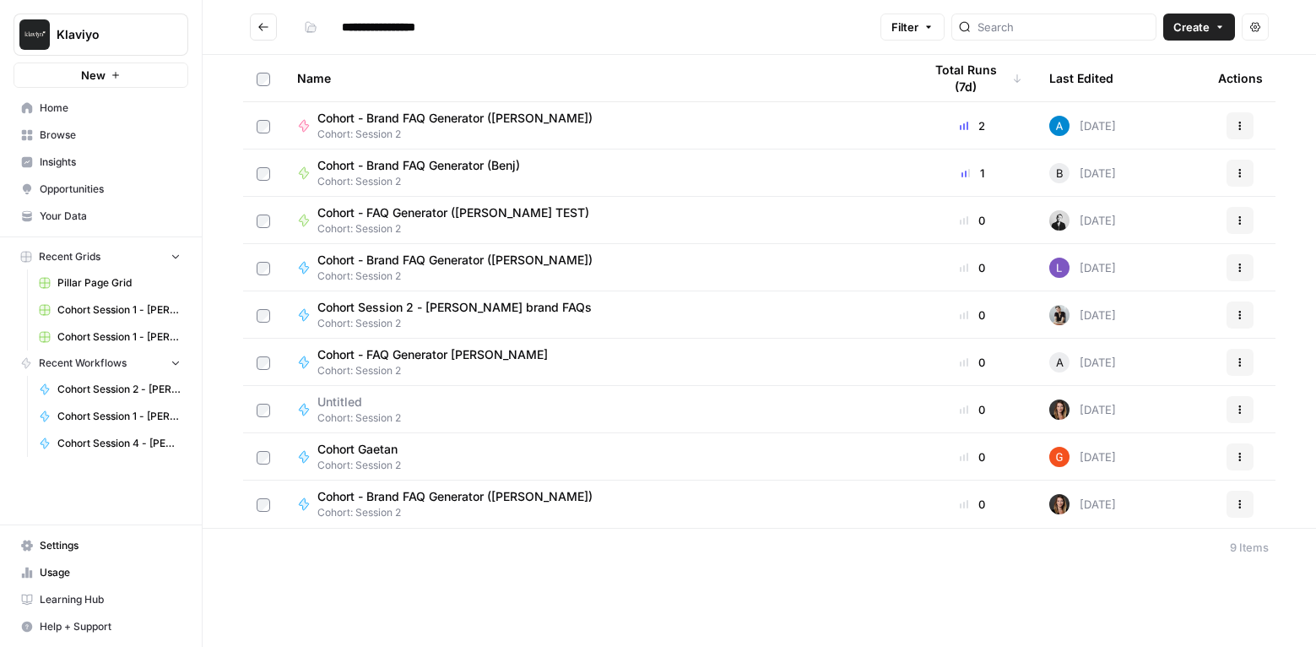
click at [265, 28] on icon "Go back" at bounding box center [264, 27] width 12 height 12
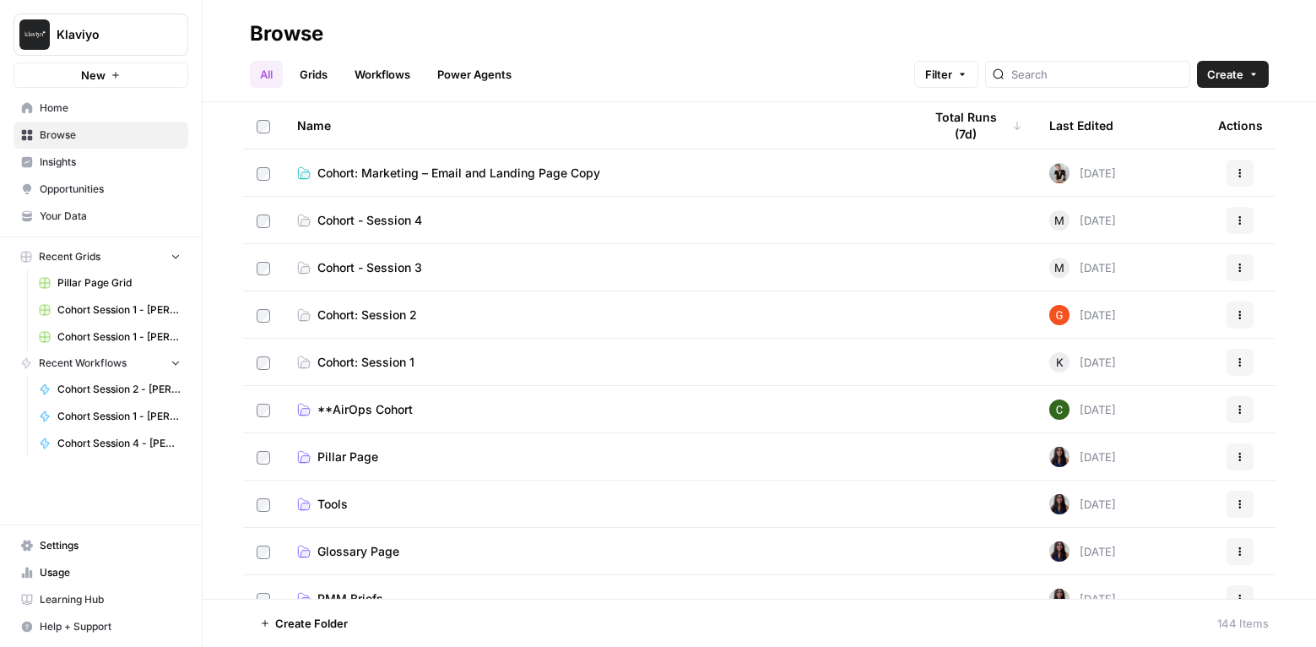
click at [394, 359] on span "Cohort: Session 1" at bounding box center [365, 362] width 97 height 17
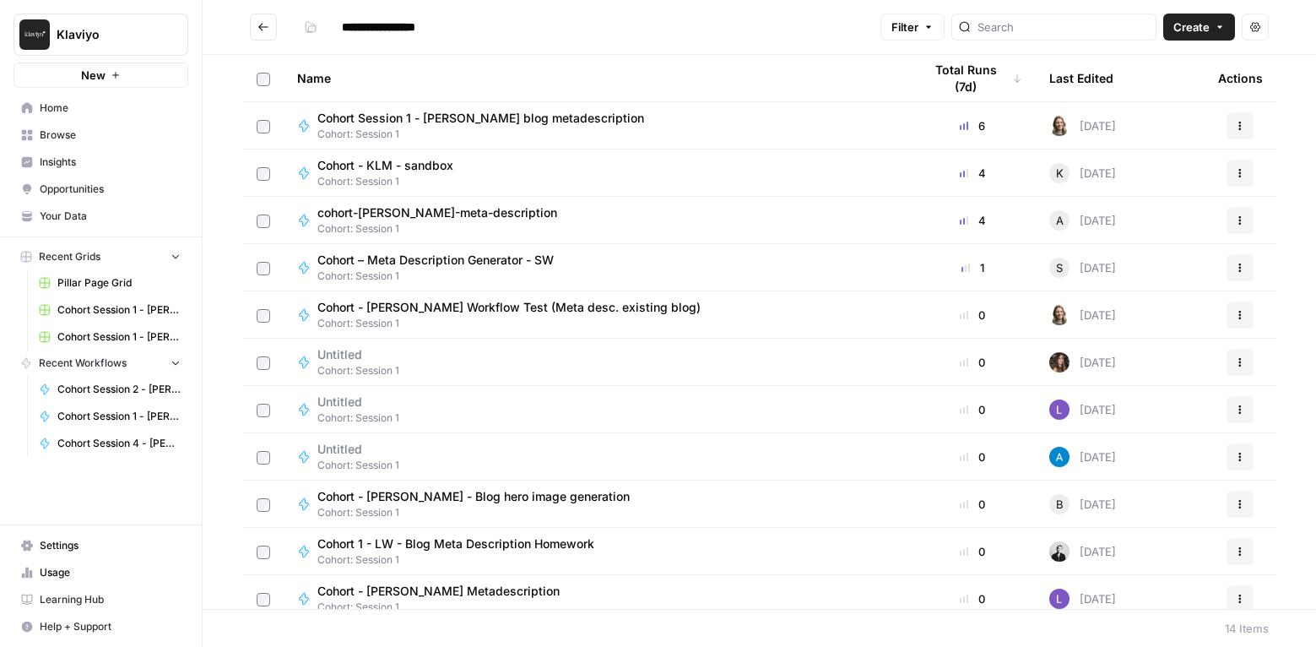
click at [263, 34] on button "Go back" at bounding box center [263, 27] width 27 height 27
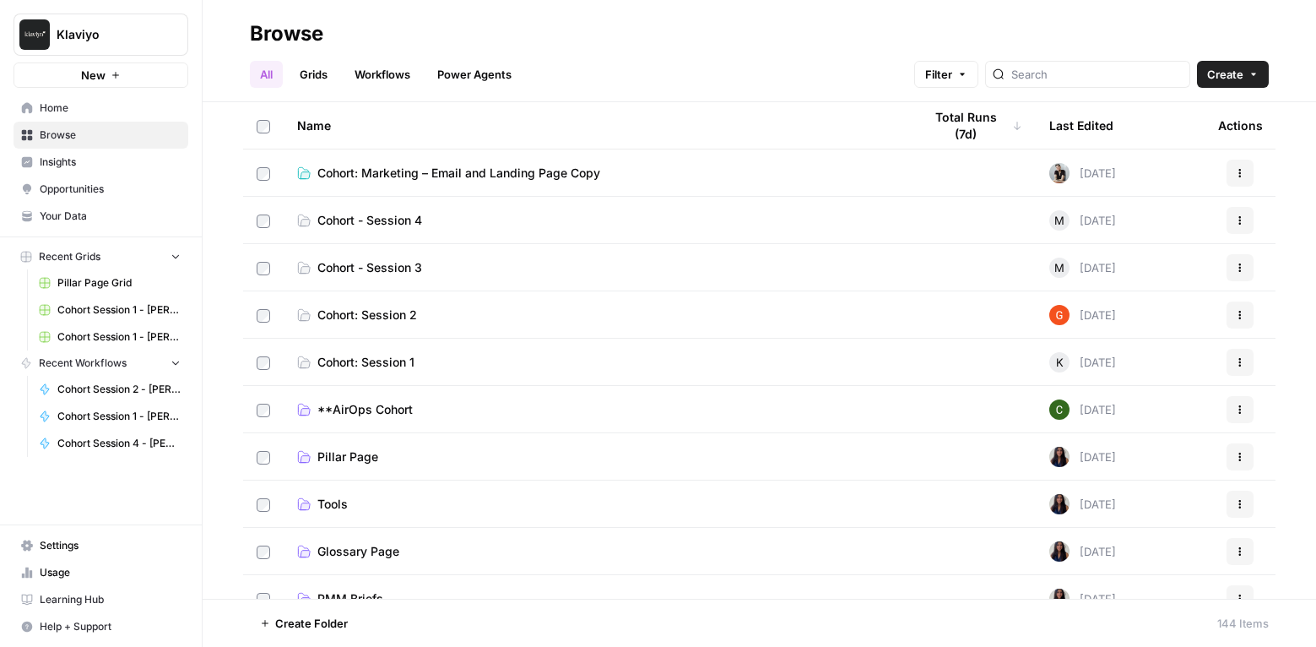
click at [87, 109] on span "Home" at bounding box center [110, 107] width 141 height 15
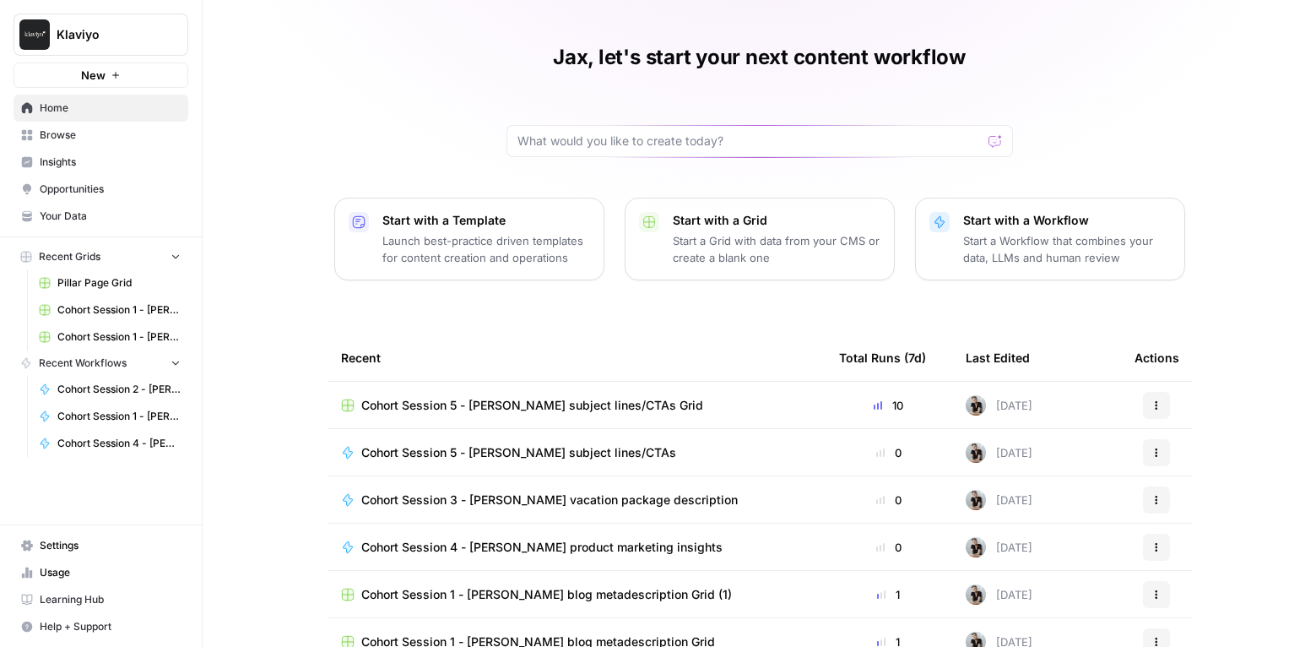
scroll to position [80, 0]
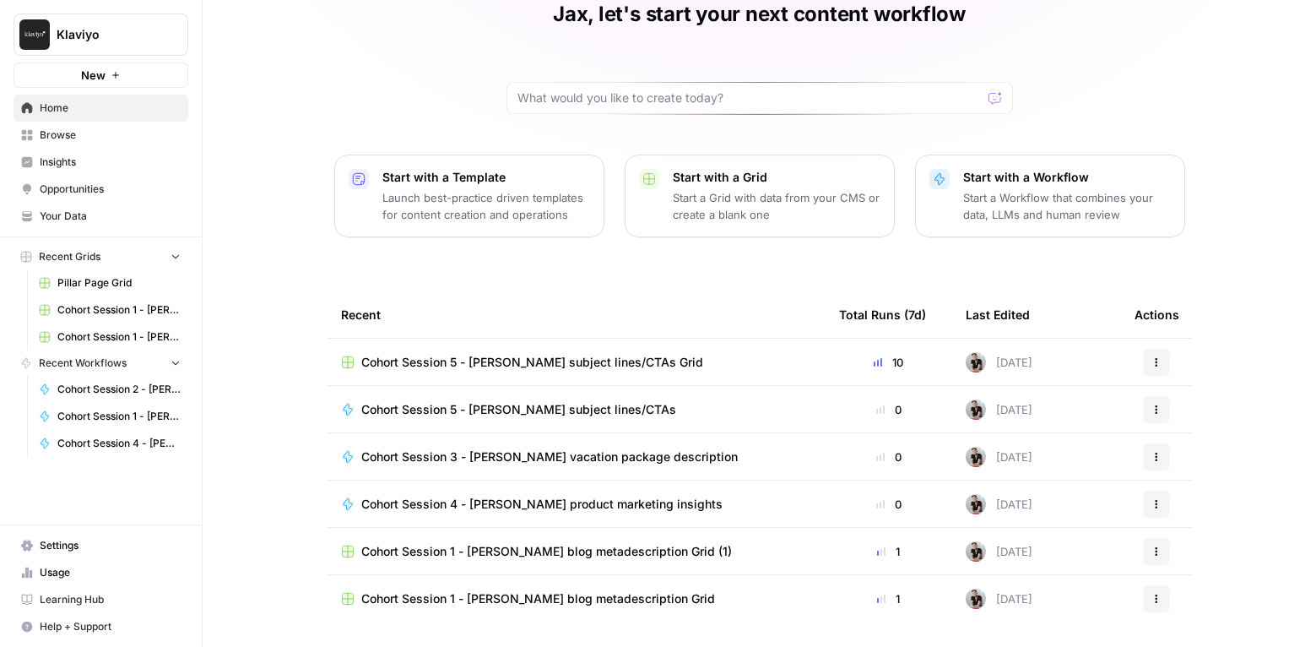
click at [584, 596] on span "Cohort Session 1 - [PERSON_NAME] blog metadescription Grid" at bounding box center [538, 598] width 354 height 17
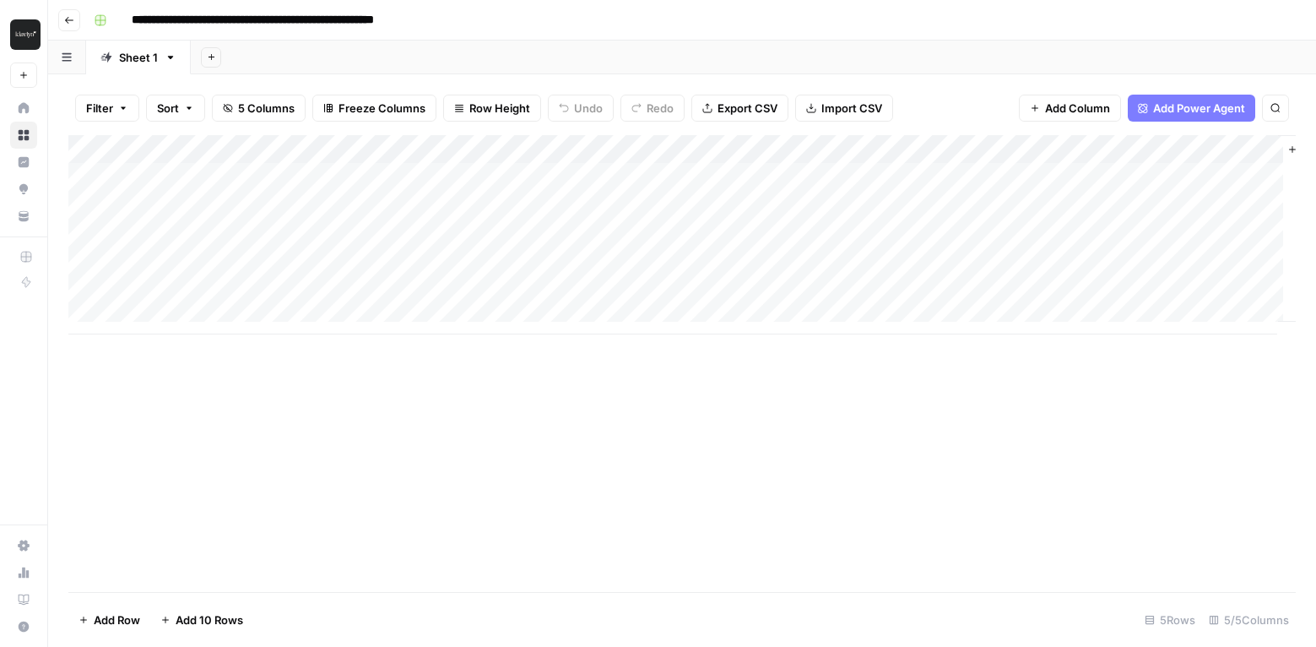
click at [65, 26] on button "Go back" at bounding box center [69, 20] width 22 height 22
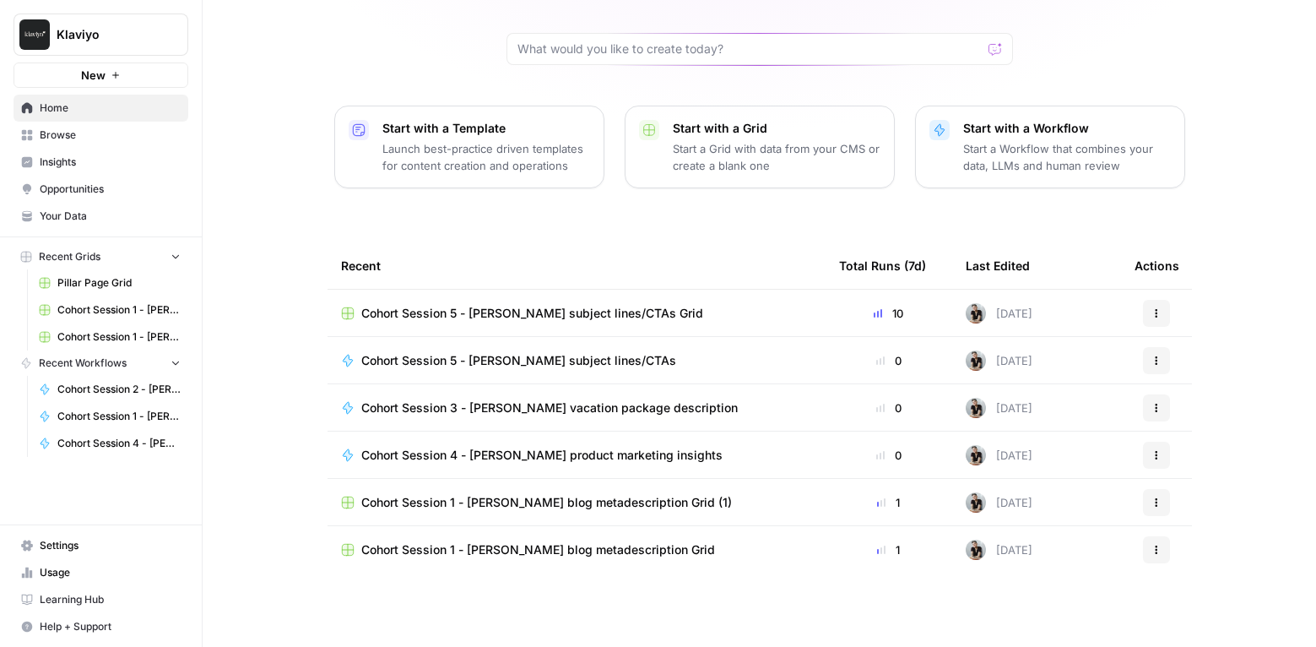
scroll to position [130, 0]
click at [483, 502] on span "Cohort Session 1 - [PERSON_NAME] blog metadescription Grid (1)" at bounding box center [546, 501] width 371 height 17
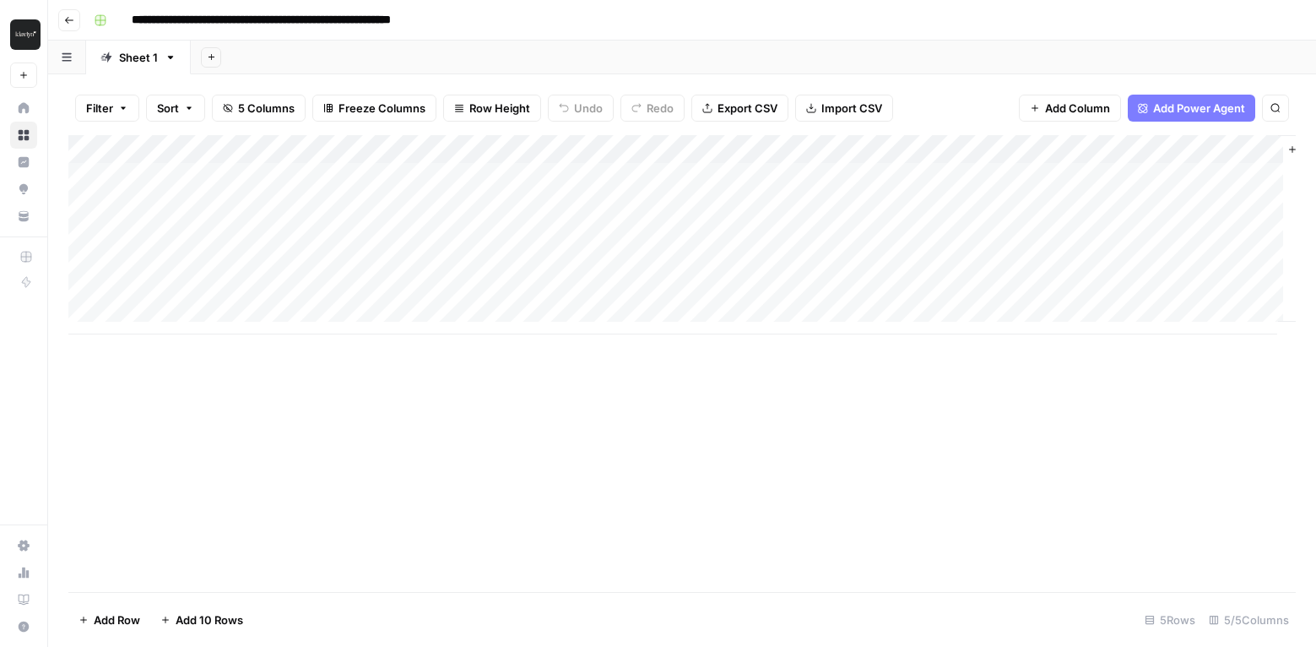
click at [73, 17] on icon "button" at bounding box center [69, 20] width 10 height 10
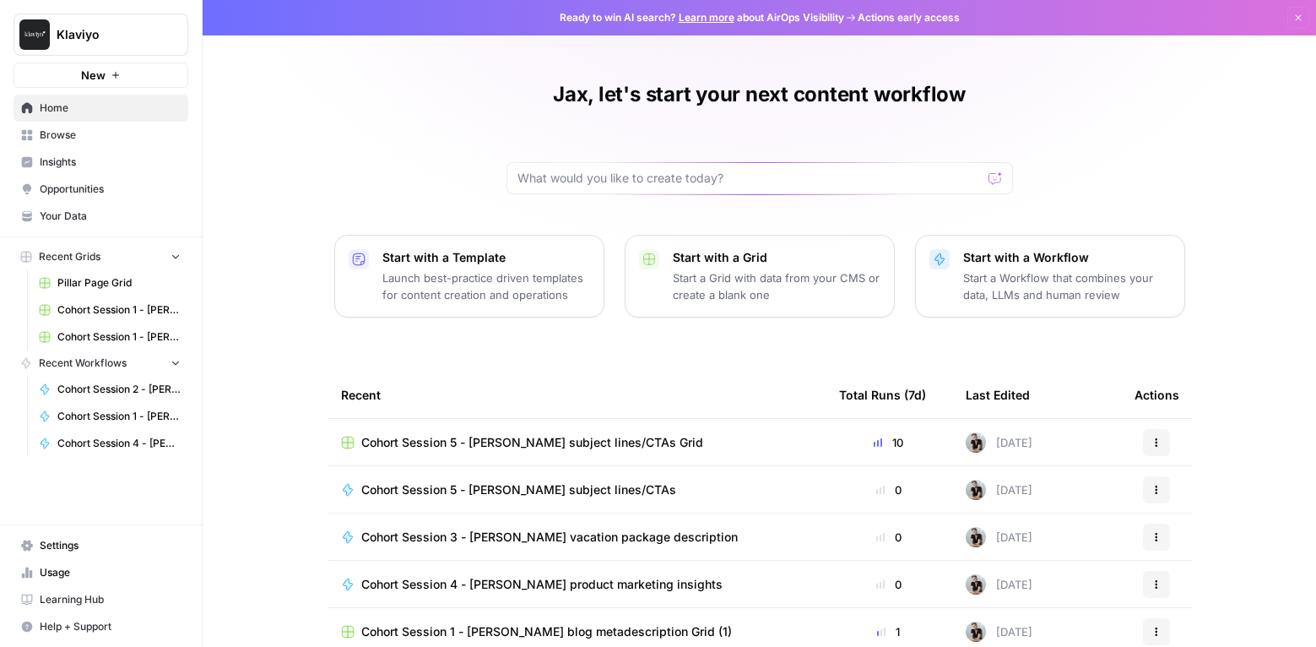
click at [81, 132] on span "Browse" at bounding box center [110, 134] width 141 height 15
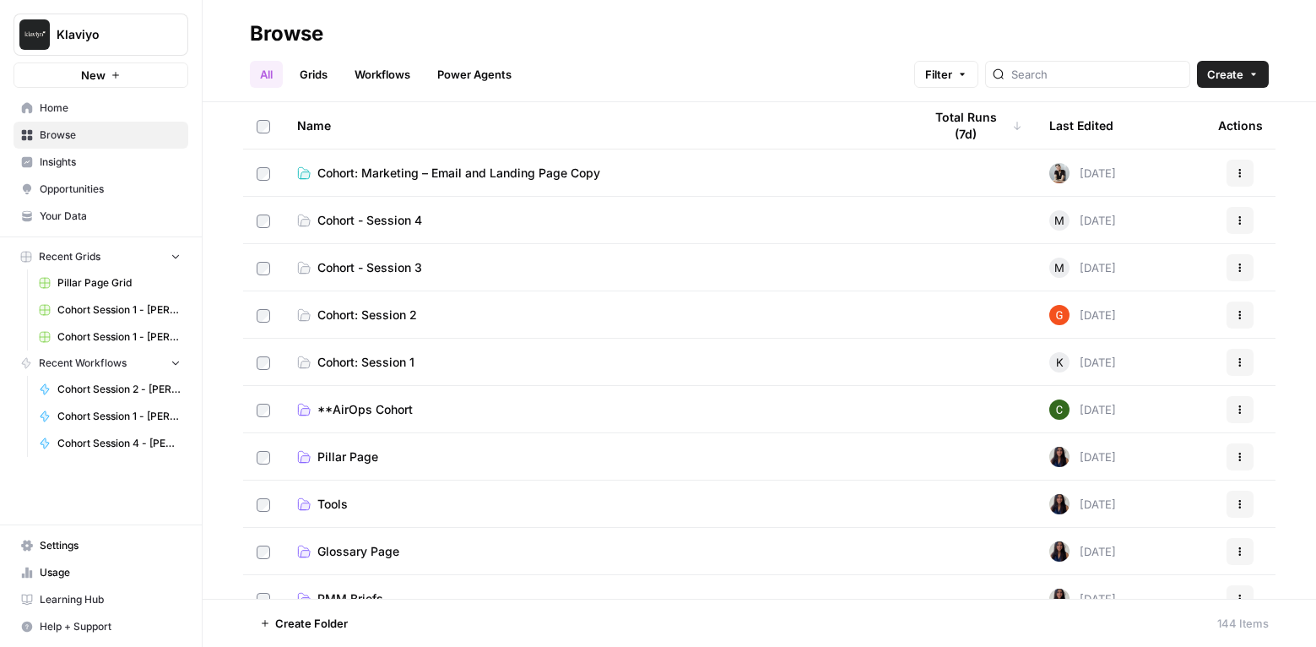
click at [437, 163] on td "Cohort: Marketing – Email and Landing Page Copy" at bounding box center [597, 172] width 626 height 46
click at [444, 162] on td "Cohort: Marketing – Email and Landing Page Copy" at bounding box center [597, 172] width 626 height 46
click at [442, 165] on span "Cohort: Marketing – Email and Landing Page Copy" at bounding box center [458, 173] width 283 height 17
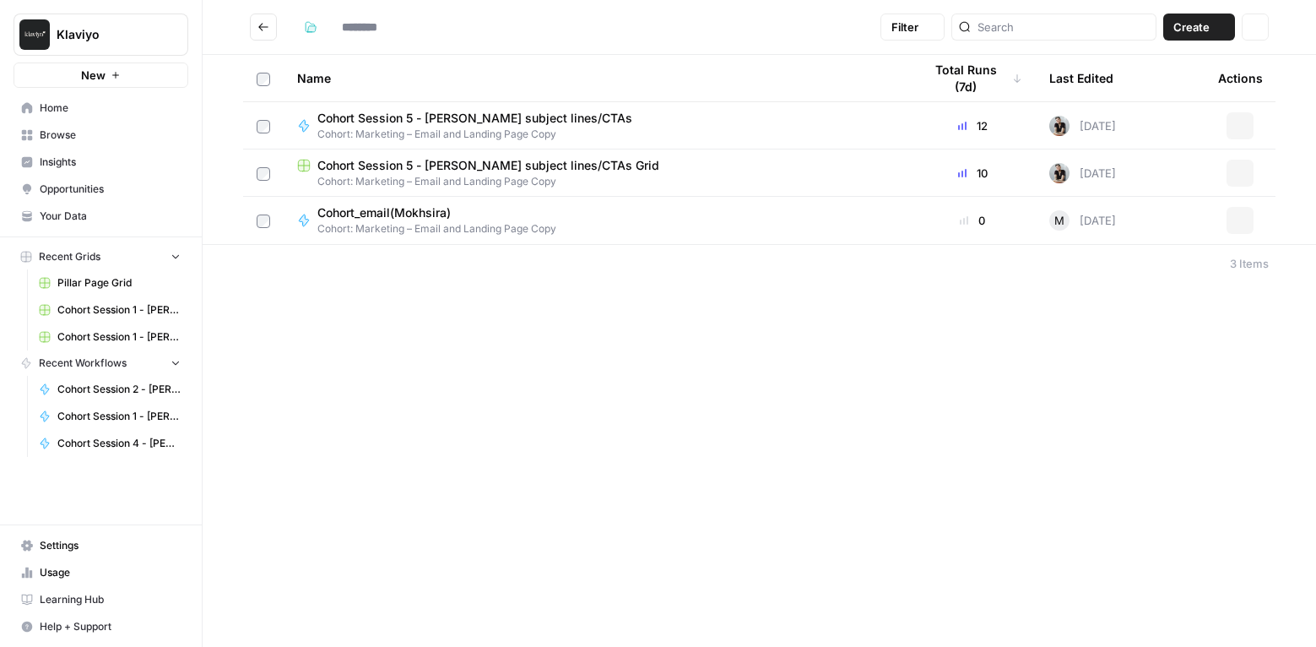
type input "**********"
click at [418, 162] on span "Cohort Session 5 - [PERSON_NAME] subject lines/CTAs Grid" at bounding box center [488, 165] width 342 height 17
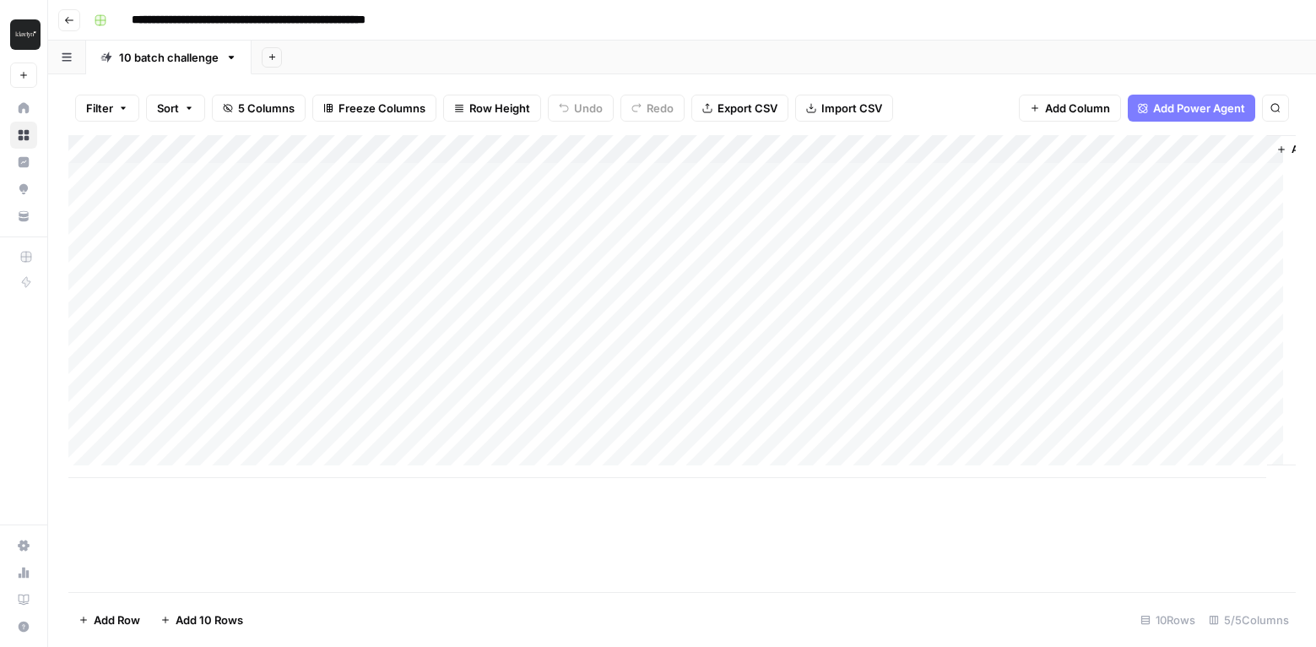
click at [1097, 433] on div "Add Column" at bounding box center [682, 306] width 1228 height 343
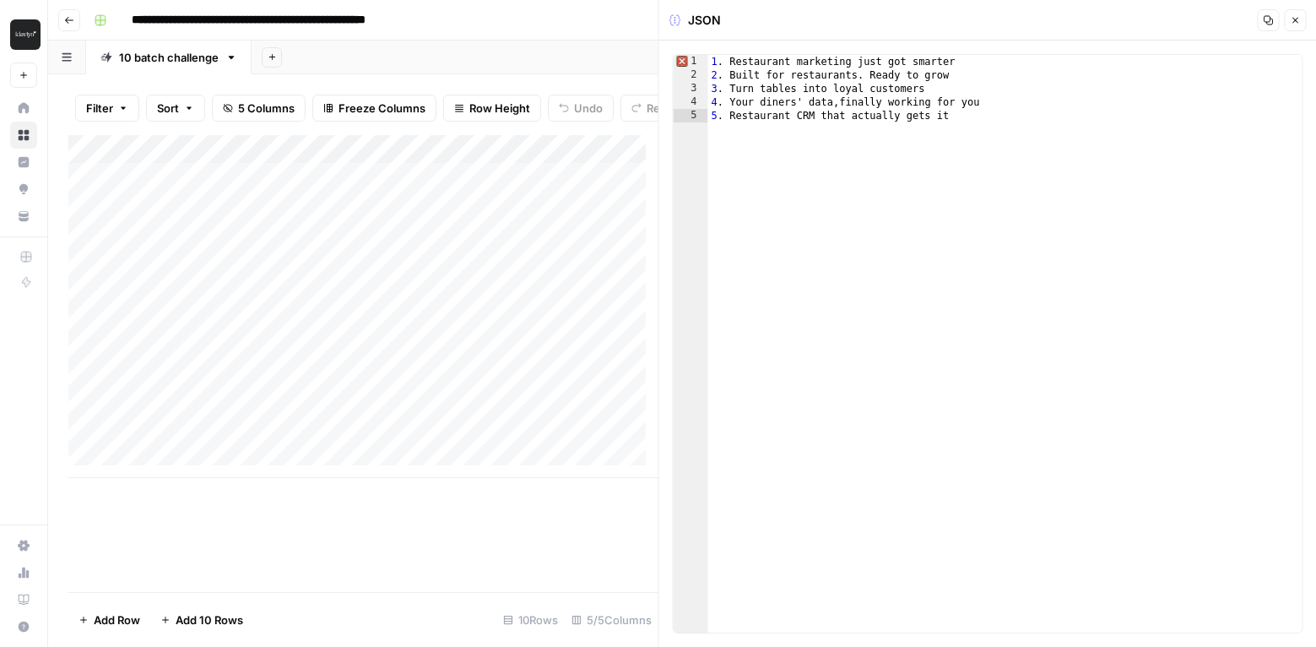
click at [1297, 19] on icon "button" at bounding box center [1296, 21] width 6 height 6
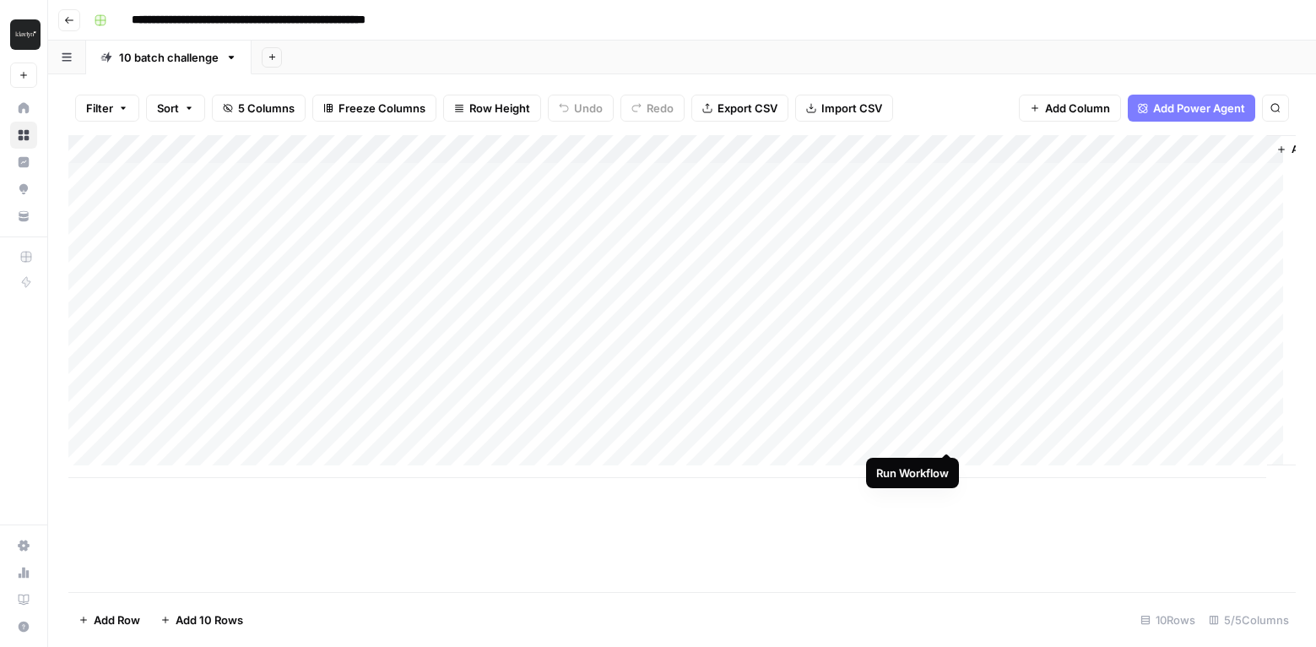
click at [946, 435] on div "Add Column" at bounding box center [682, 306] width 1228 height 343
click at [989, 437] on div "Add Column" at bounding box center [682, 306] width 1228 height 343
click at [1100, 434] on div "Add Column" at bounding box center [682, 306] width 1228 height 343
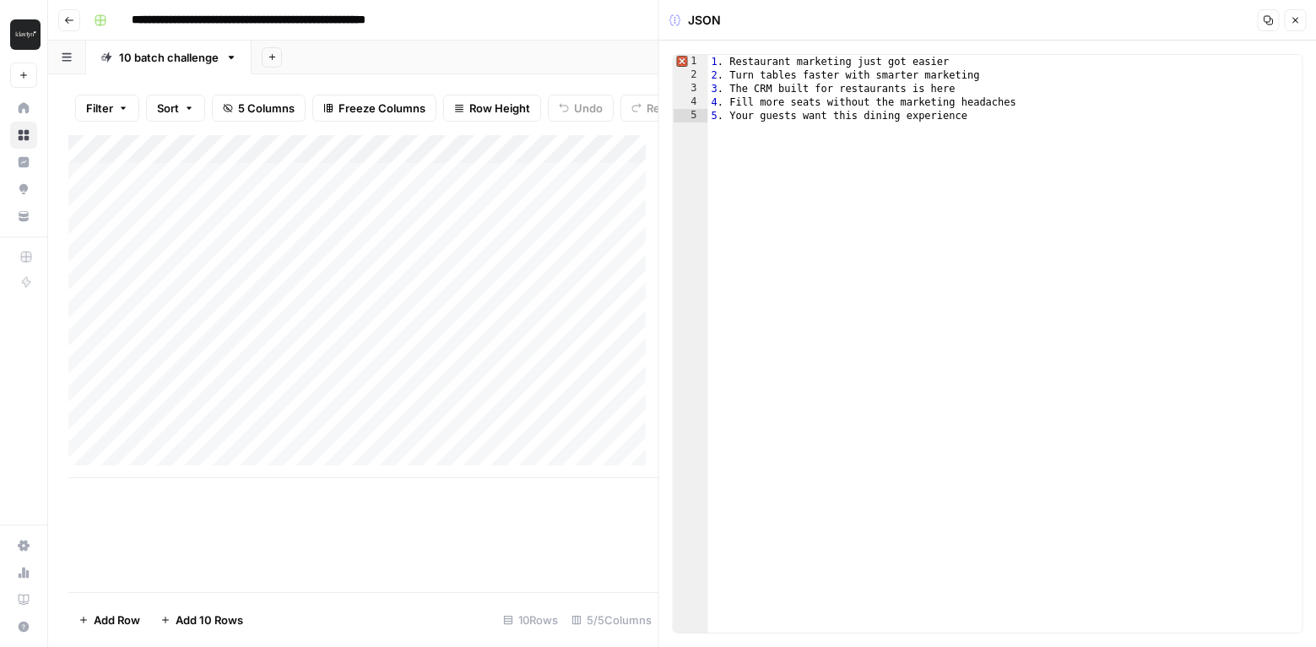
click at [675, 20] on icon at bounding box center [676, 20] width 12 height 12
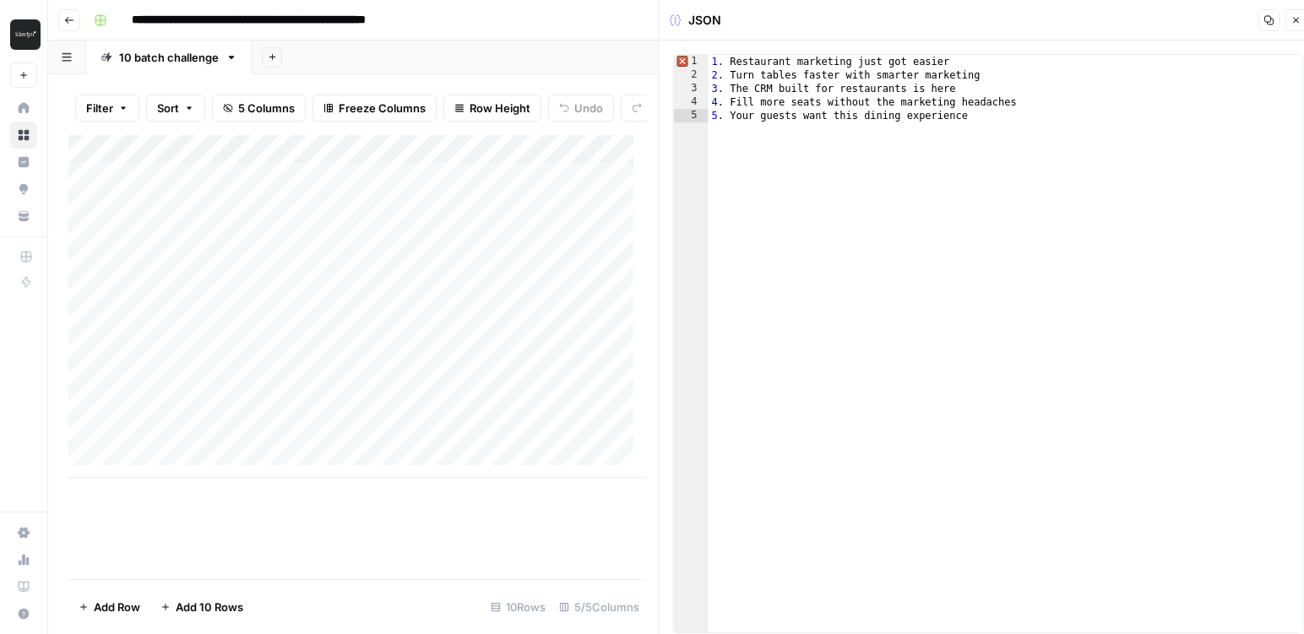
type textarea "**********"
click at [686, 59] on span "Error, read annotations row 1" at bounding box center [681, 62] width 15 height 14
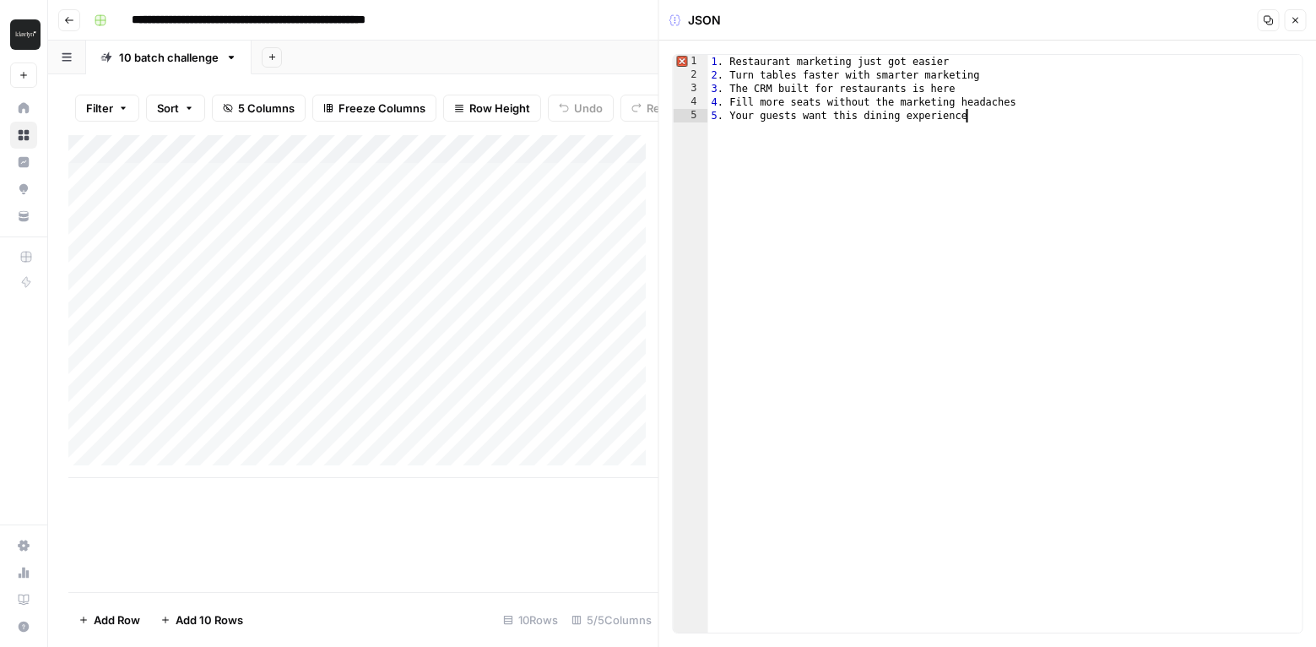
click at [1291, 15] on icon "button" at bounding box center [1295, 20] width 10 height 10
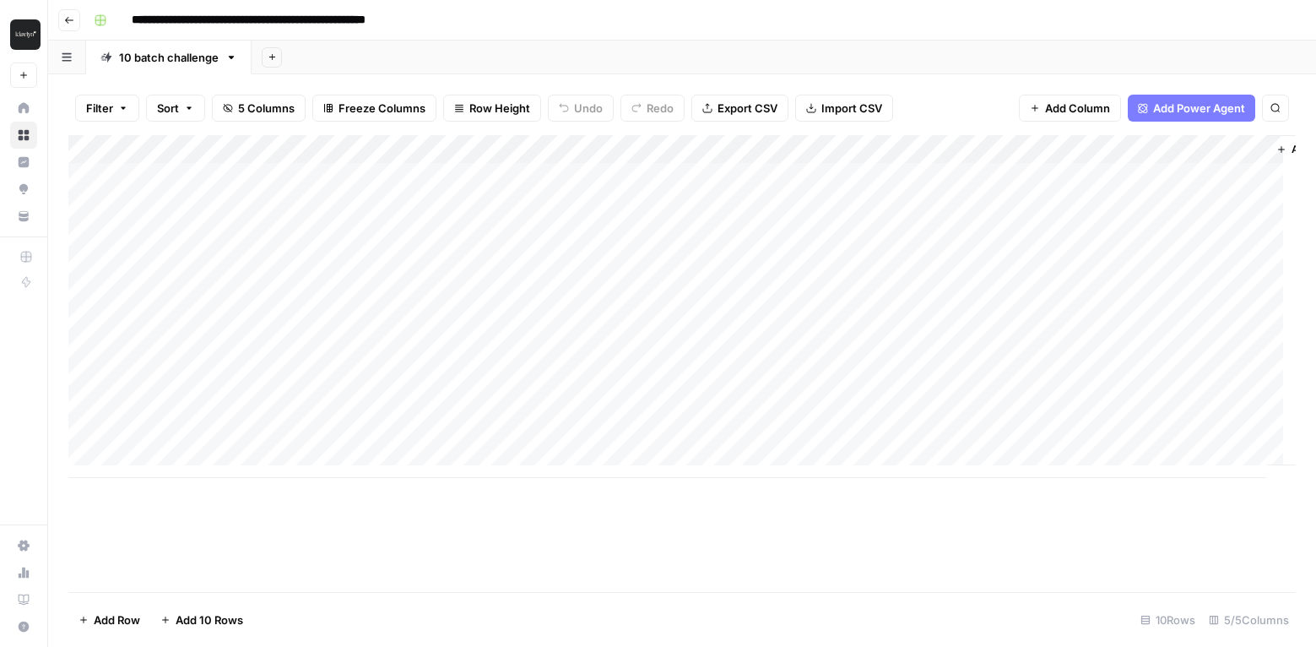
click at [1097, 405] on div "Add Column" at bounding box center [682, 306] width 1228 height 343
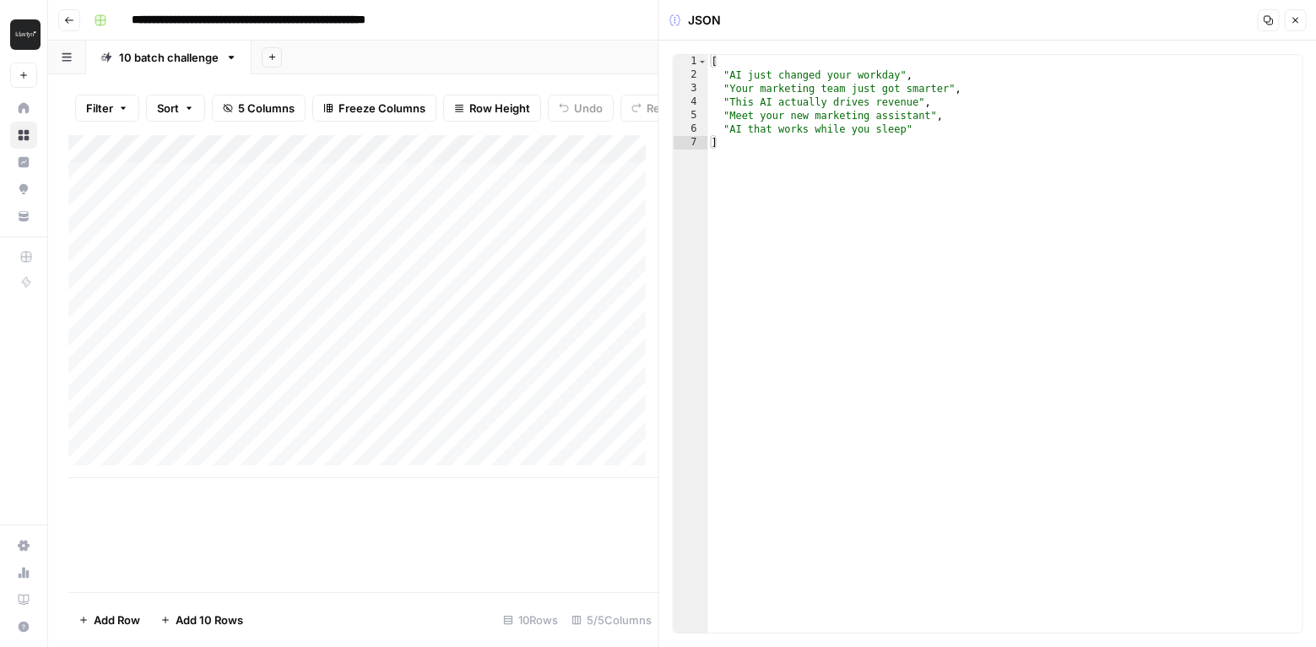
click at [1302, 20] on button "Close" at bounding box center [1295, 20] width 22 height 22
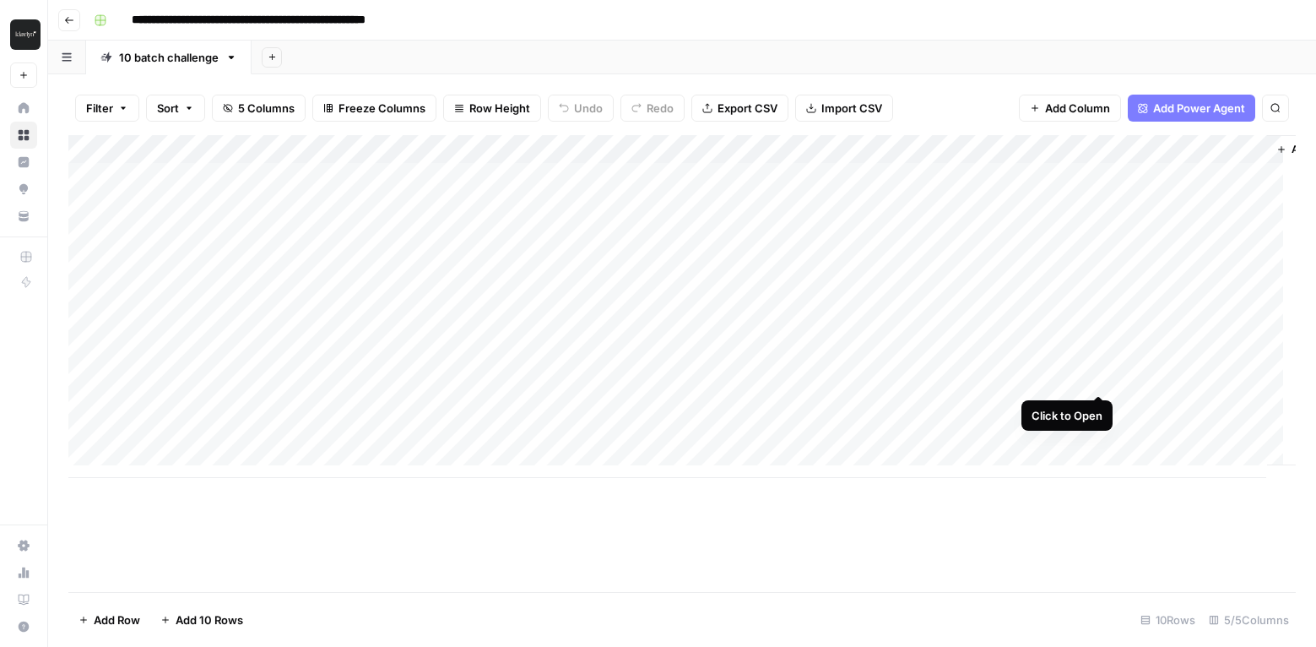
click at [1100, 377] on div "Add Column" at bounding box center [682, 306] width 1228 height 343
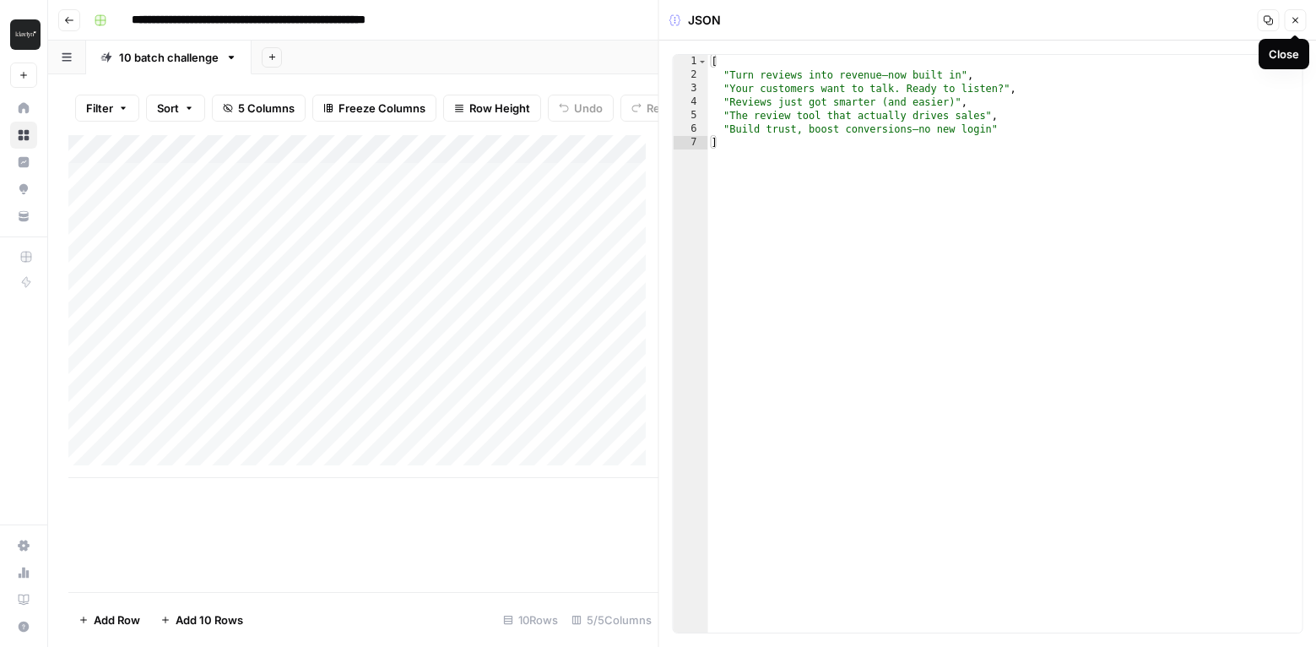
click at [1299, 18] on icon "button" at bounding box center [1295, 20] width 10 height 10
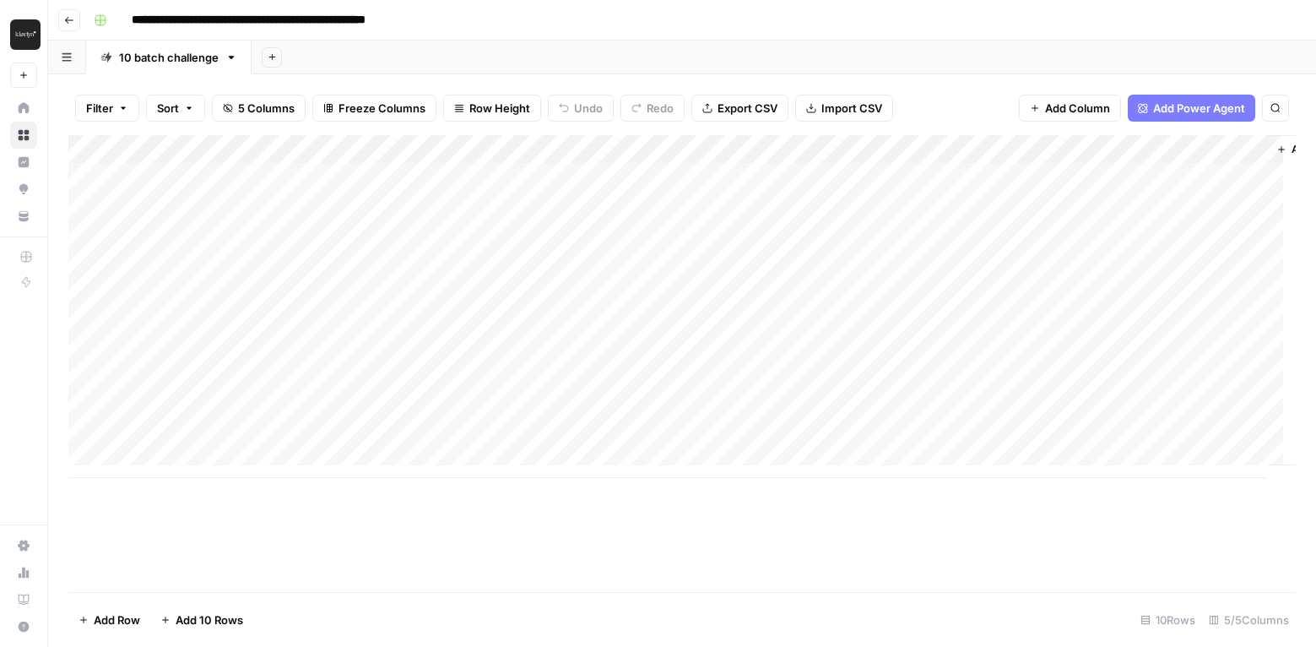
click at [1251, 377] on div "Add Column" at bounding box center [682, 306] width 1228 height 343
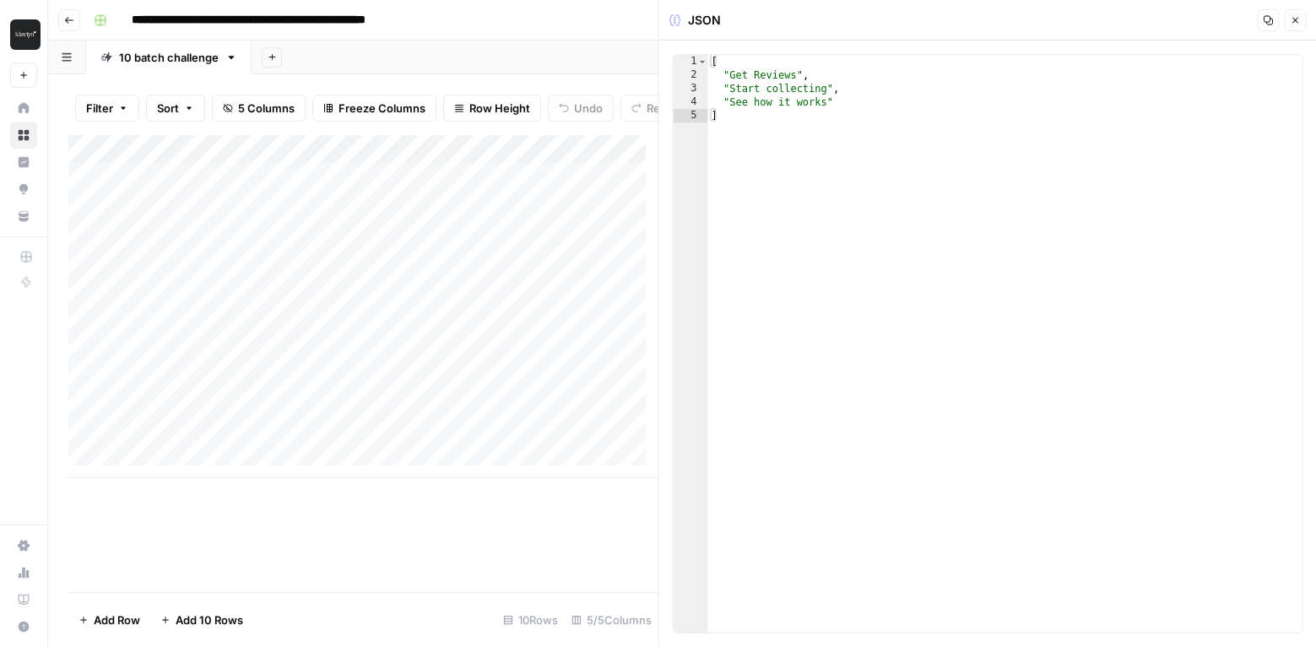
click at [1298, 18] on icon "button" at bounding box center [1295, 20] width 10 height 10
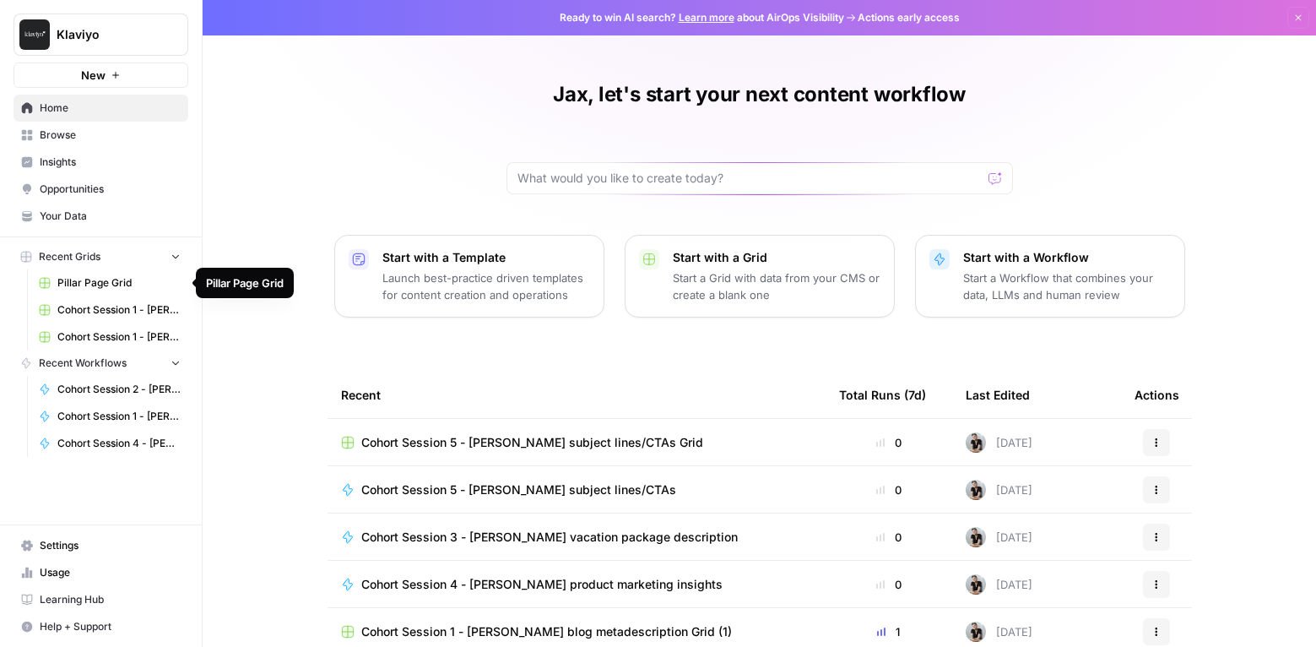
click at [63, 598] on span "Learning Hub" at bounding box center [110, 599] width 141 height 15
click at [100, 140] on span "Browse" at bounding box center [110, 134] width 141 height 15
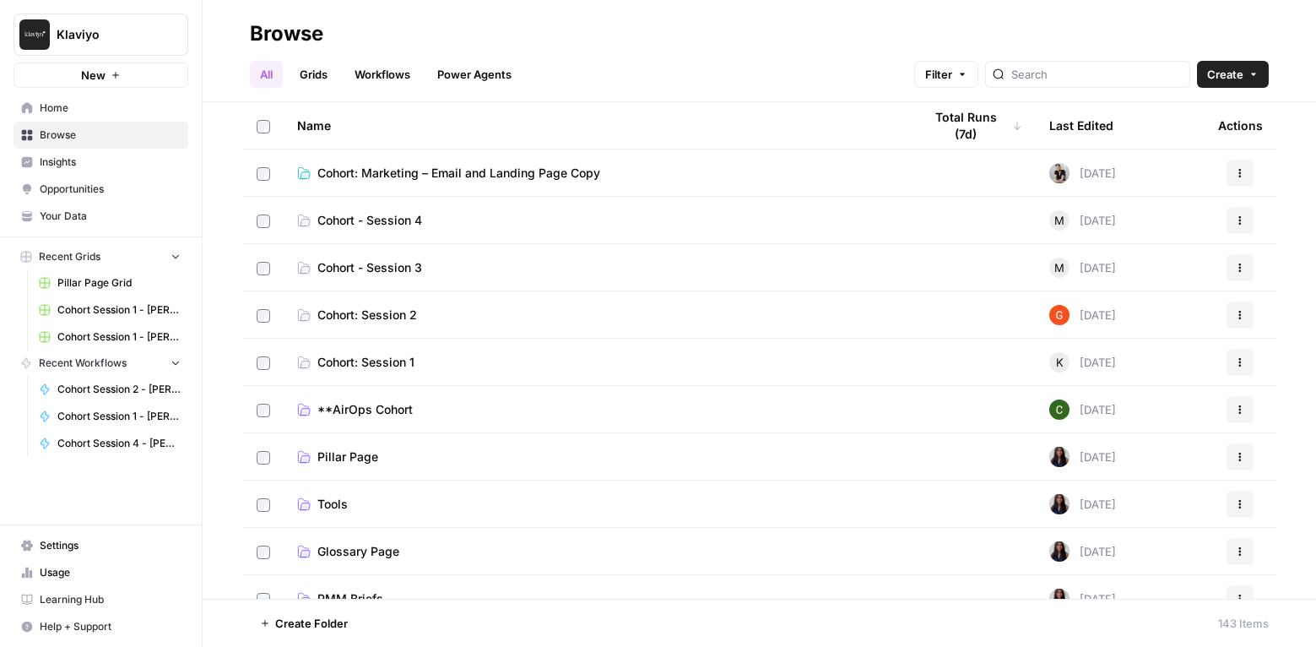
click at [412, 170] on span "Cohort: Marketing – Email and Landing Page Copy" at bounding box center [458, 173] width 283 height 17
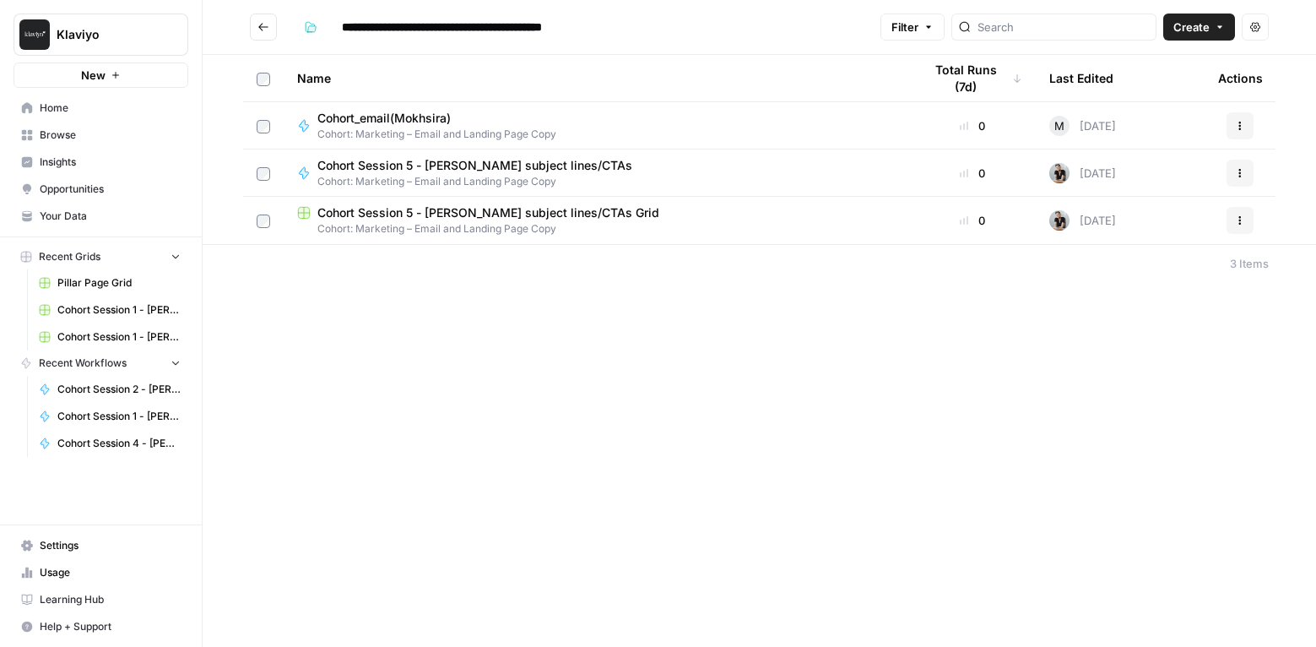
click at [398, 161] on span "Cohort Session 5 - [PERSON_NAME] subject lines/CTAs" at bounding box center [474, 165] width 315 height 17
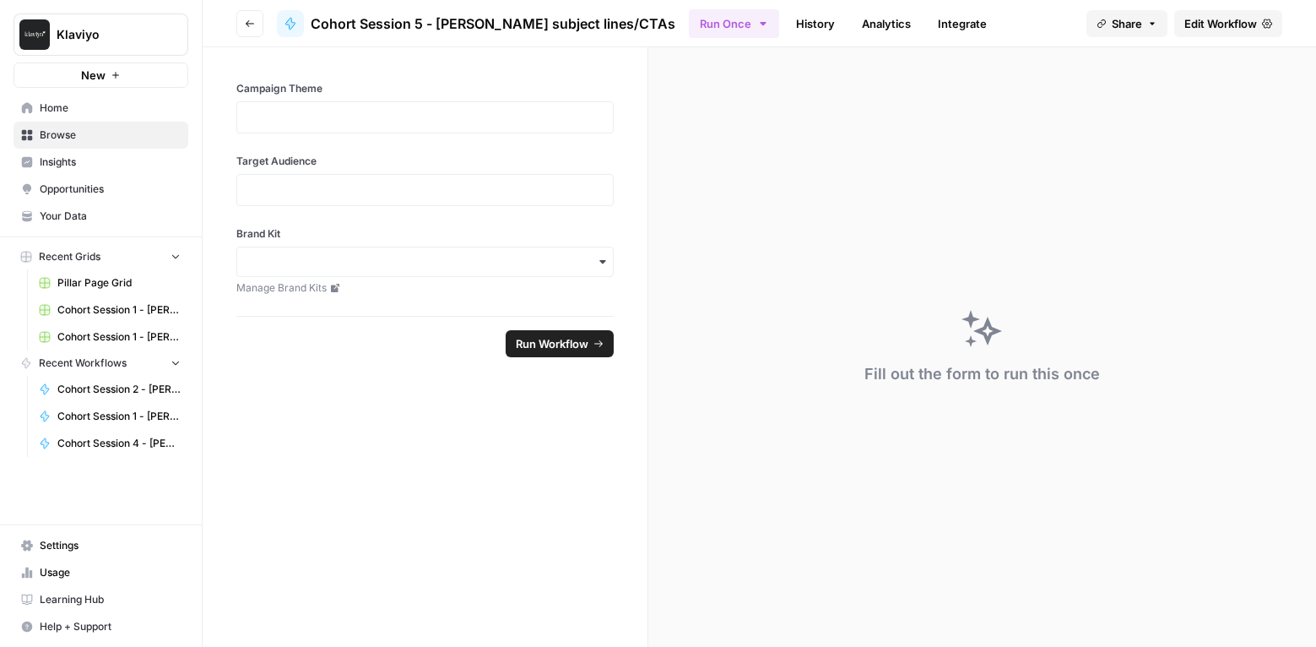
click at [1207, 23] on span "Edit Workflow" at bounding box center [1221, 23] width 73 height 17
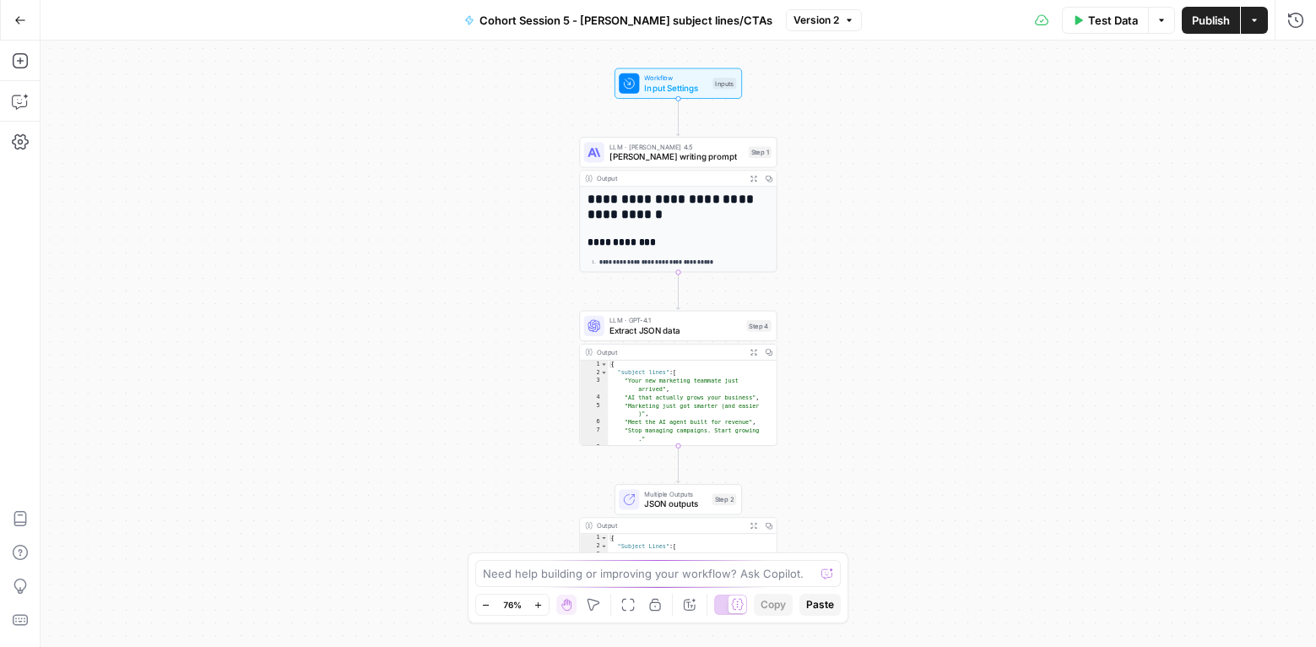
click at [1152, 24] on button "Options" at bounding box center [1161, 20] width 27 height 27
click at [1114, 22] on span "Test Data" at bounding box center [1113, 20] width 50 height 17
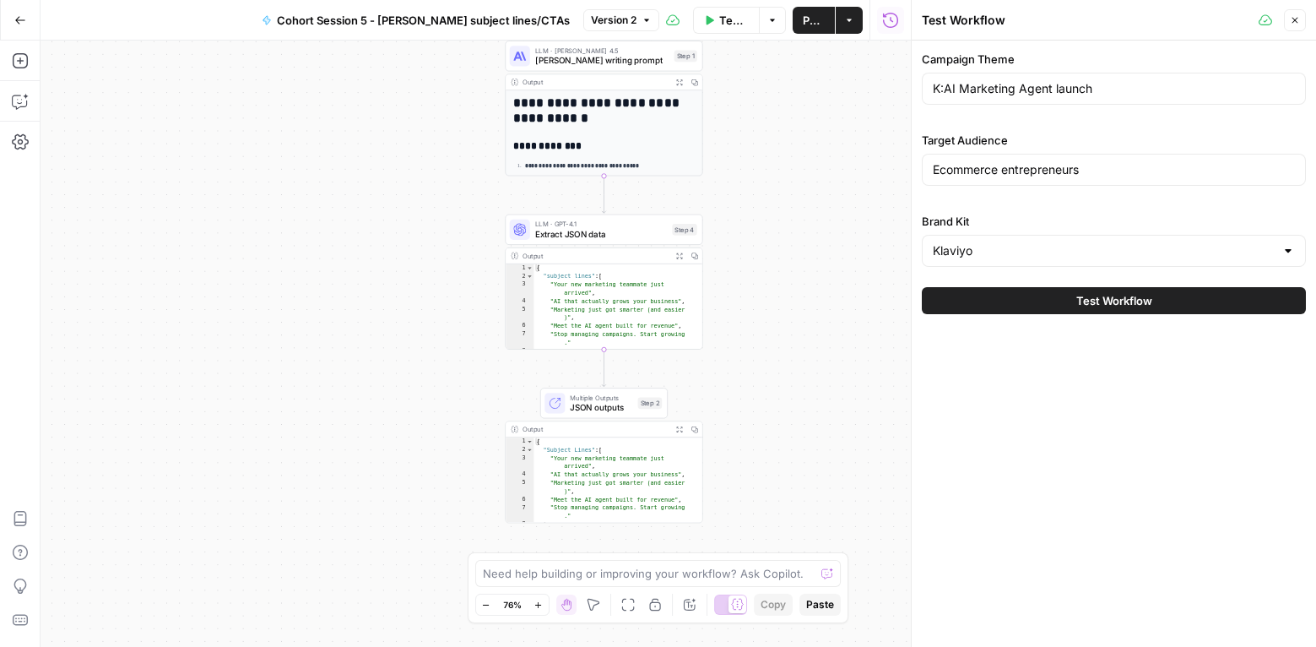
drag, startPoint x: 831, startPoint y: 428, endPoint x: 757, endPoint y: 332, distance: 121.6
click at [757, 332] on div "**********" at bounding box center [476, 344] width 870 height 606
